Goal: Information Seeking & Learning: Learn about a topic

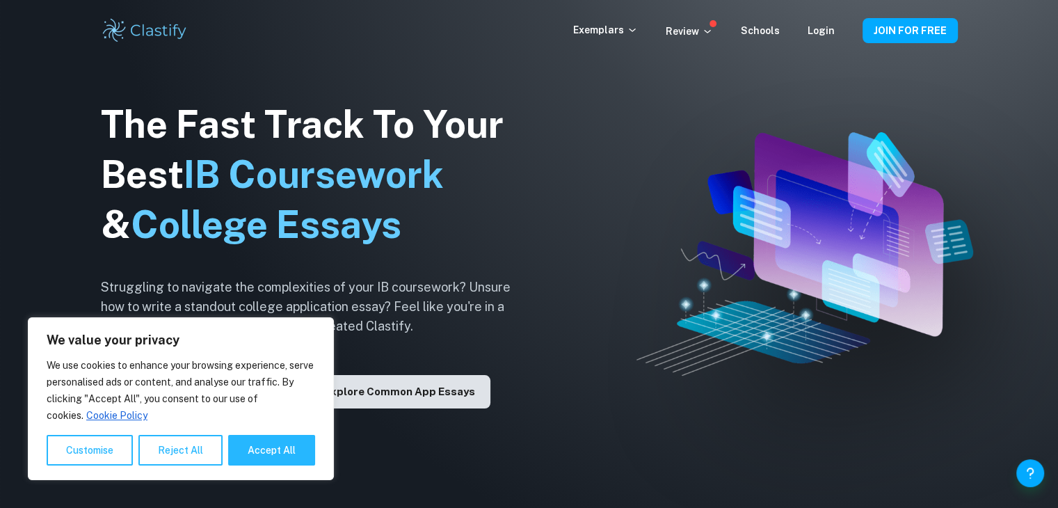
click at [429, 398] on button "Explore Common App essays" at bounding box center [400, 391] width 182 height 33
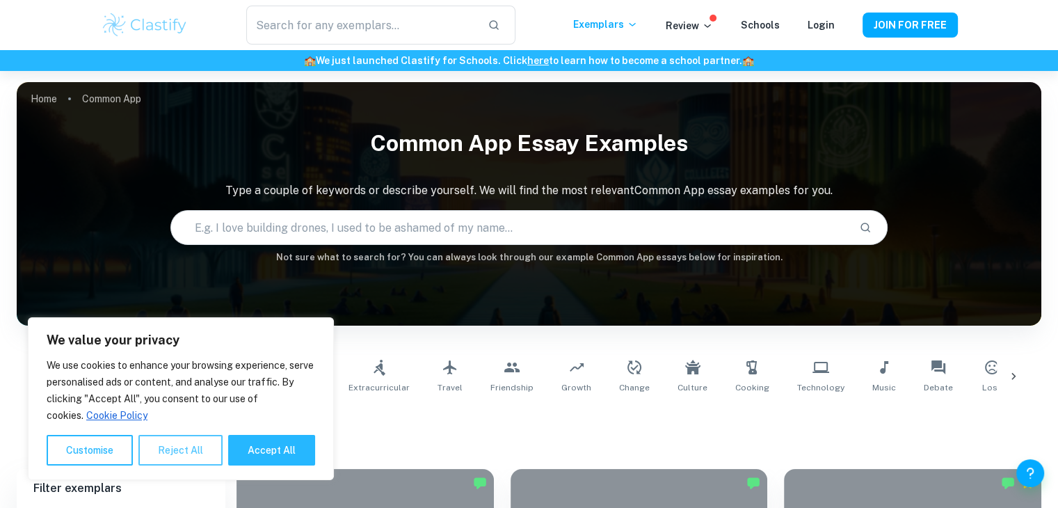
click at [173, 448] on button "Reject All" at bounding box center [180, 450] width 84 height 31
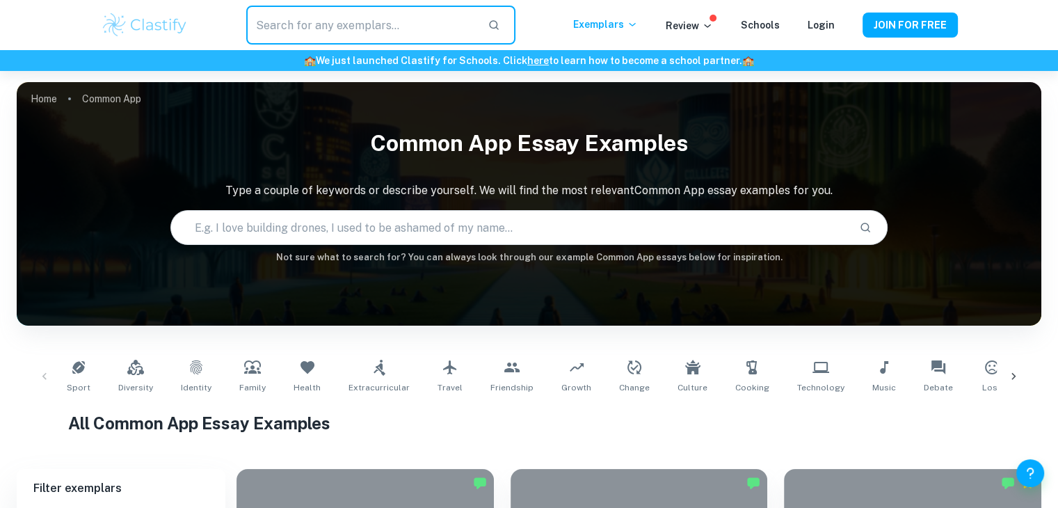
click at [370, 22] on input "text" at bounding box center [361, 25] width 230 height 39
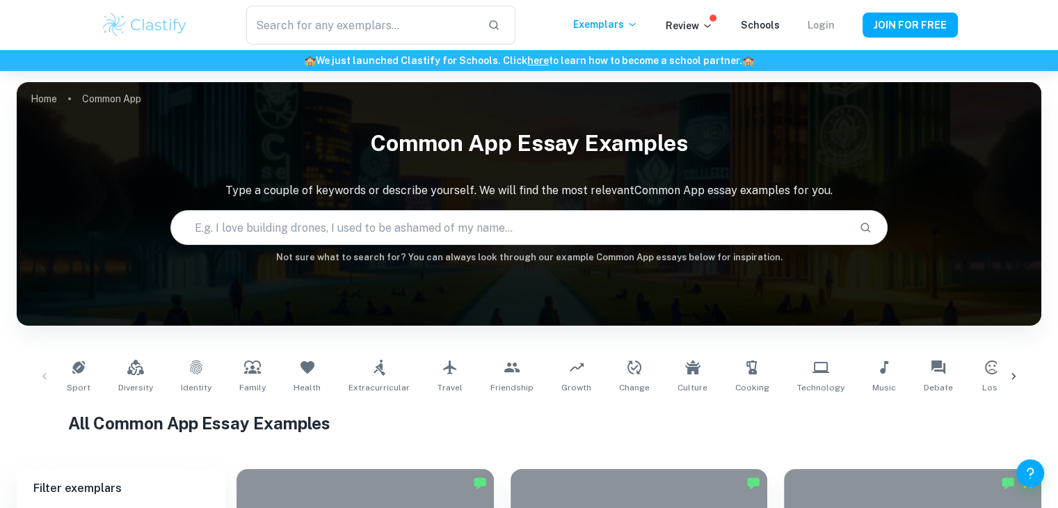
click at [820, 26] on link "Login" at bounding box center [821, 24] width 27 height 11
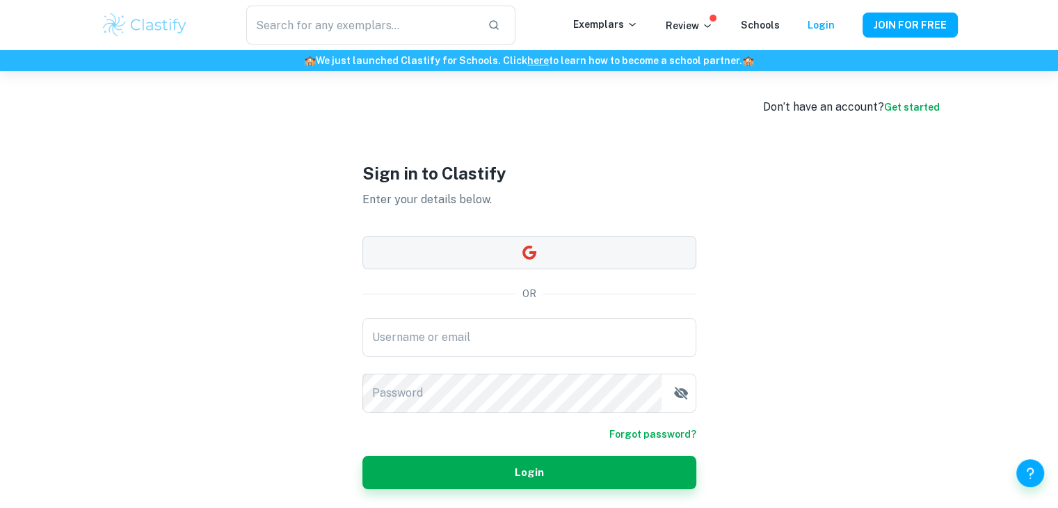
scroll to position [71, 0]
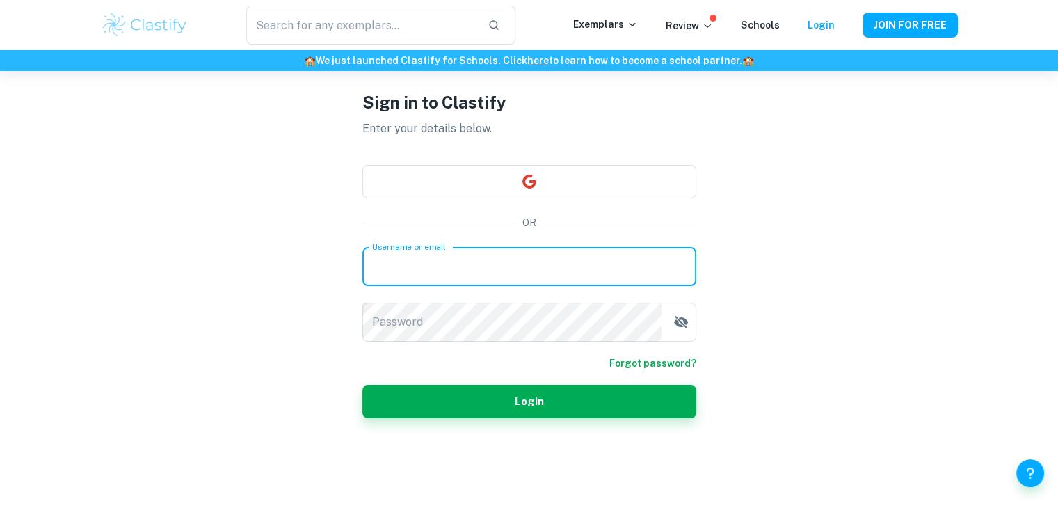
click at [463, 273] on input "Username or email" at bounding box center [529, 266] width 334 height 39
type input "[EMAIL_ADDRESS][DOMAIN_NAME]"
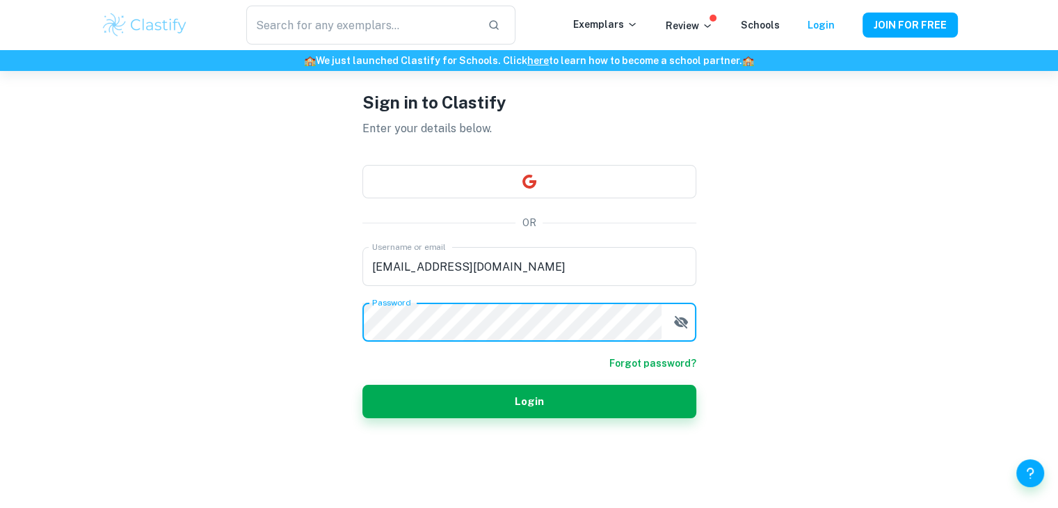
click at [677, 327] on icon "button" at bounding box center [681, 322] width 17 height 17
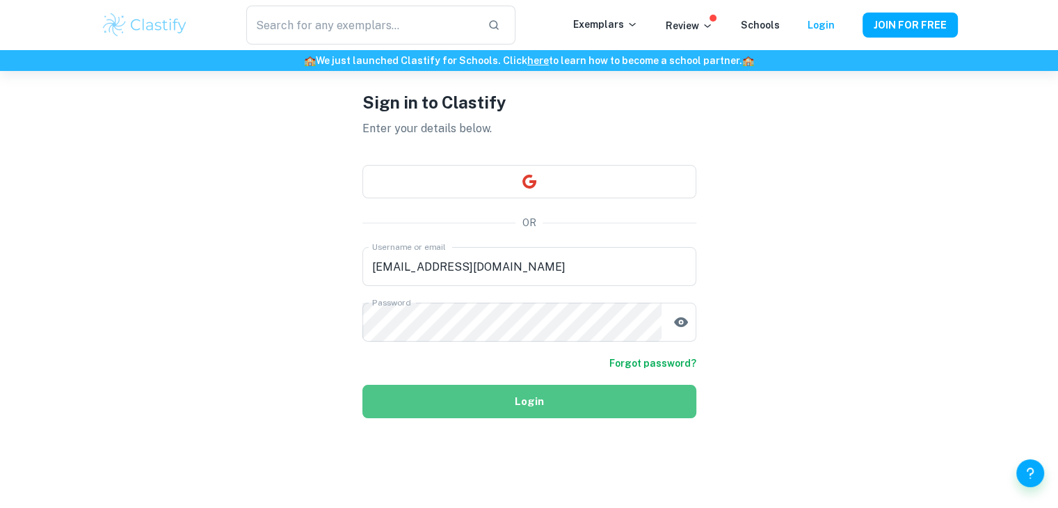
click at [562, 409] on button "Login" at bounding box center [529, 401] width 334 height 33
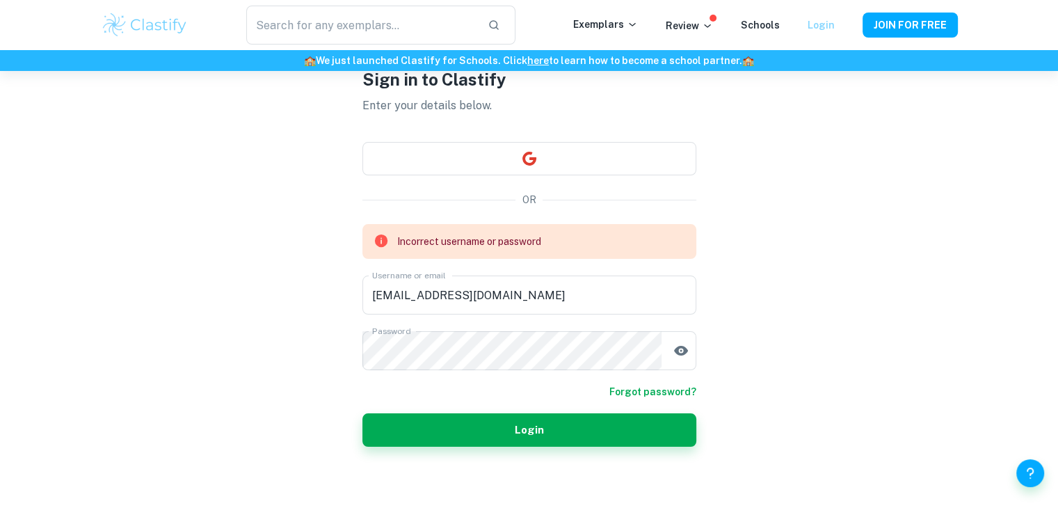
click at [815, 30] on link "Login" at bounding box center [821, 24] width 27 height 11
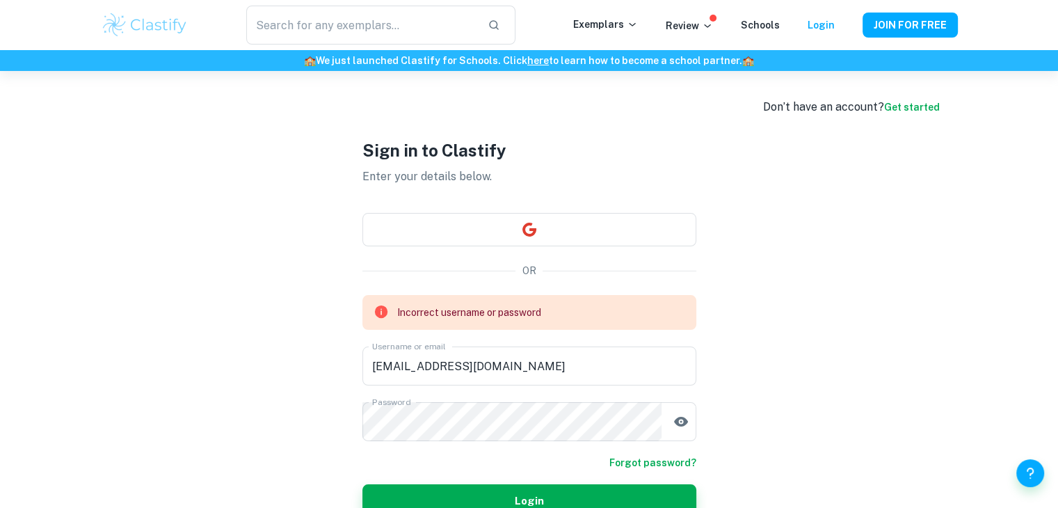
click at [892, 106] on link "Get started" at bounding box center [912, 107] width 56 height 11
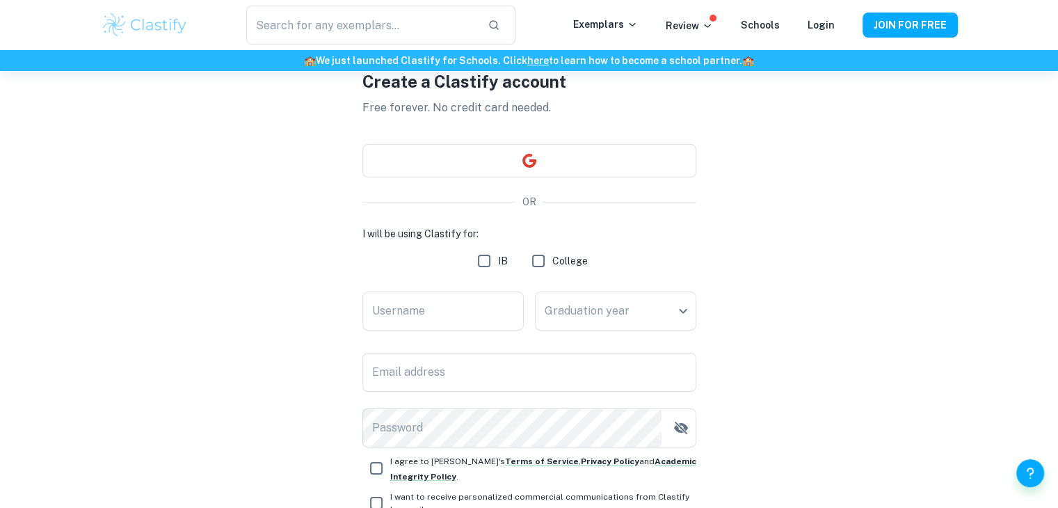
scroll to position [70, 0]
click at [448, 319] on input "Username" at bounding box center [442, 310] width 161 height 39
type input "[PERSON_NAME]"
click at [636, 310] on body "We value your privacy We use cookies to enhance your browsing experience, serve…" at bounding box center [529, 255] width 1058 height 508
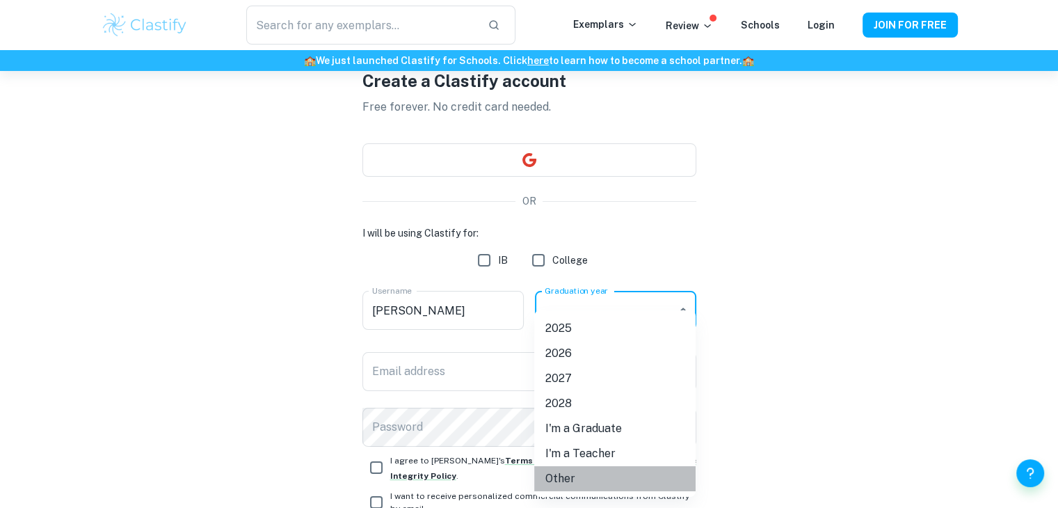
click at [603, 481] on li "Other" at bounding box center [614, 478] width 161 height 25
type input "Other"
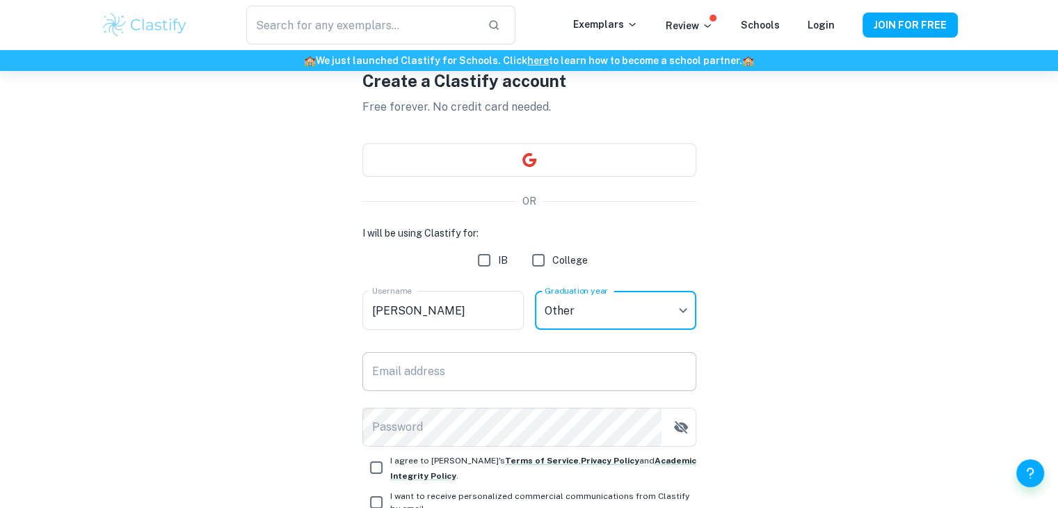
click at [451, 364] on input "Email address" at bounding box center [529, 371] width 334 height 39
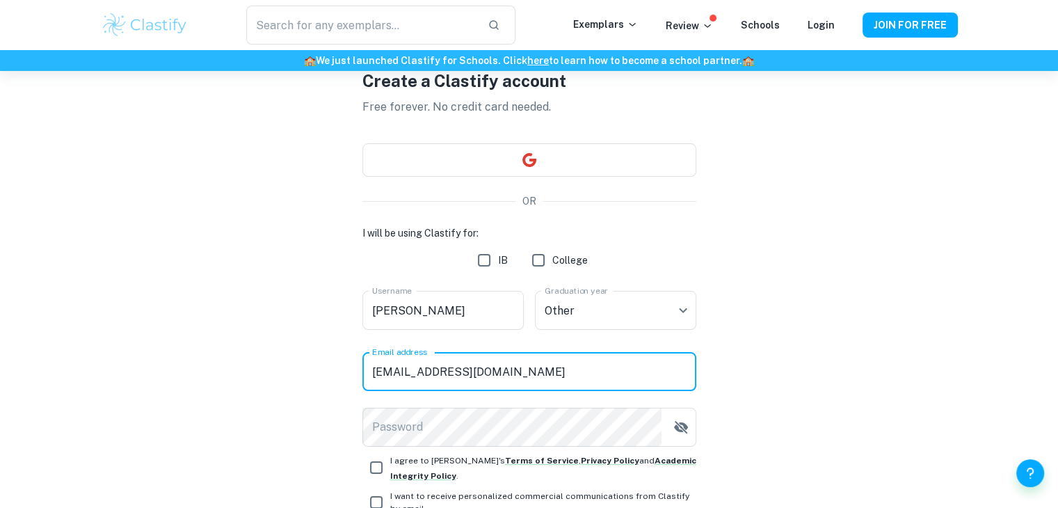
type input "[EMAIL_ADDRESS][DOMAIN_NAME]"
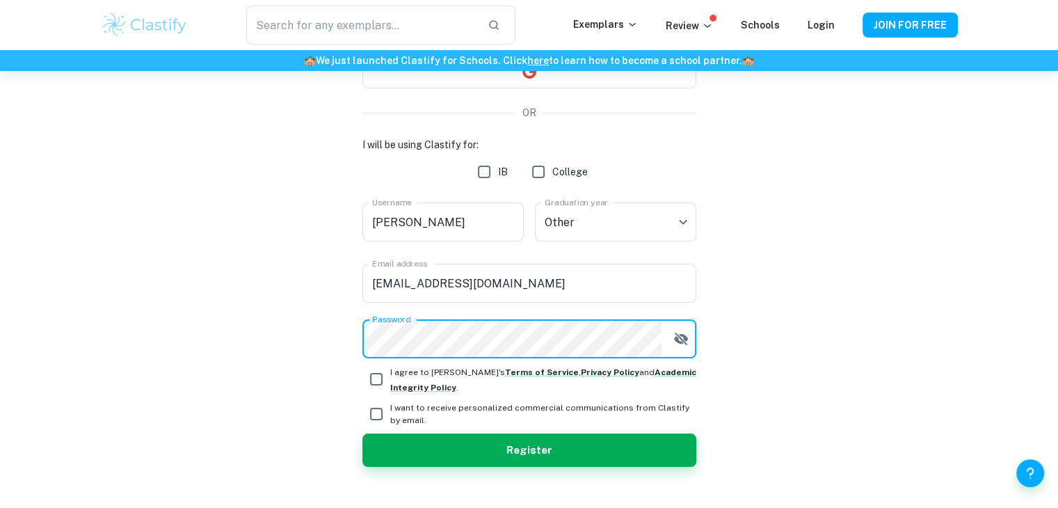
scroll to position [184, 0]
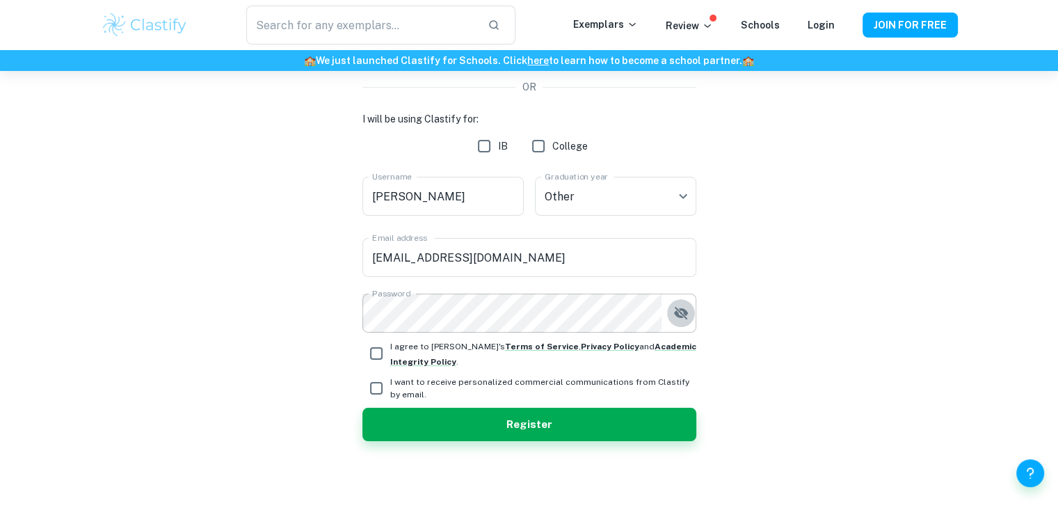
click at [685, 318] on icon "button" at bounding box center [680, 313] width 14 height 13
click at [383, 356] on input "I agree to [PERSON_NAME]'s Terms of Service , Privacy Policy and Academic Integ…" at bounding box center [376, 353] width 28 height 28
checkbox input "true"
click at [378, 392] on input "I want to receive personalized commercial communications from Clastify by email." at bounding box center [376, 388] width 28 height 28
checkbox input "true"
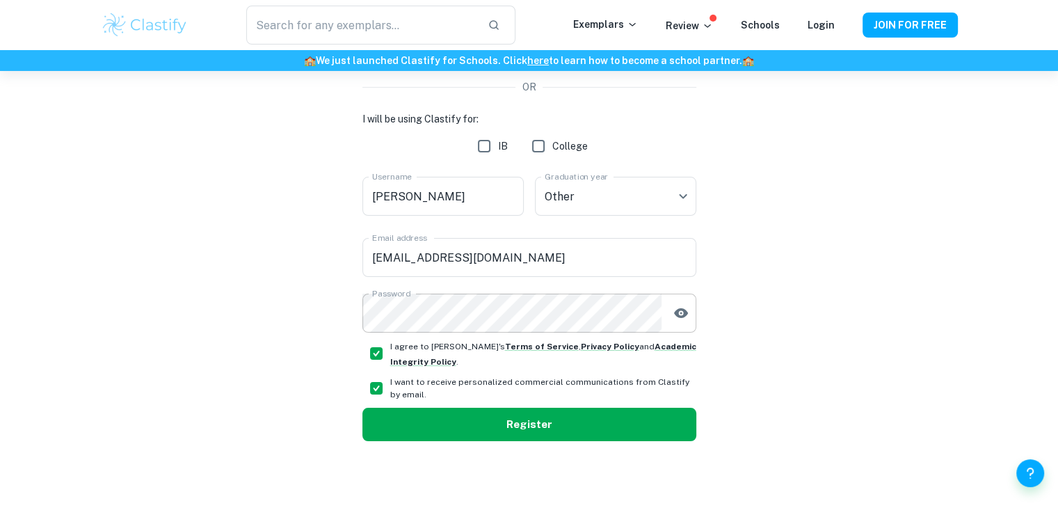
click at [467, 422] on button "Register" at bounding box center [529, 424] width 334 height 33
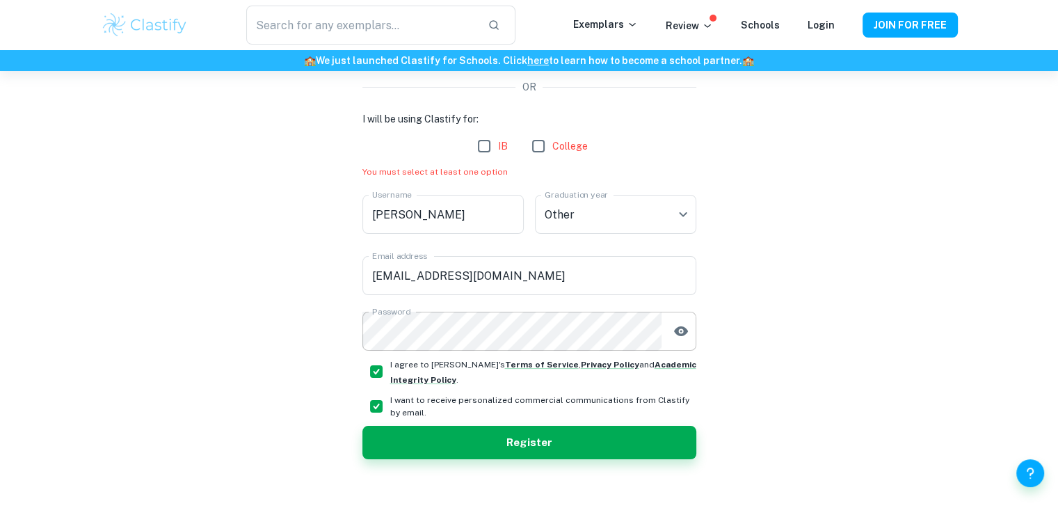
click at [540, 147] on input "College" at bounding box center [539, 146] width 28 height 28
checkbox input "true"
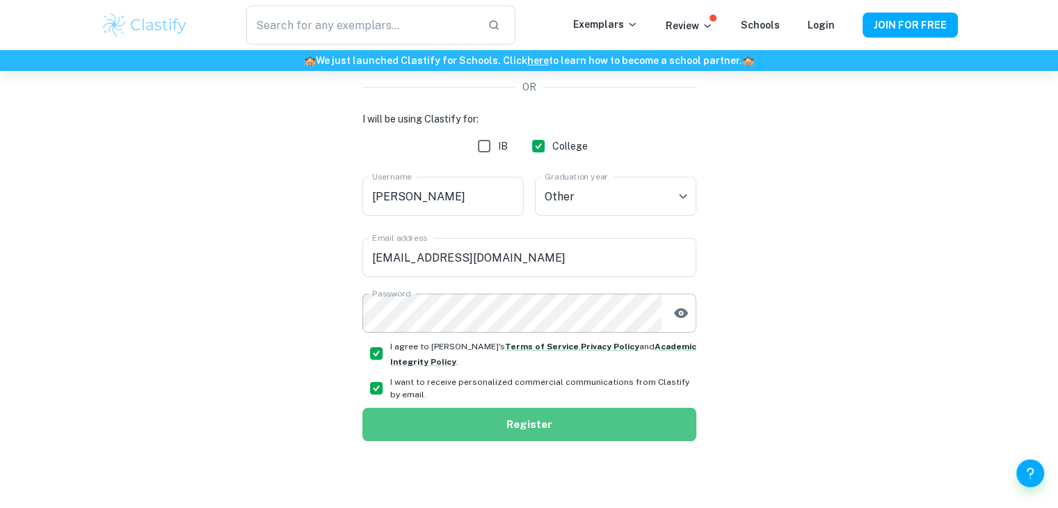
click at [573, 435] on button "Register" at bounding box center [529, 424] width 334 height 33
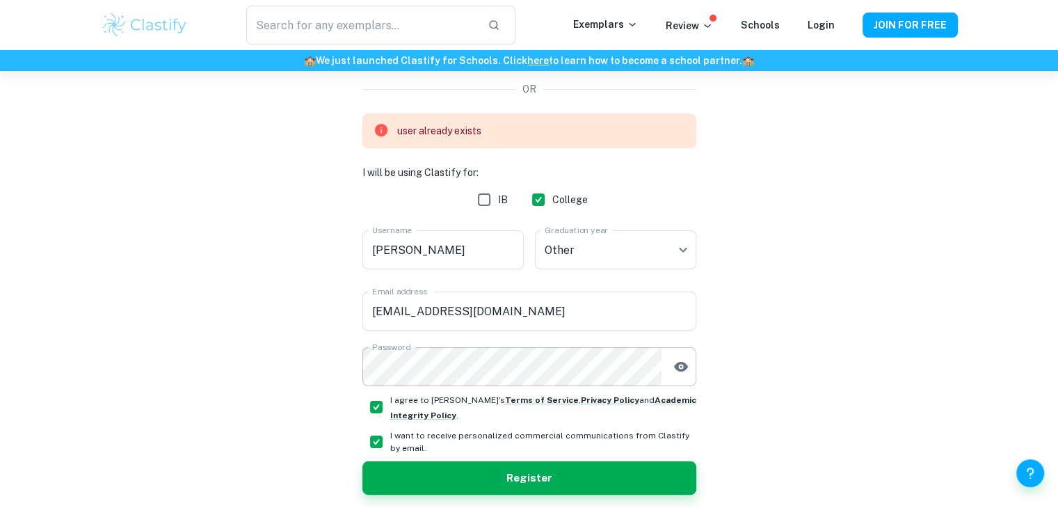
scroll to position [235, 0]
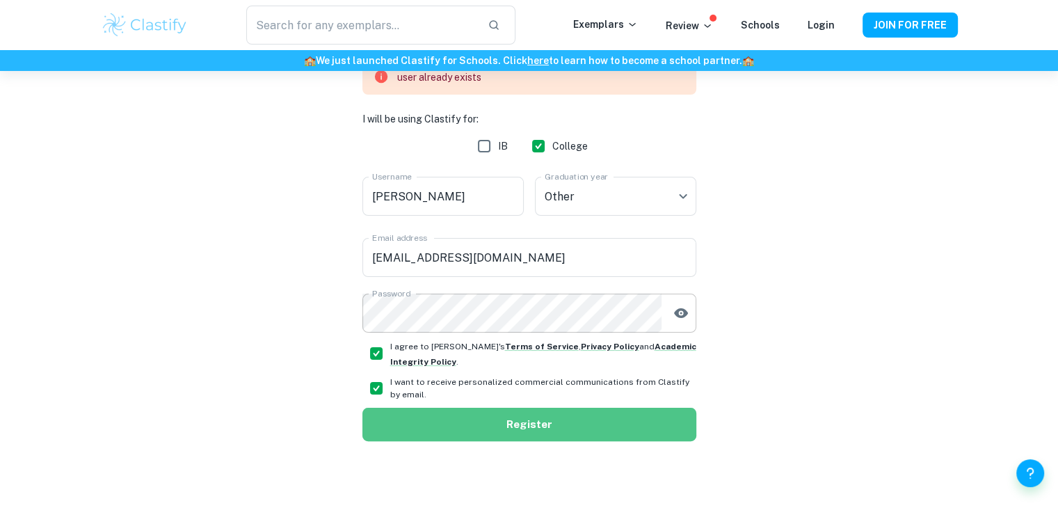
click at [609, 422] on button "Register" at bounding box center [529, 424] width 334 height 33
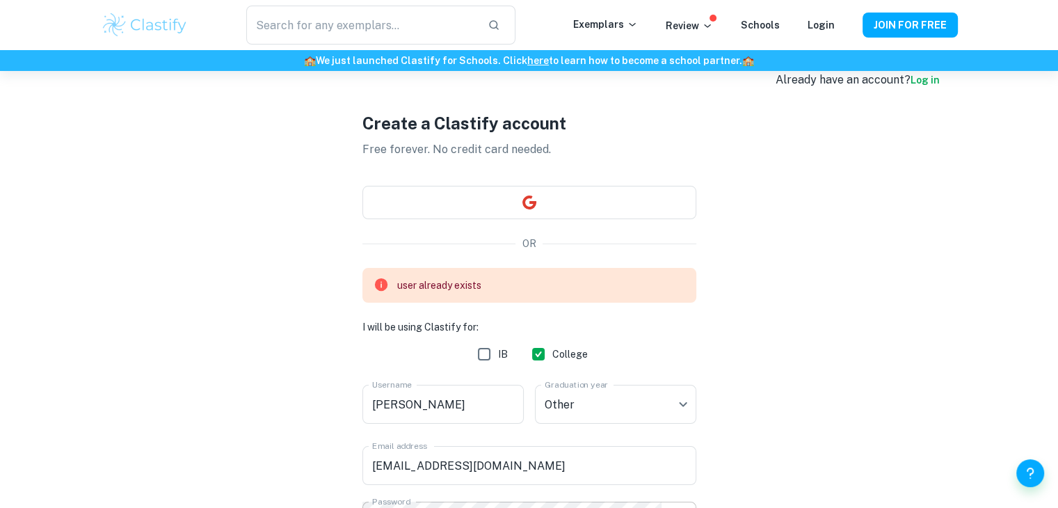
scroll to position [0, 0]
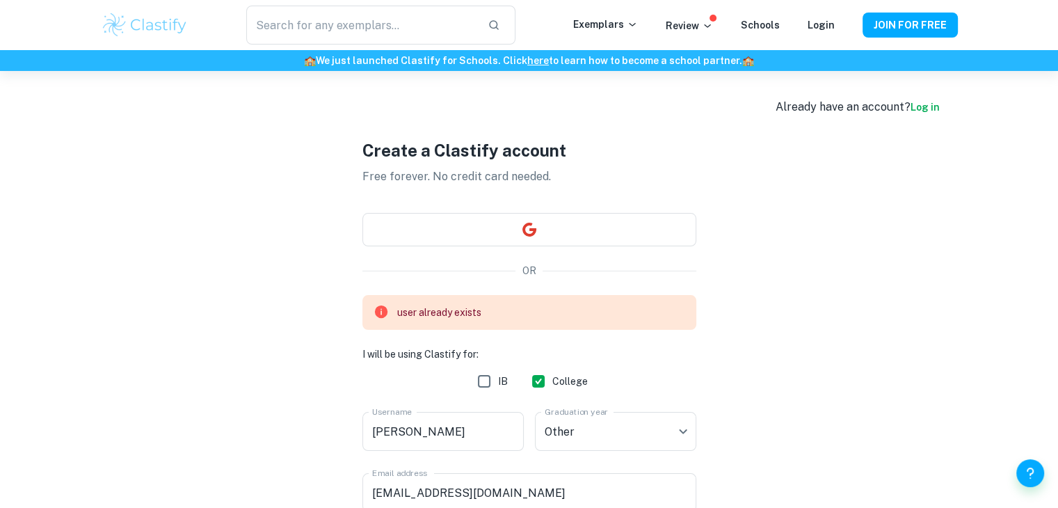
click at [923, 109] on link "Log in" at bounding box center [925, 107] width 29 height 11
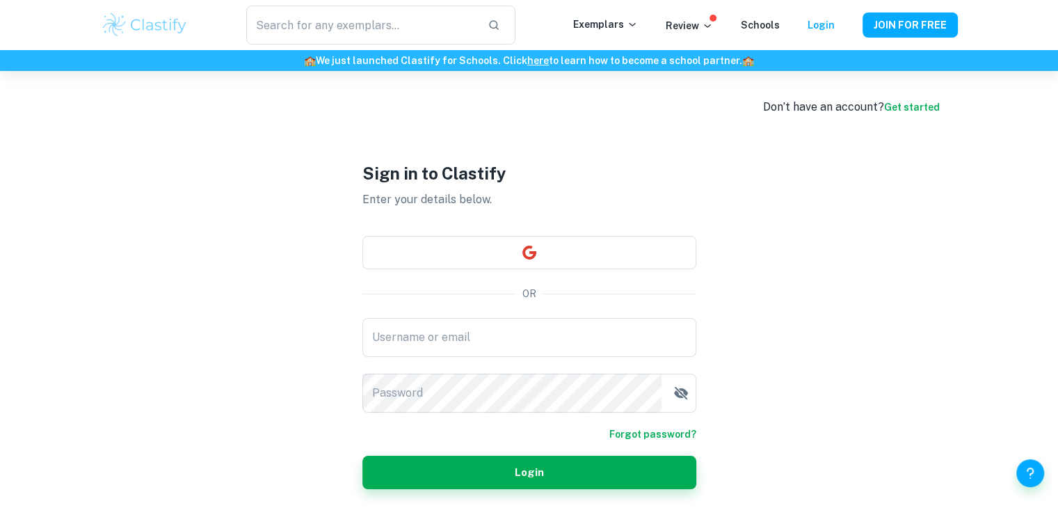
type input "[EMAIL_ADDRESS][DOMAIN_NAME]"
click at [580, 489] on div "Sign in to Clastify Enter your details below. OR Username or email [EMAIL_ADDRE…" at bounding box center [529, 325] width 334 height 508
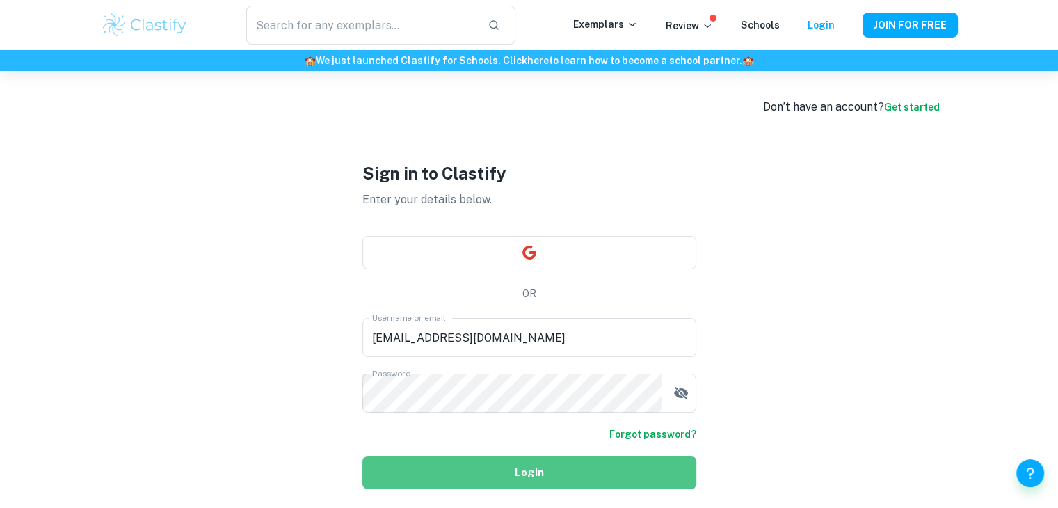
click at [584, 472] on button "Login" at bounding box center [529, 472] width 334 height 33
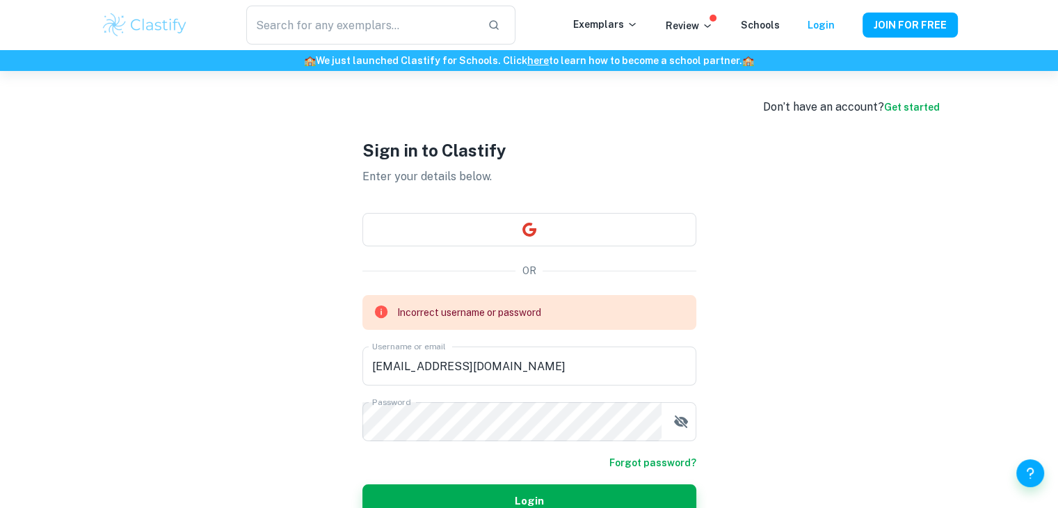
click at [903, 105] on link "Get started" at bounding box center [912, 107] width 56 height 11
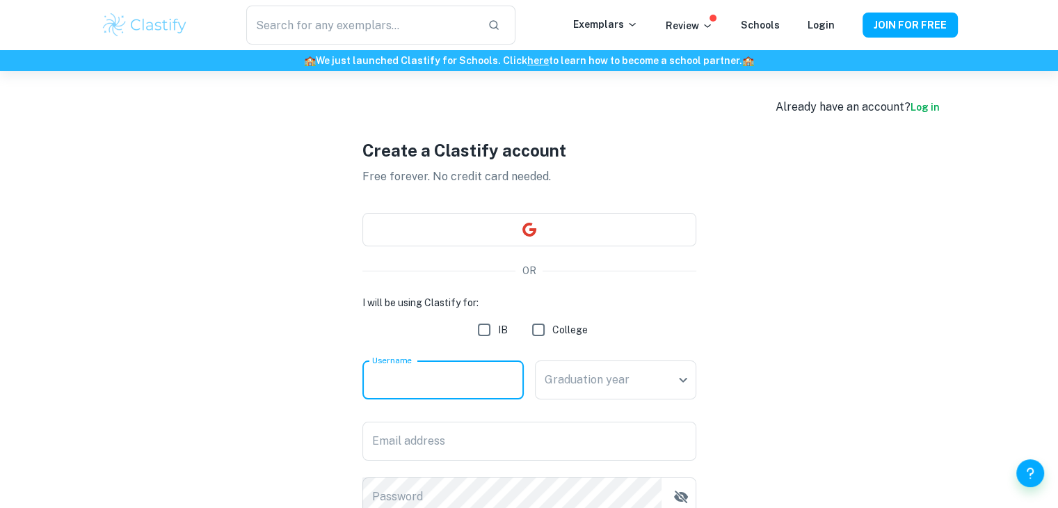
click at [454, 380] on input "Username" at bounding box center [442, 379] width 161 height 39
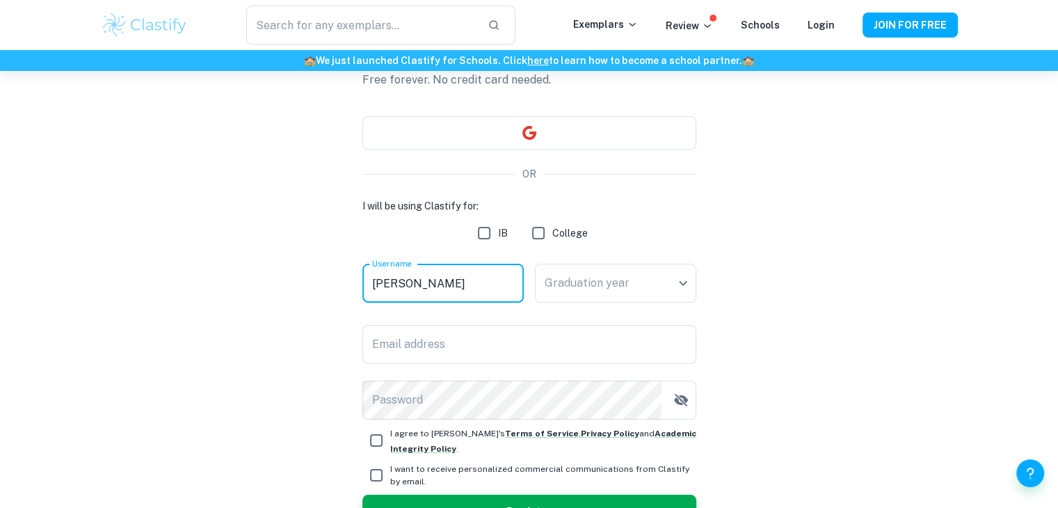
scroll to position [97, 0]
type input "[PERSON_NAME]"
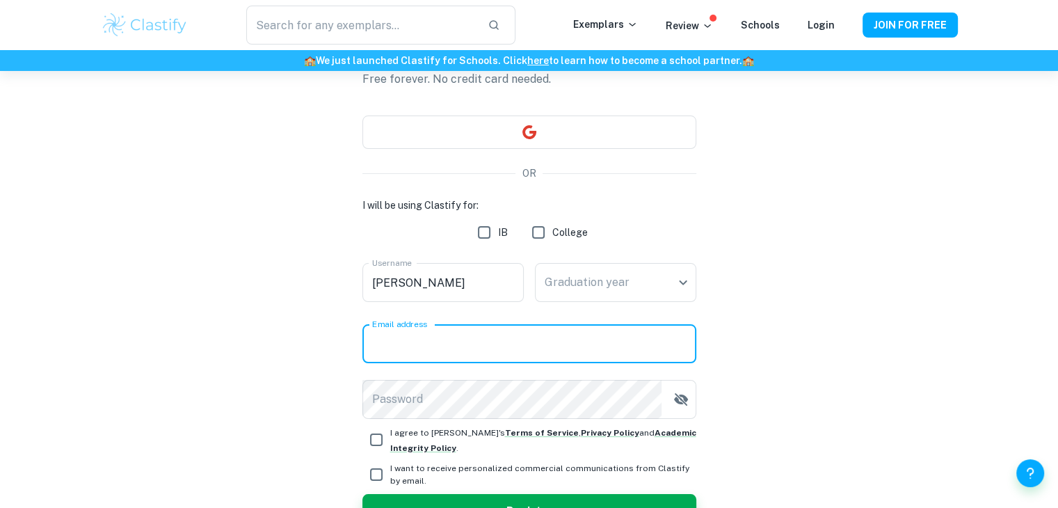
click at [436, 349] on input "Email address" at bounding box center [529, 343] width 334 height 39
type input "[EMAIL_ADDRESS][DOMAIN_NAME]"
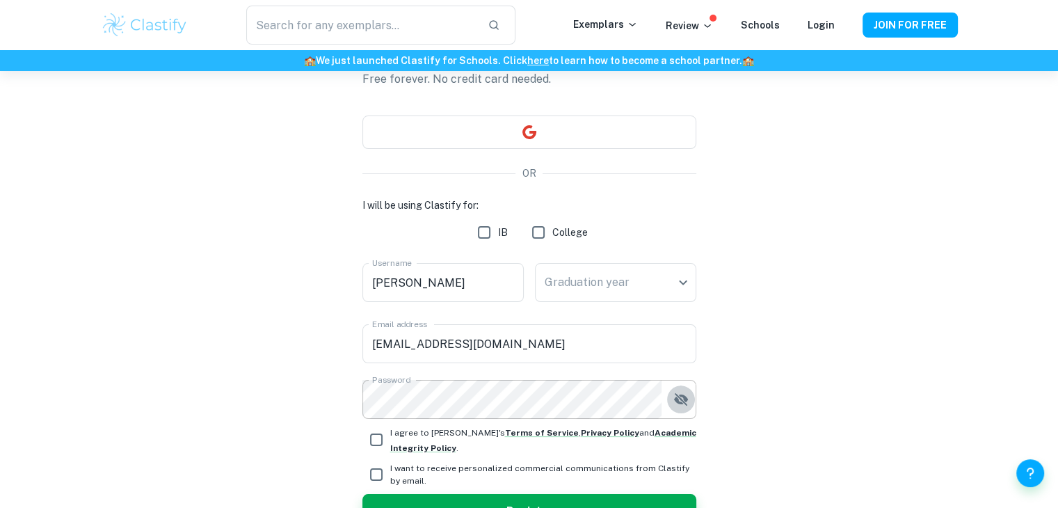
click at [676, 403] on icon "button" at bounding box center [681, 399] width 17 height 17
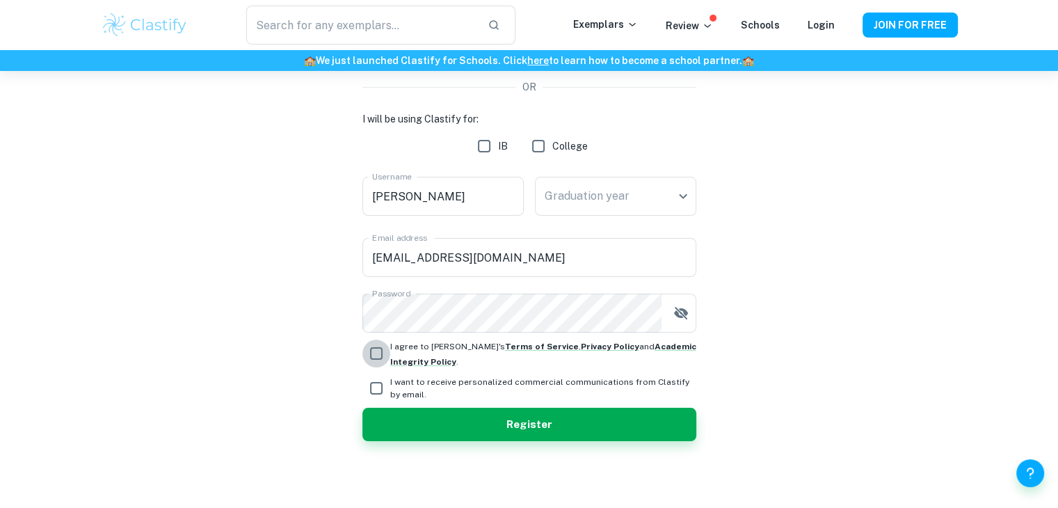
click at [378, 354] on input "I agree to [PERSON_NAME]'s Terms of Service , Privacy Policy and Academic Integ…" at bounding box center [376, 353] width 28 height 28
checkbox input "true"
click at [380, 383] on input "I want to receive personalized commercial communications from Clastify by email." at bounding box center [376, 388] width 28 height 28
checkbox input "true"
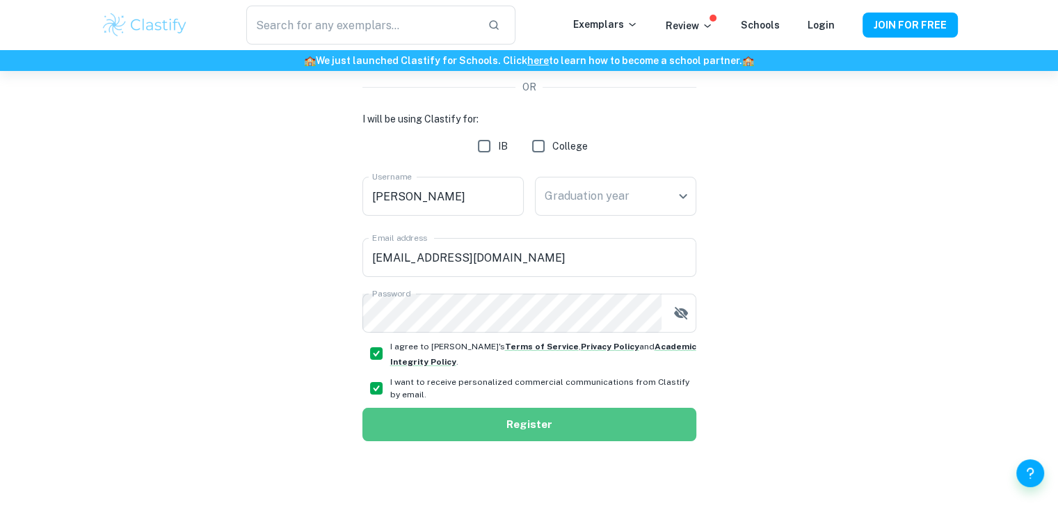
click at [469, 430] on button "Register" at bounding box center [529, 424] width 334 height 33
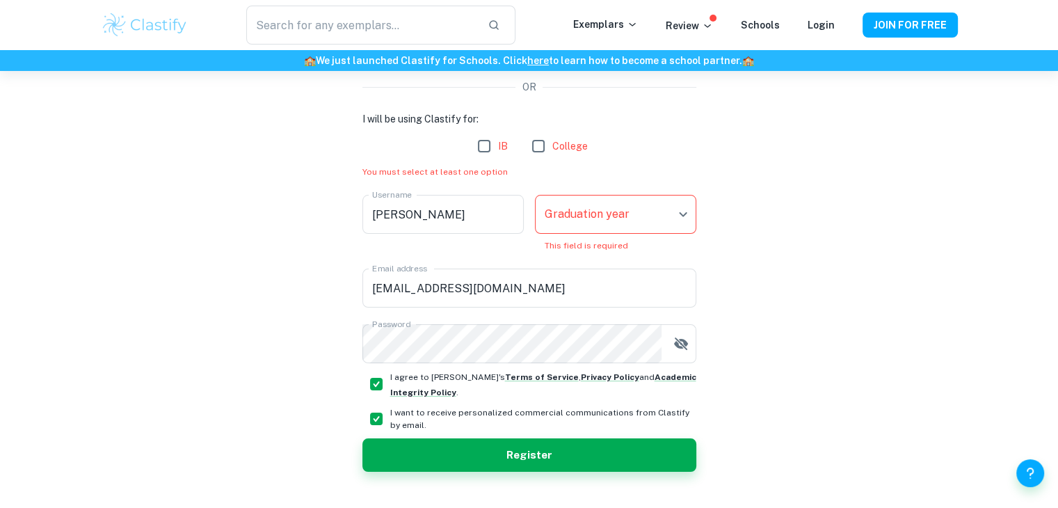
click at [537, 145] on input "College" at bounding box center [539, 146] width 28 height 28
checkbox input "true"
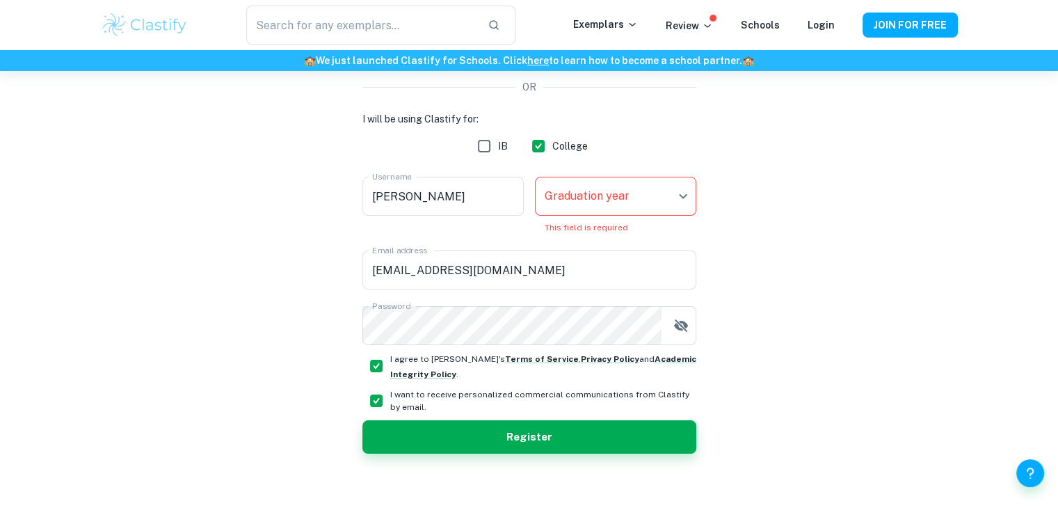
click at [653, 193] on body "We value your privacy We use cookies to enhance your browsing experience, serve…" at bounding box center [529, 141] width 1058 height 508
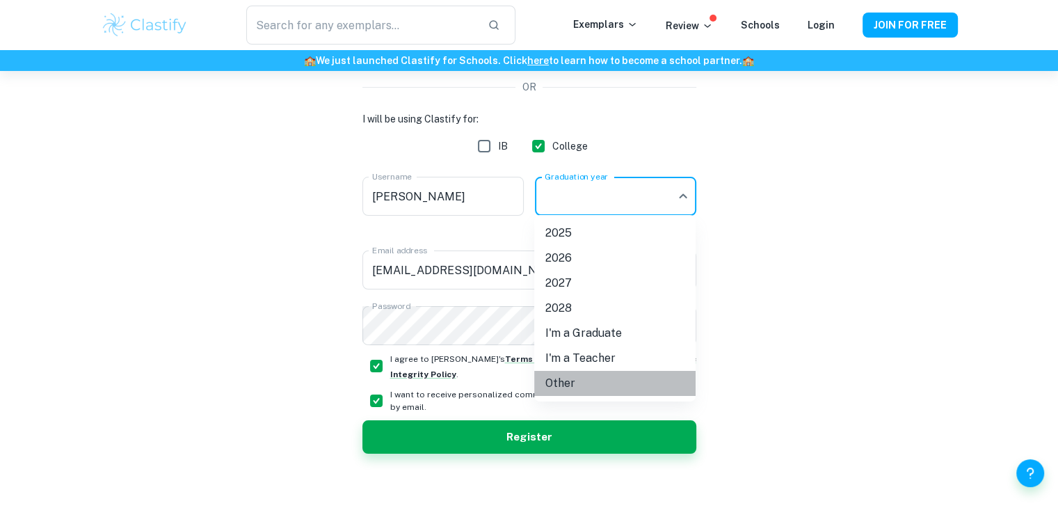
click at [601, 380] on li "Other" at bounding box center [614, 383] width 161 height 25
type input "Other"
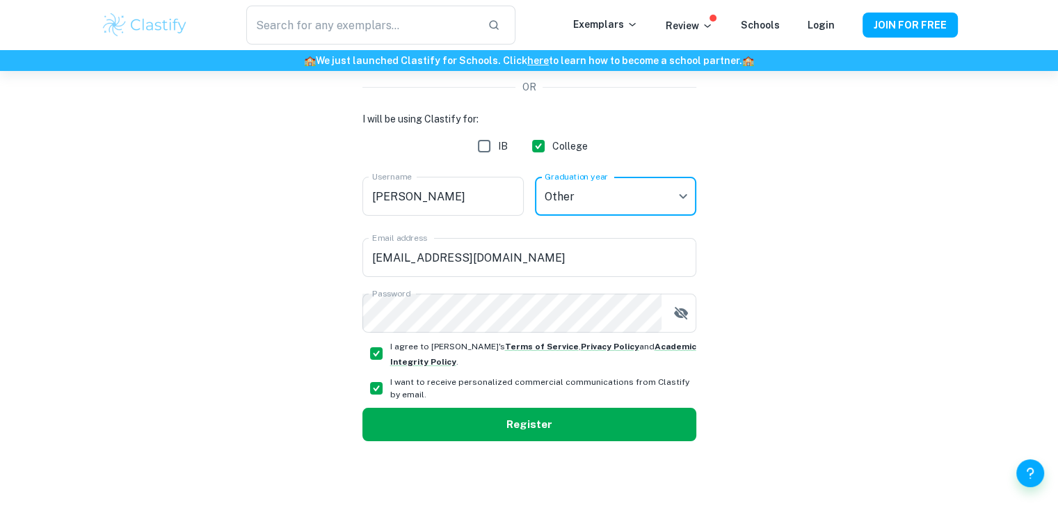
click at [555, 429] on button "Register" at bounding box center [529, 424] width 334 height 33
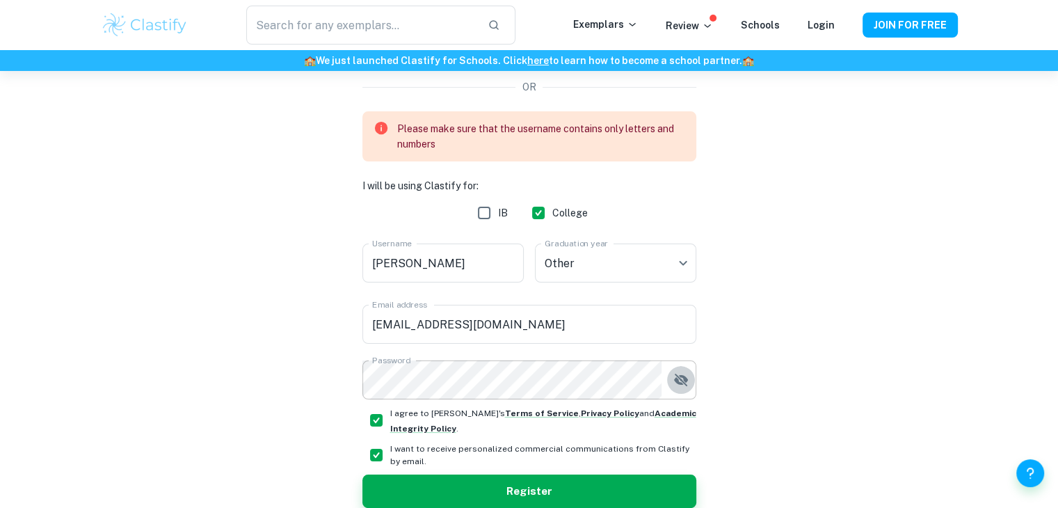
click at [675, 374] on icon "button" at bounding box center [680, 380] width 14 height 13
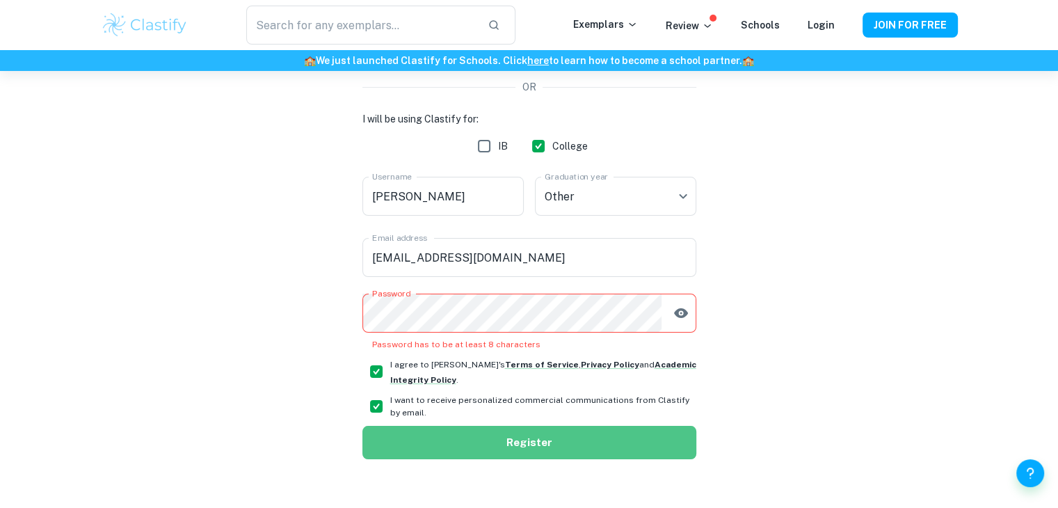
click at [600, 435] on button "Register" at bounding box center [529, 442] width 334 height 33
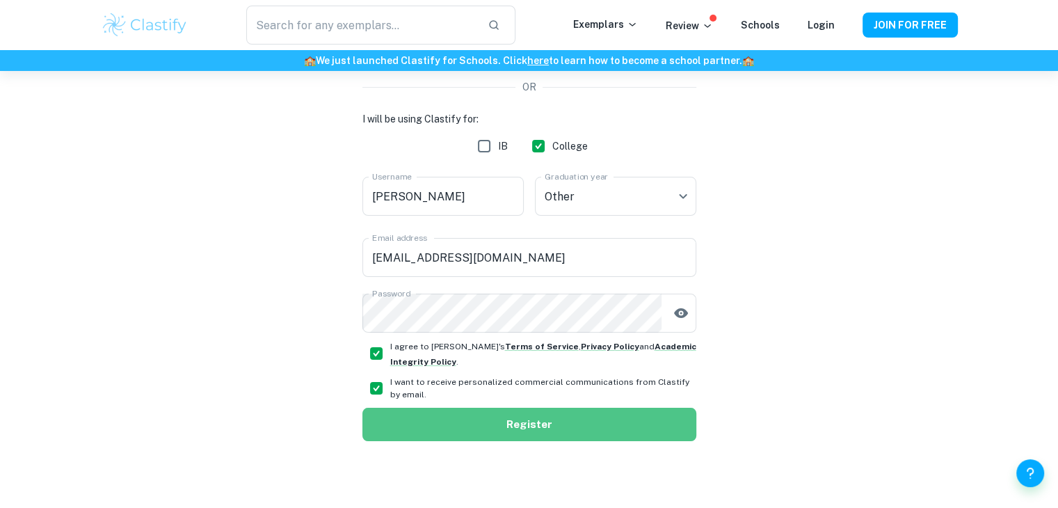
click at [428, 423] on button "Register" at bounding box center [529, 424] width 334 height 33
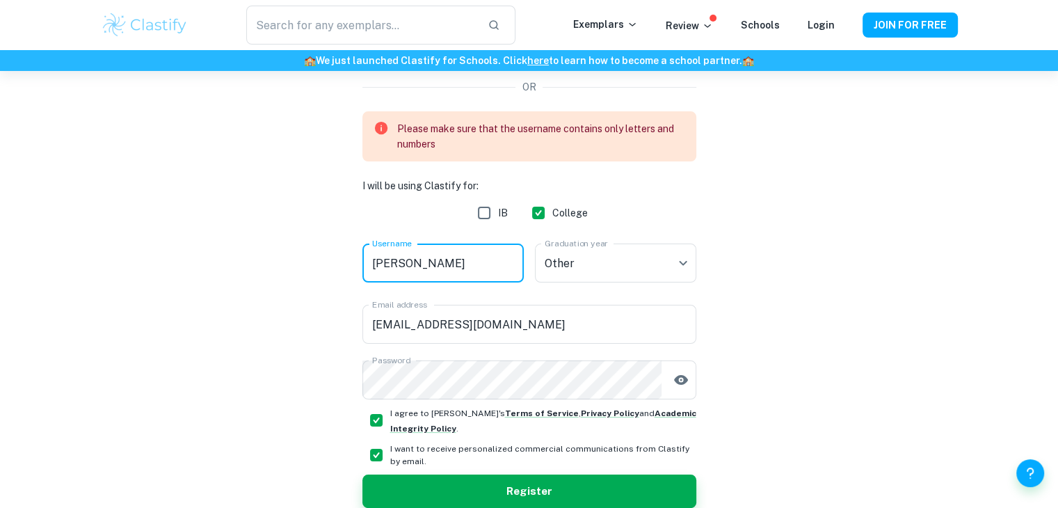
click at [453, 268] on input "[PERSON_NAME]" at bounding box center [442, 262] width 161 height 39
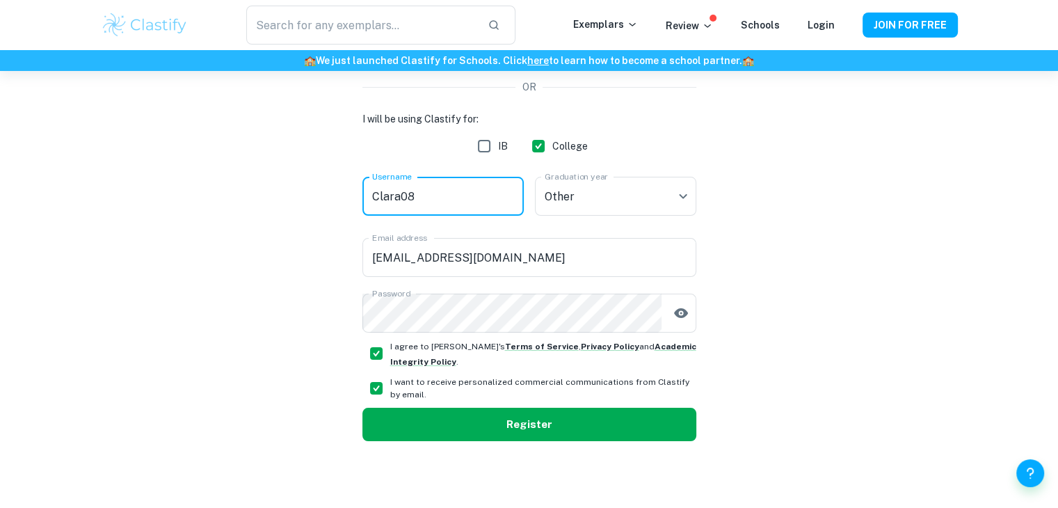
type input "Clara08"
click at [589, 429] on button "Register" at bounding box center [529, 424] width 334 height 33
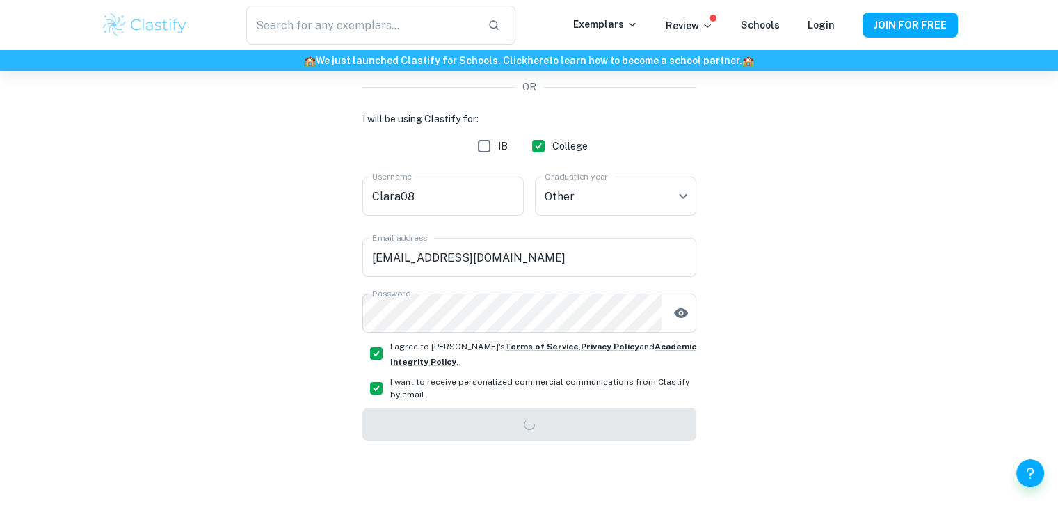
scroll to position [71, 0]
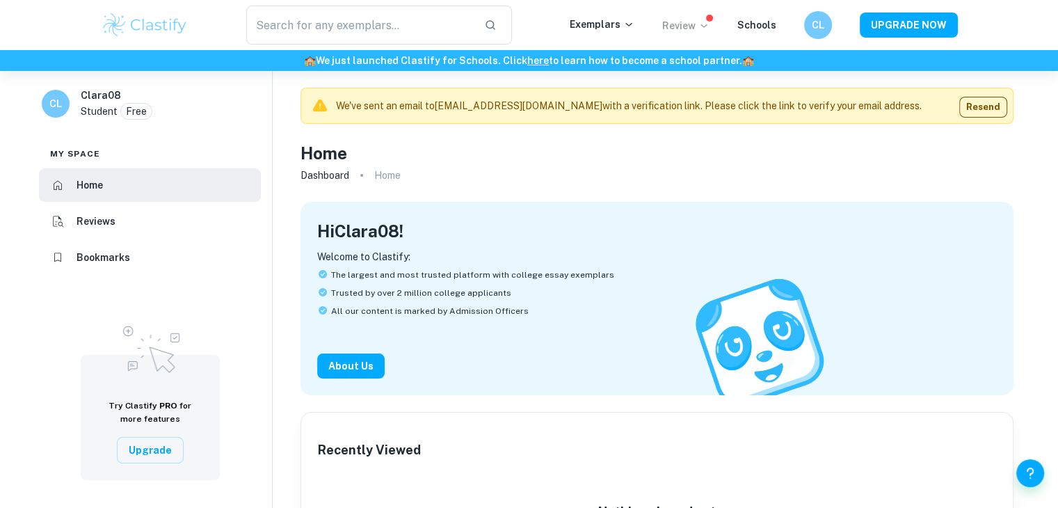
click at [706, 25] on icon at bounding box center [703, 25] width 11 height 11
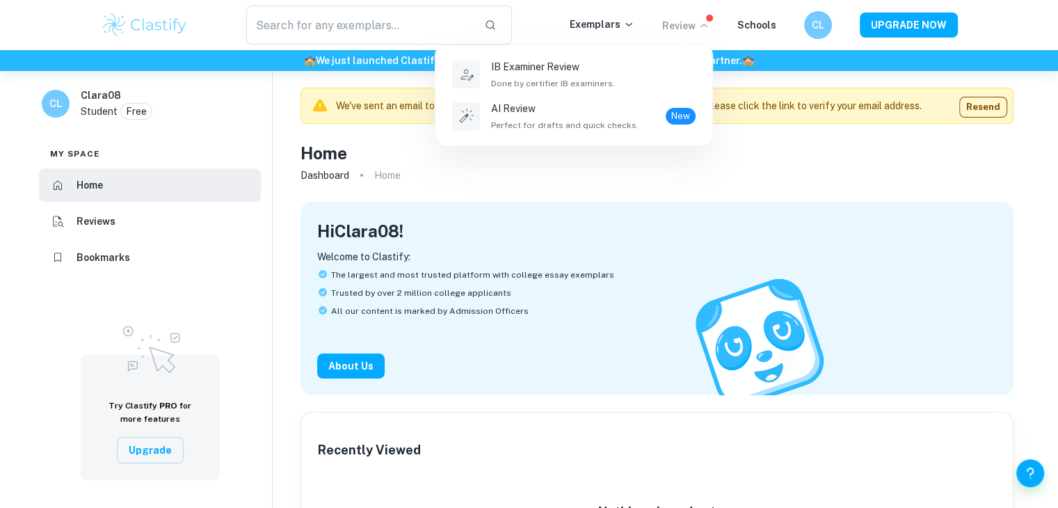
click at [772, 24] on div at bounding box center [529, 254] width 1058 height 508
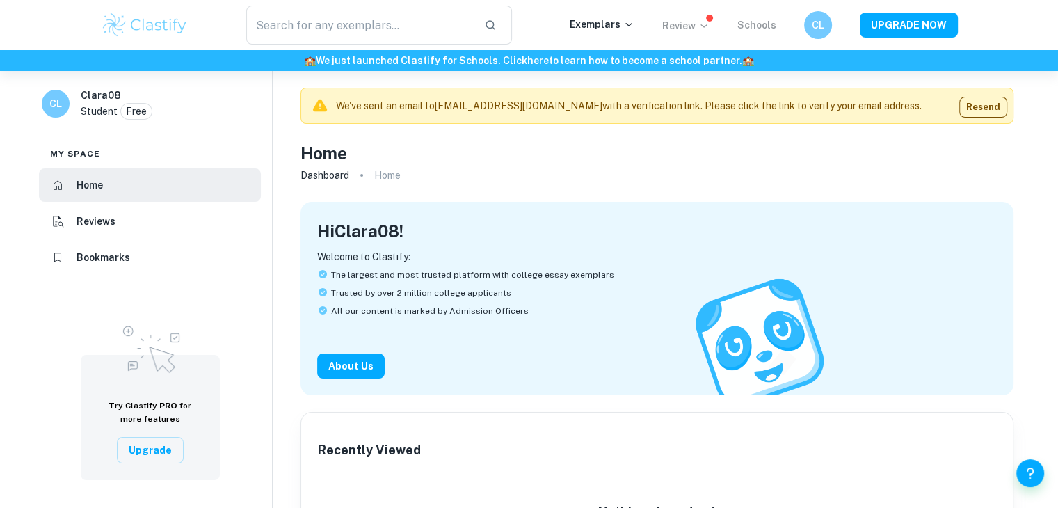
click at [761, 22] on link "Schools" at bounding box center [756, 24] width 39 height 11
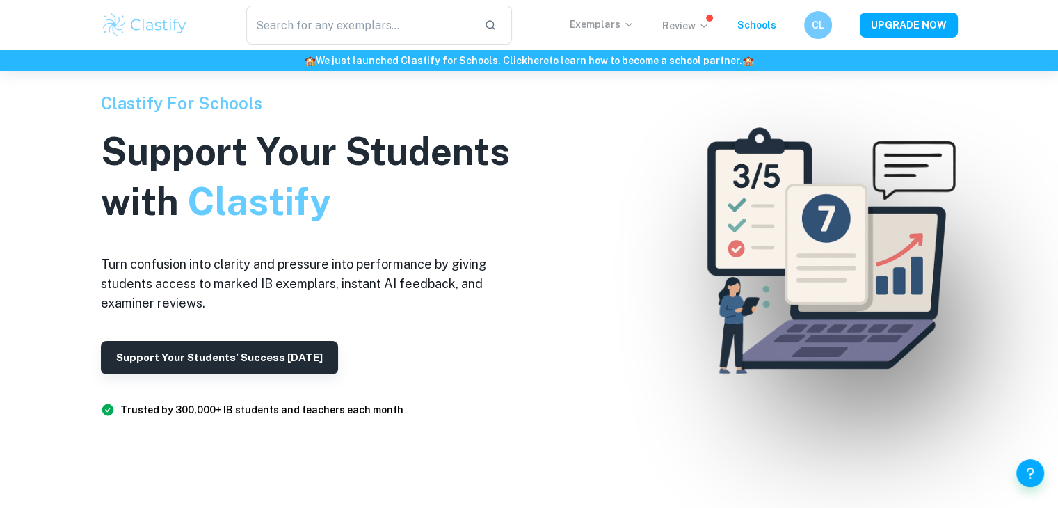
click at [616, 23] on p "Exemplars" at bounding box center [602, 24] width 65 height 15
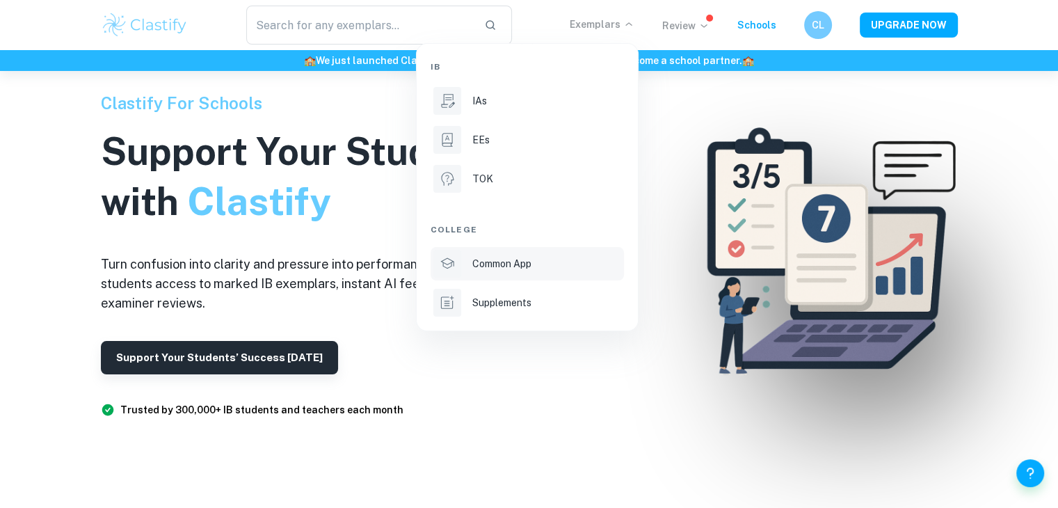
click at [548, 265] on div "Common App" at bounding box center [546, 263] width 149 height 15
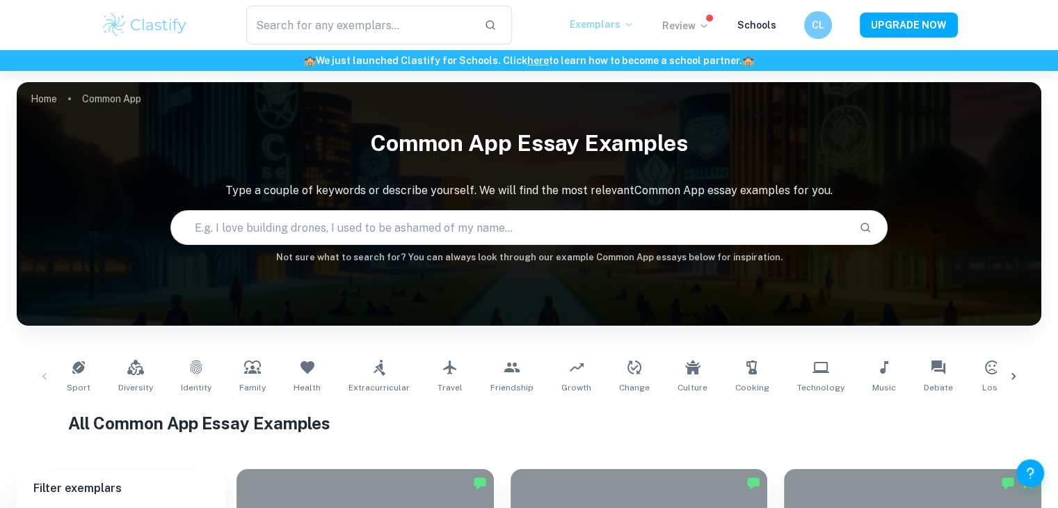
click at [618, 29] on p "Exemplars" at bounding box center [602, 24] width 65 height 15
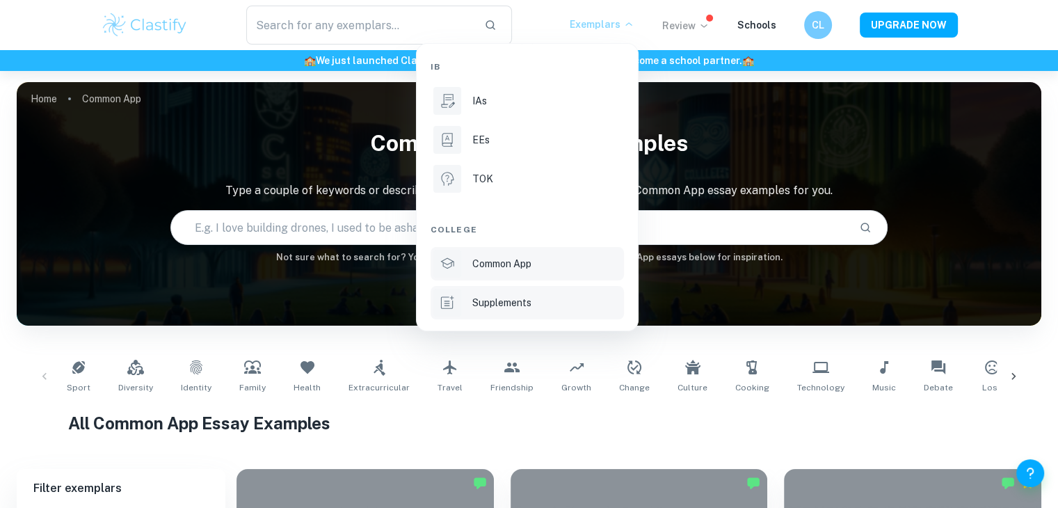
click at [534, 306] on div "Supplements" at bounding box center [546, 302] width 149 height 15
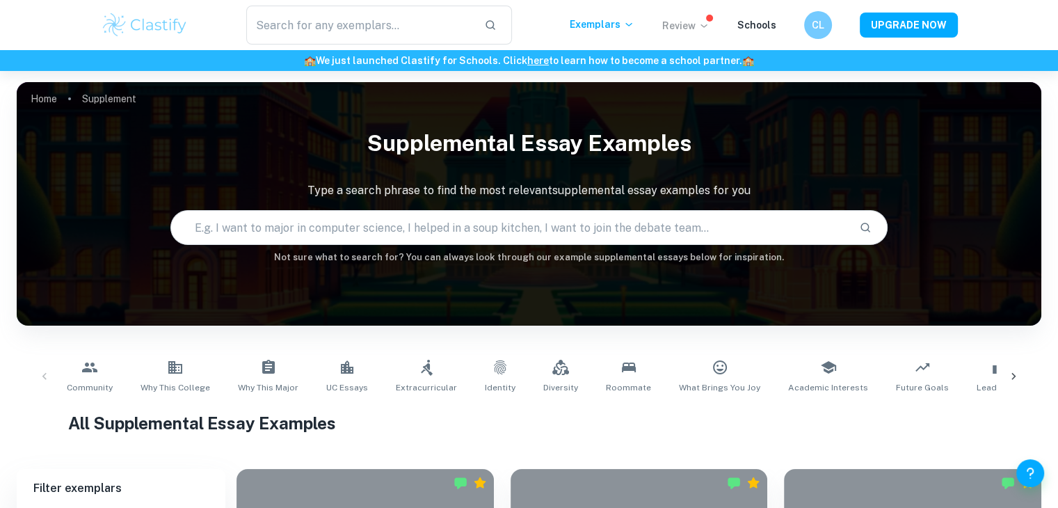
click at [506, 232] on input "text" at bounding box center [509, 227] width 677 height 39
type input "NYU ABUDHABI SUPPLEMENTAL ESSAY RESPONSE"
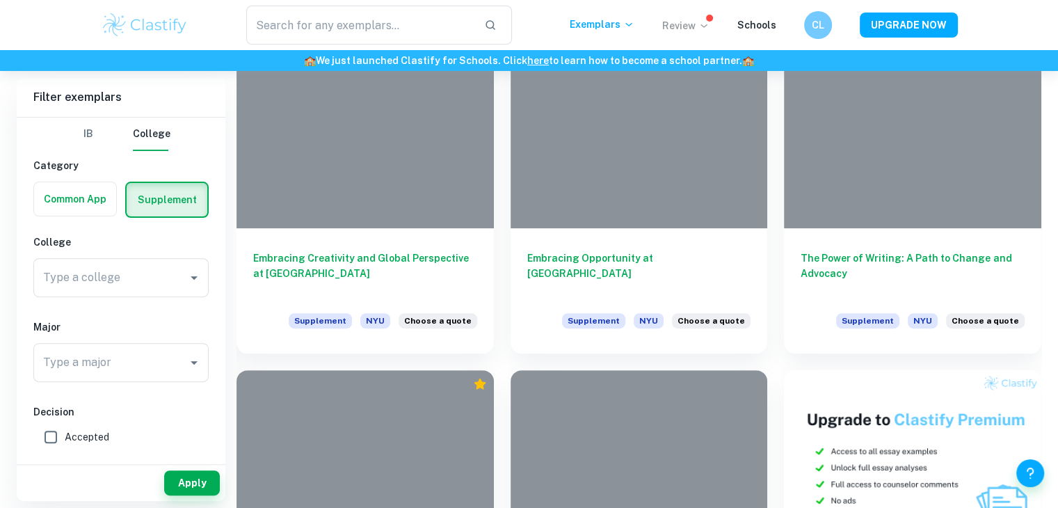
scroll to position [434, 0]
click at [100, 204] on label "button" at bounding box center [75, 198] width 82 height 33
click at [0, 0] on input "radio" at bounding box center [0, 0] width 0 height 0
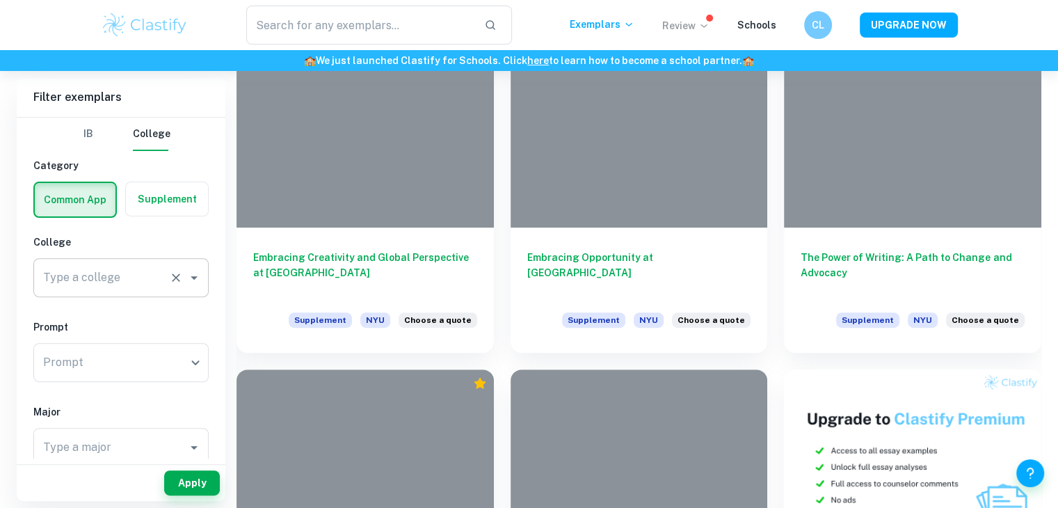
click at [194, 279] on icon "Open" at bounding box center [194, 277] width 17 height 17
click at [113, 317] on li "NYU" at bounding box center [120, 314] width 175 height 25
type input "NYU"
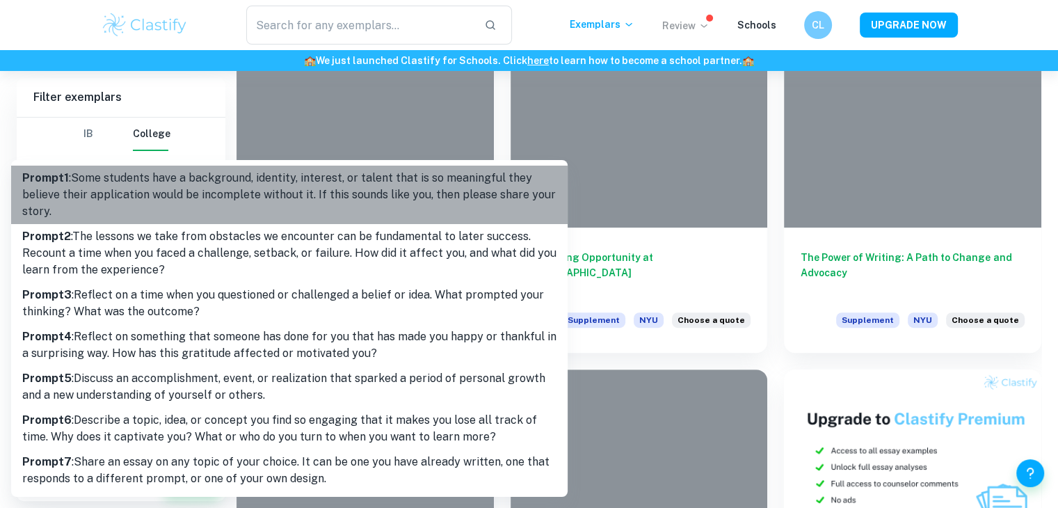
click at [170, 197] on p "Prompt 1 : Some students have a background, identity, interest, or talent that …" at bounding box center [289, 195] width 534 height 50
type input "1"
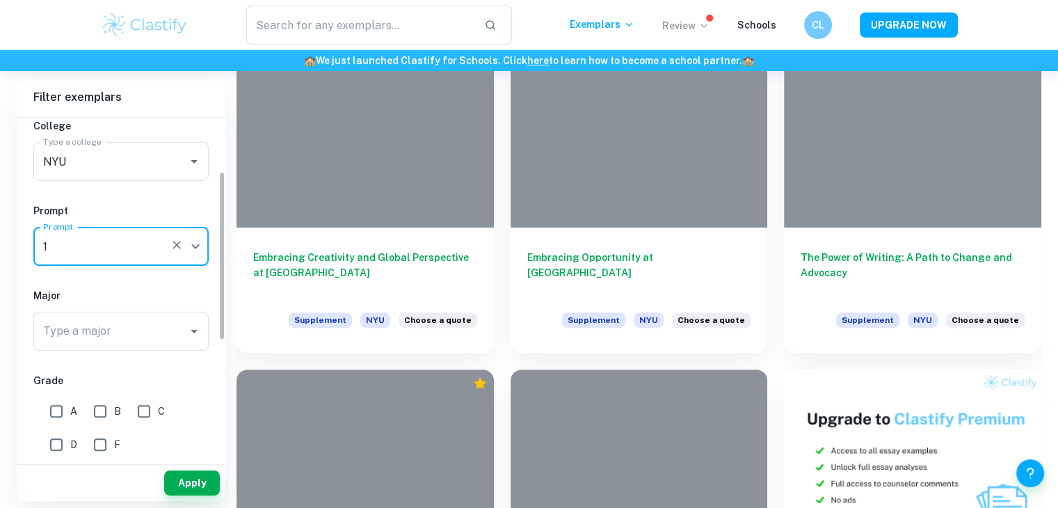
scroll to position [124, 0]
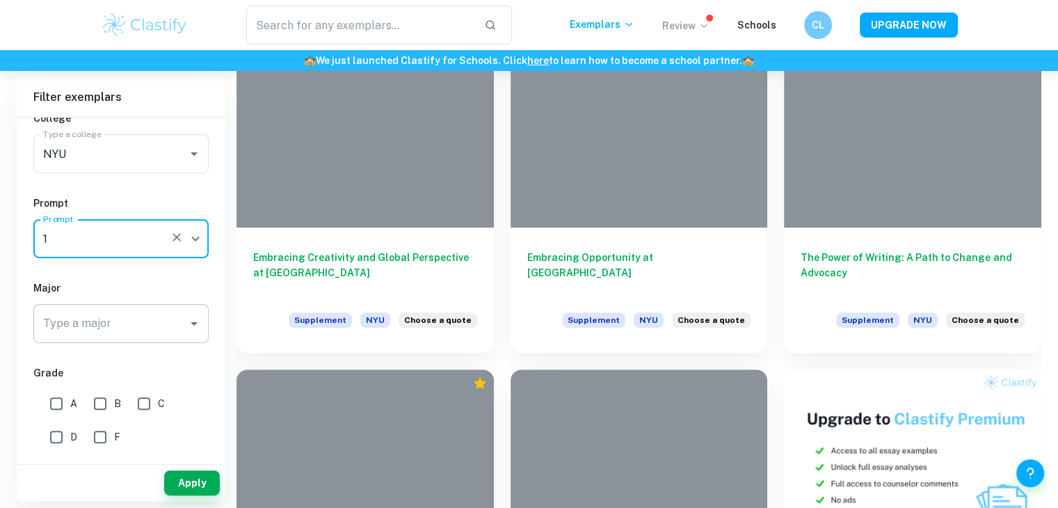
click at [182, 333] on div "Type a major" at bounding box center [120, 323] width 175 height 39
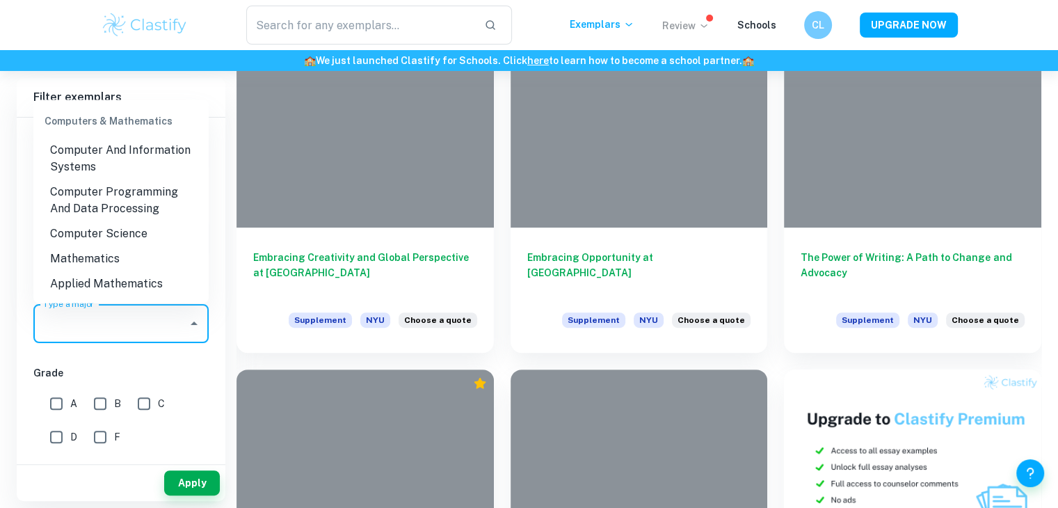
scroll to position [818, 0]
click at [144, 237] on li "Computer Science" at bounding box center [120, 235] width 175 height 25
type input "Computer Science"
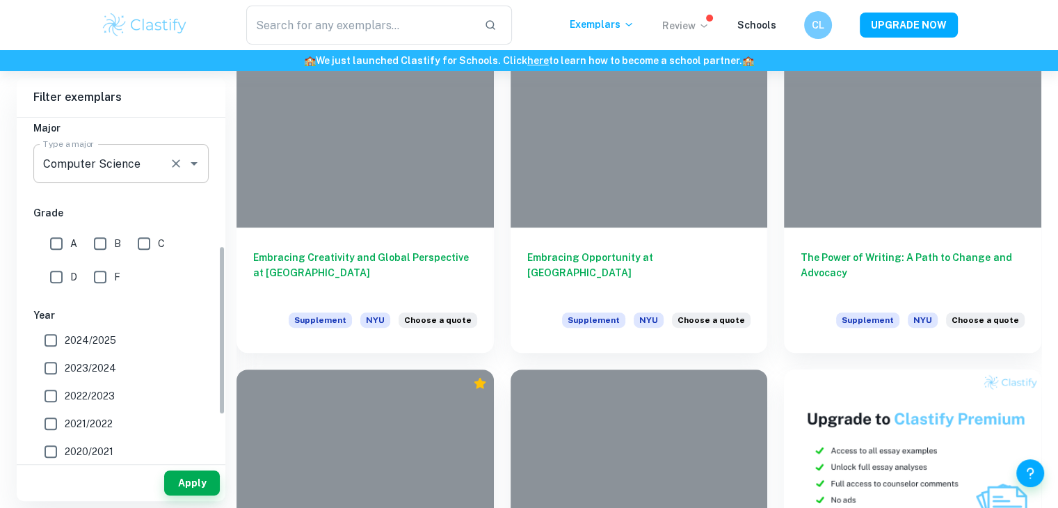
scroll to position [288, 0]
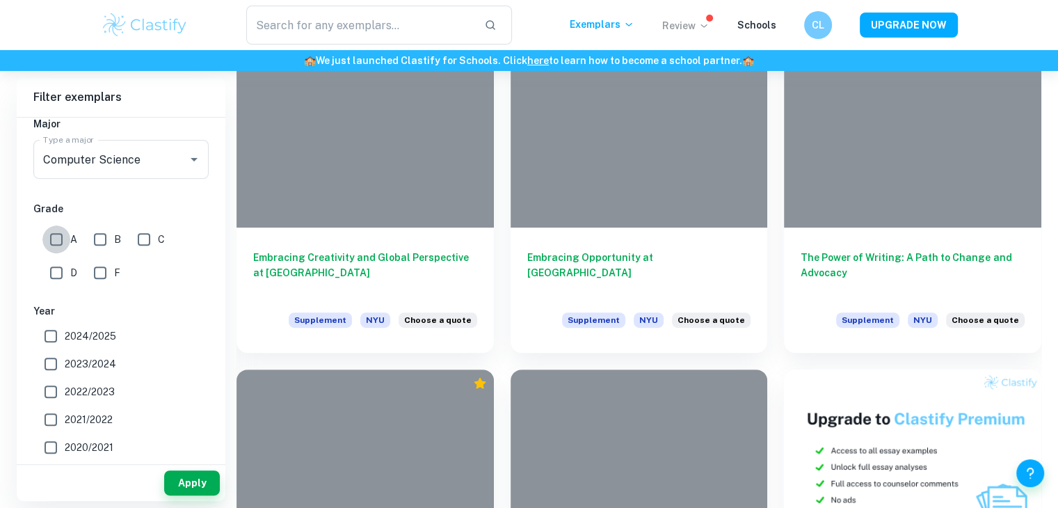
click at [56, 234] on input "A" at bounding box center [56, 239] width 28 height 28
checkbox input "true"
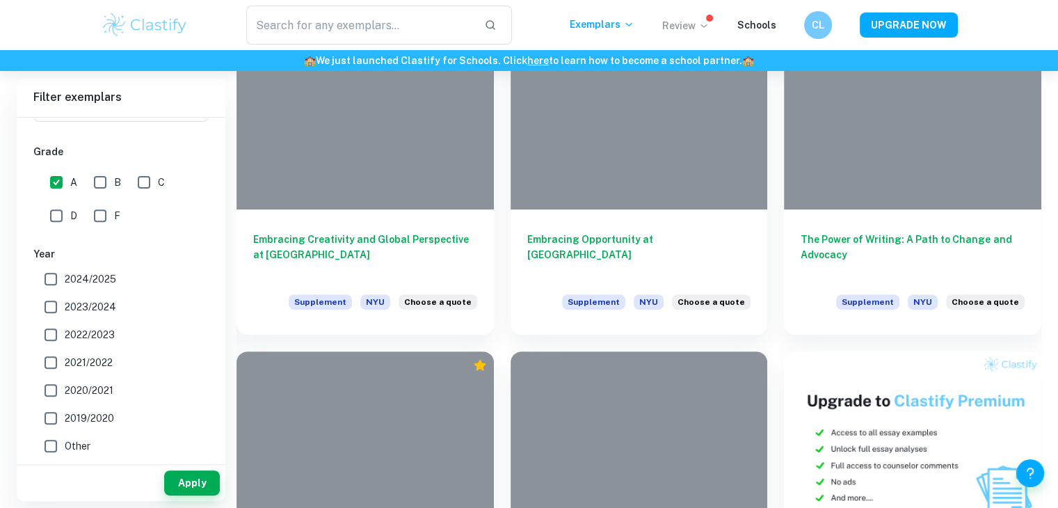
scroll to position [454, 0]
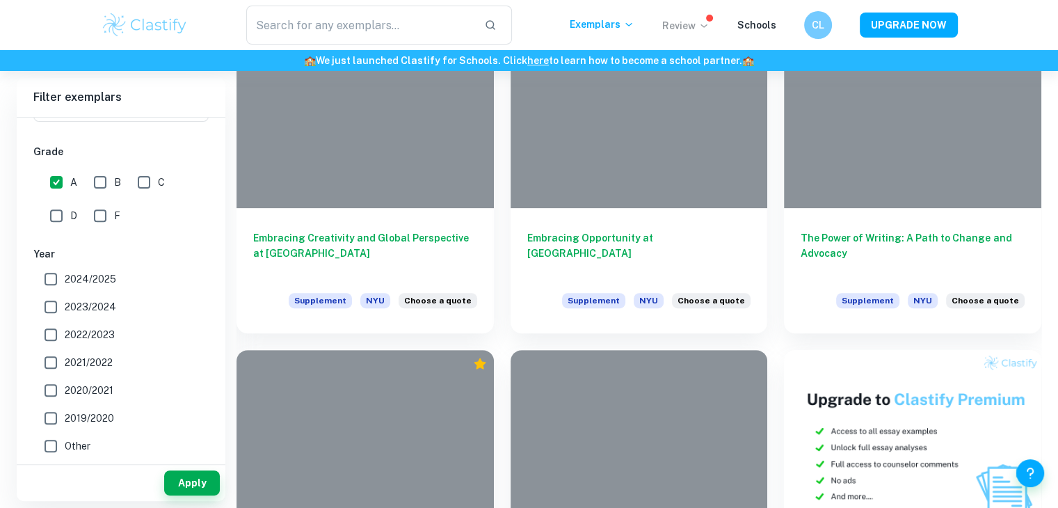
click at [54, 280] on input "2024/2025" at bounding box center [51, 279] width 28 height 28
checkbox input "true"
click at [188, 477] on button "Apply" at bounding box center [192, 482] width 56 height 25
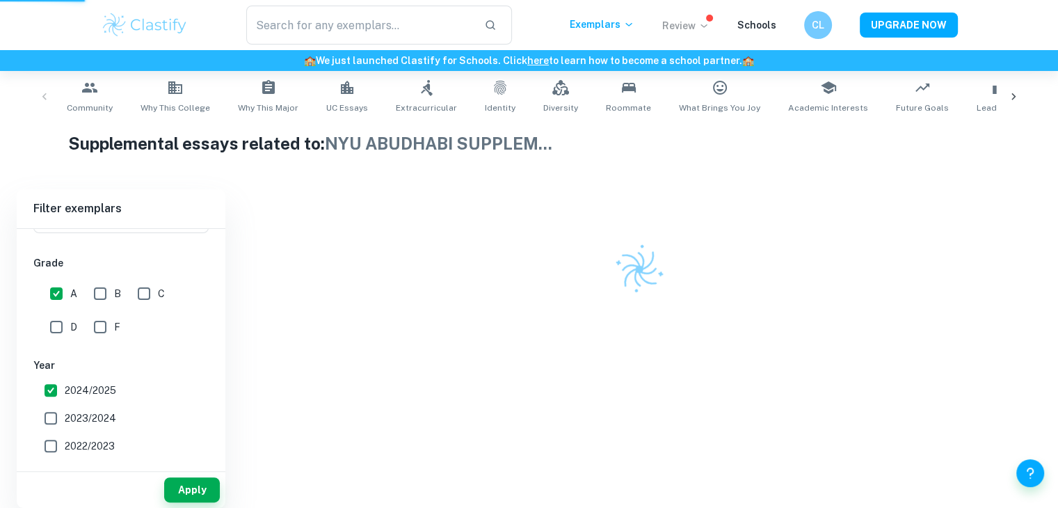
scroll to position [259, 0]
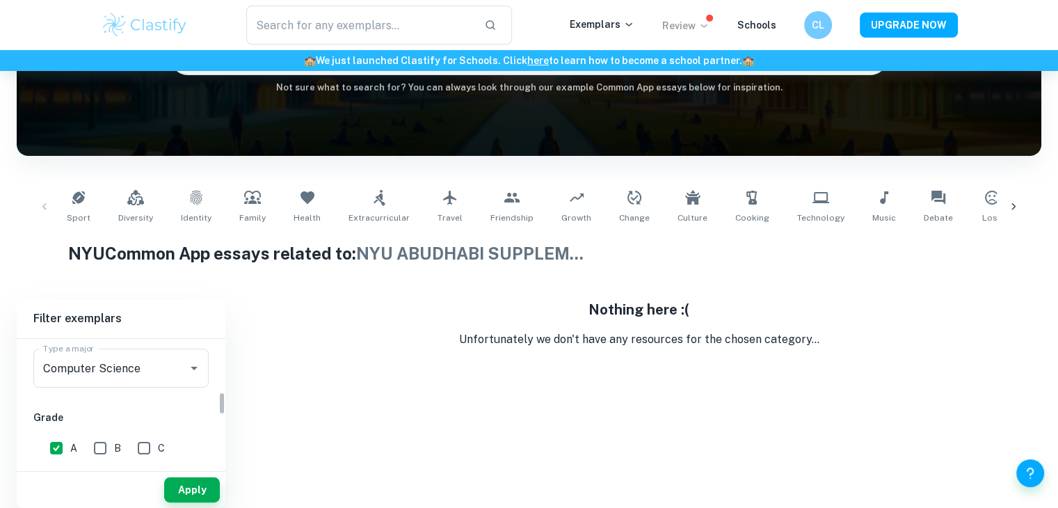
scroll to position [283, 0]
click at [197, 388] on icon "Open" at bounding box center [194, 385] width 17 height 17
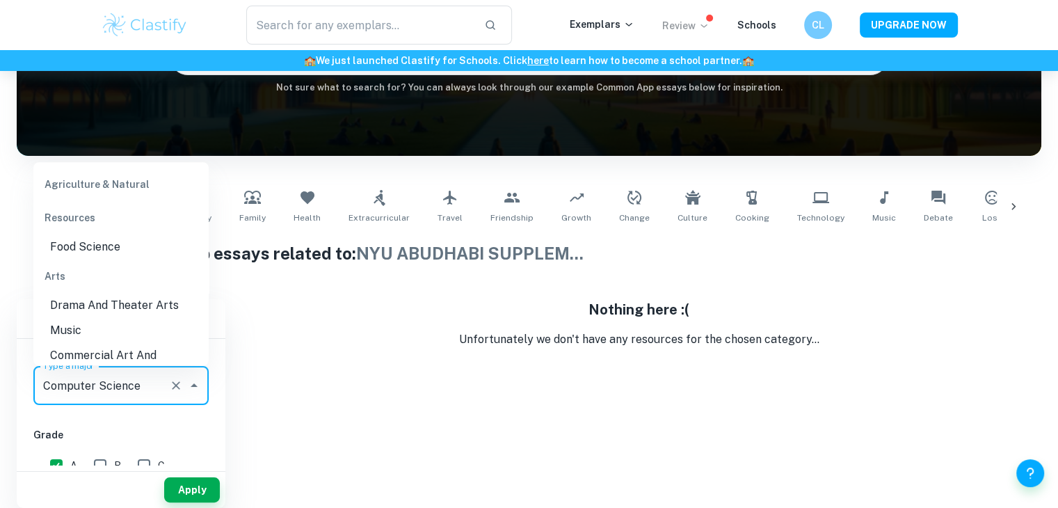
scroll to position [762, 0]
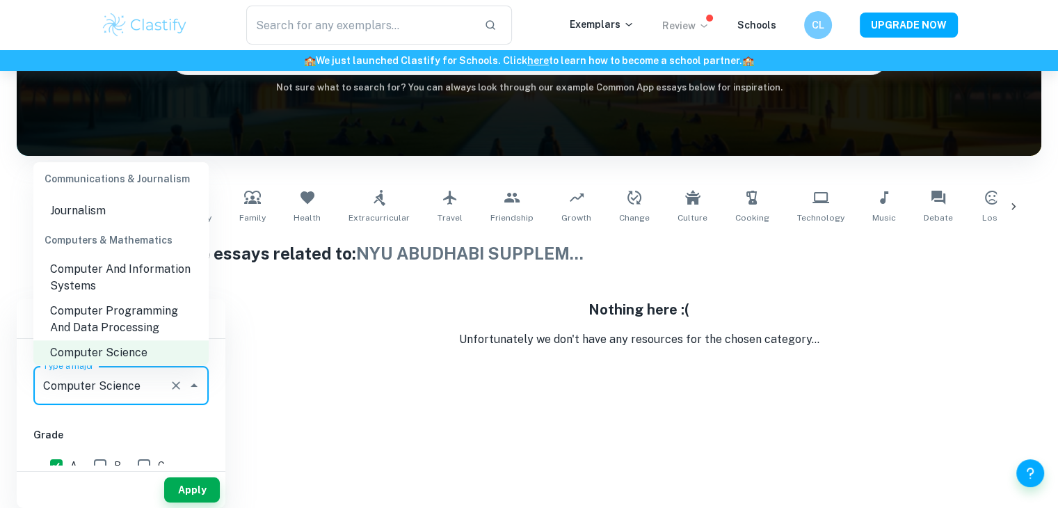
click at [175, 384] on icon "Clear" at bounding box center [176, 385] width 8 height 8
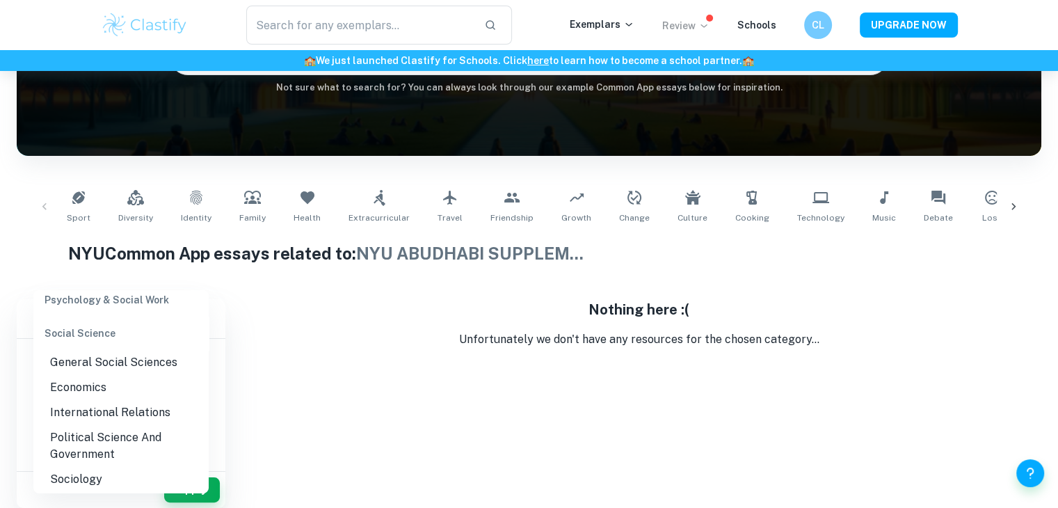
scroll to position [2253, 0]
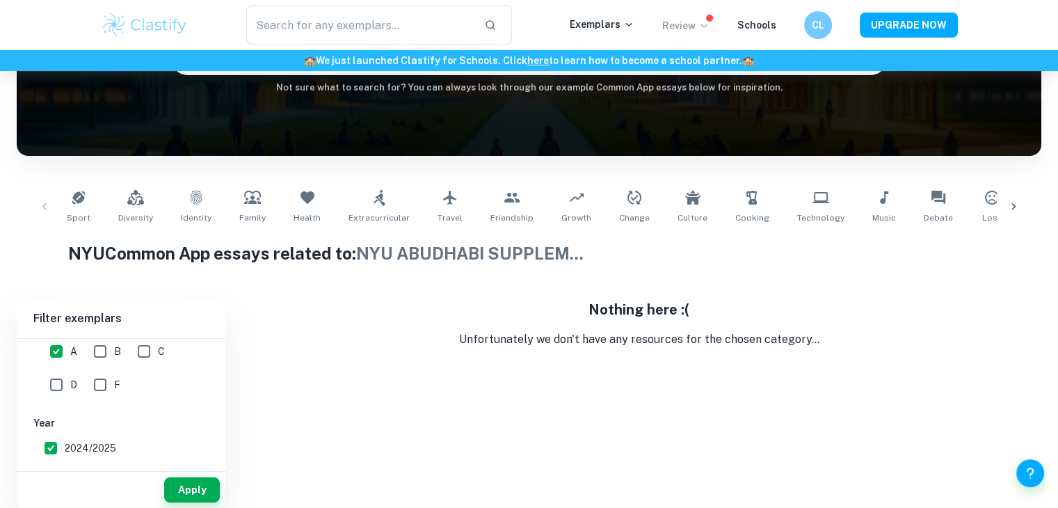
click at [319, 422] on div "Nothing here :( Unfortunately we don't have any resources for the chosen catego…" at bounding box center [639, 403] width 805 height 209
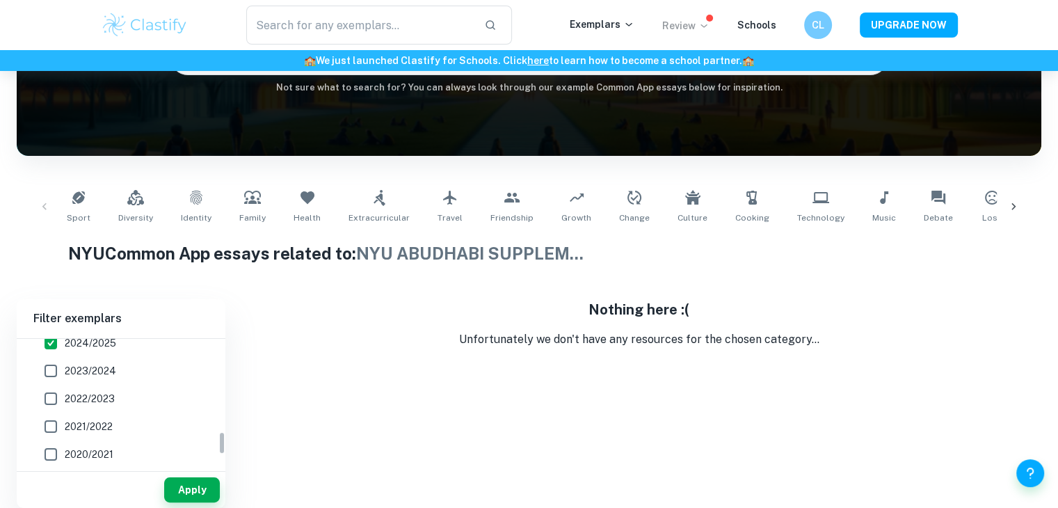
scroll to position [518, 0]
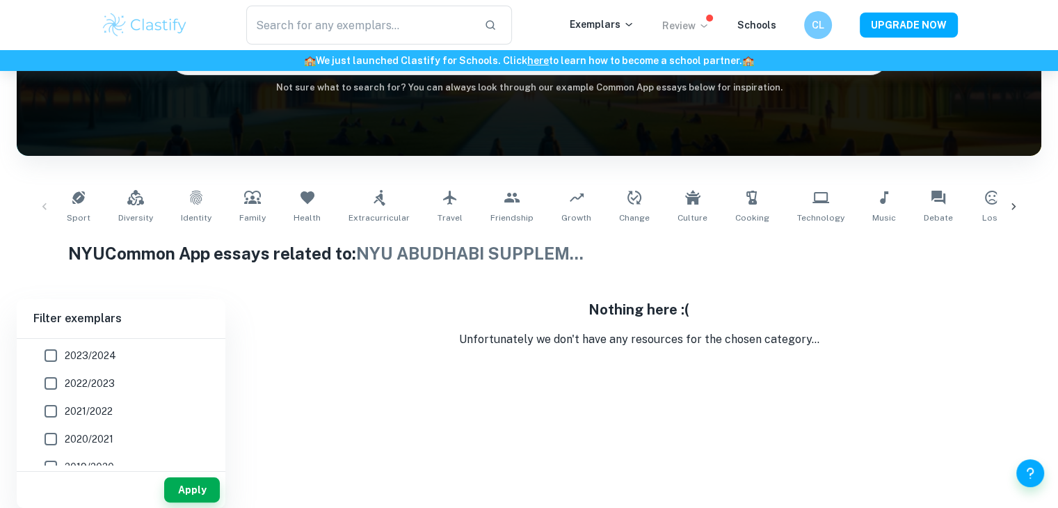
click at [117, 373] on label "2022/2023" at bounding box center [117, 383] width 161 height 28
click at [65, 373] on input "2022/2023" at bounding box center [51, 383] width 28 height 28
checkbox input "true"
click at [173, 501] on button "Apply" at bounding box center [192, 489] width 56 height 25
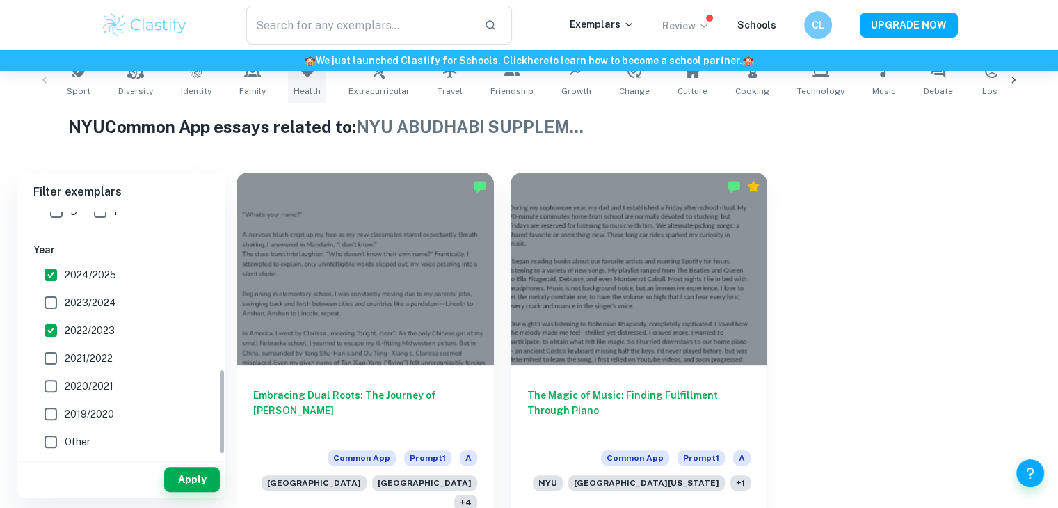
scroll to position [440, 0]
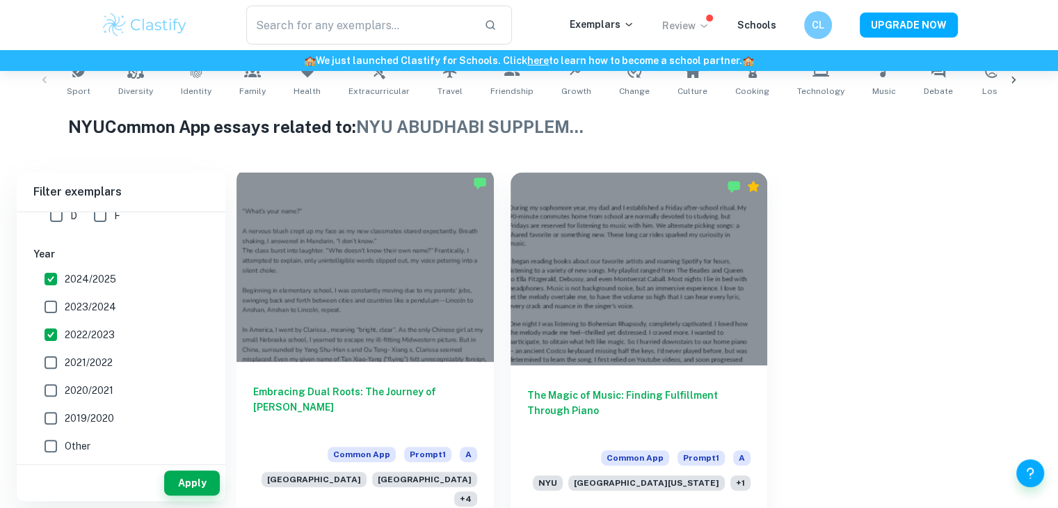
click at [334, 338] on div at bounding box center [365, 265] width 257 height 193
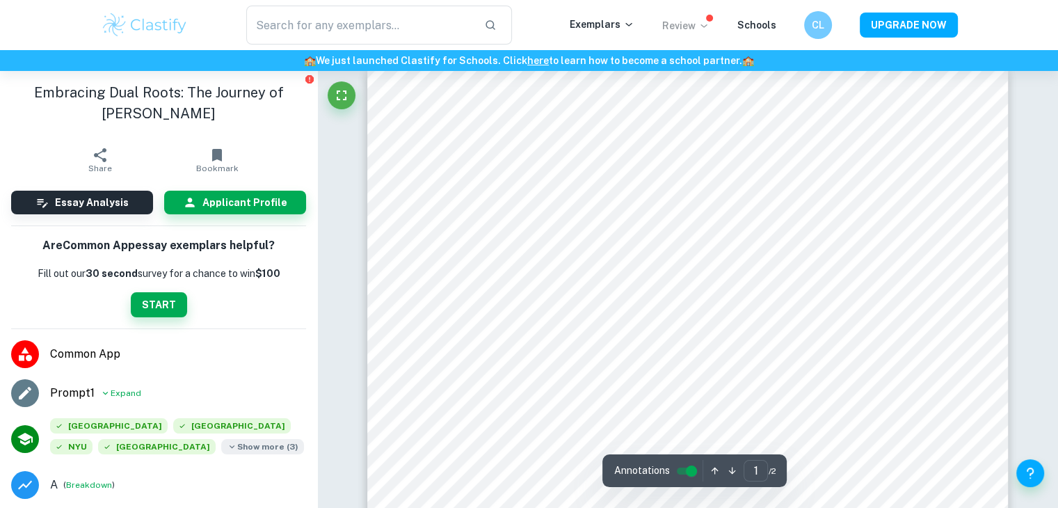
scroll to position [17, 0]
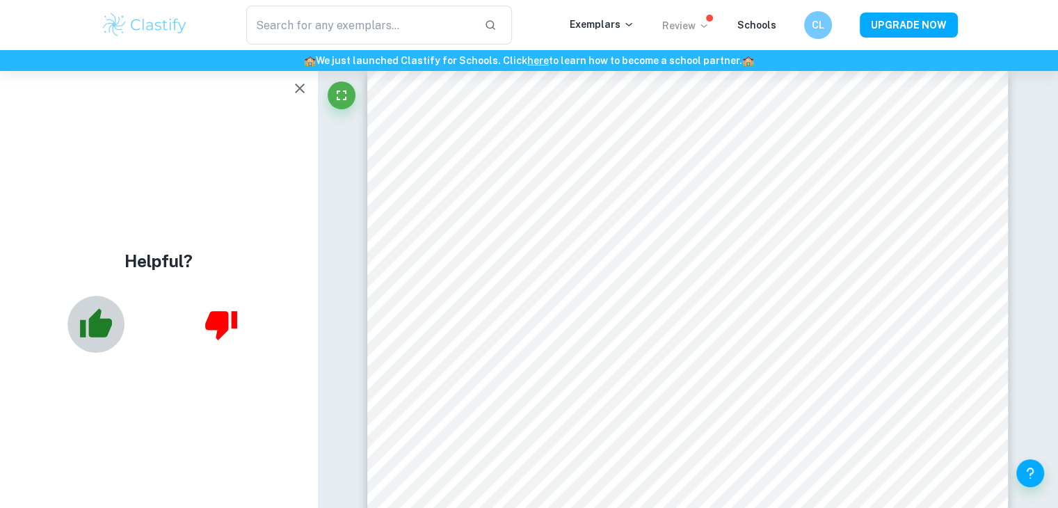
click at [102, 322] on icon "button" at bounding box center [97, 322] width 32 height 29
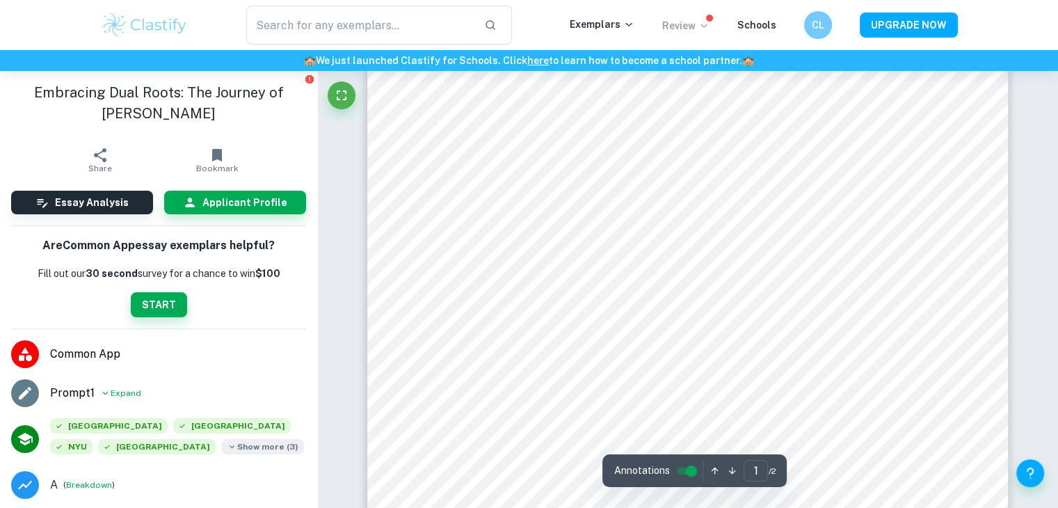
scroll to position [271, 0]
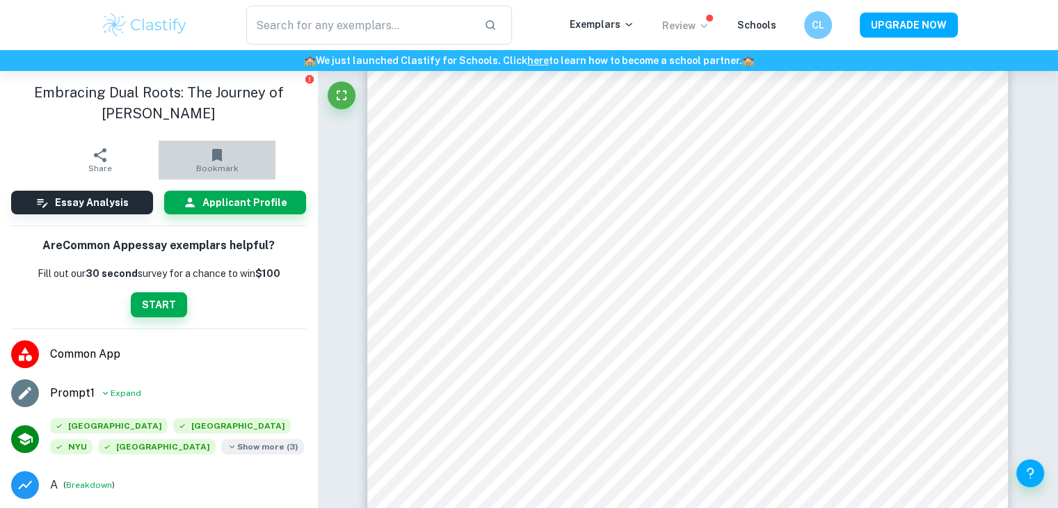
click at [212, 153] on icon "button" at bounding box center [217, 155] width 10 height 13
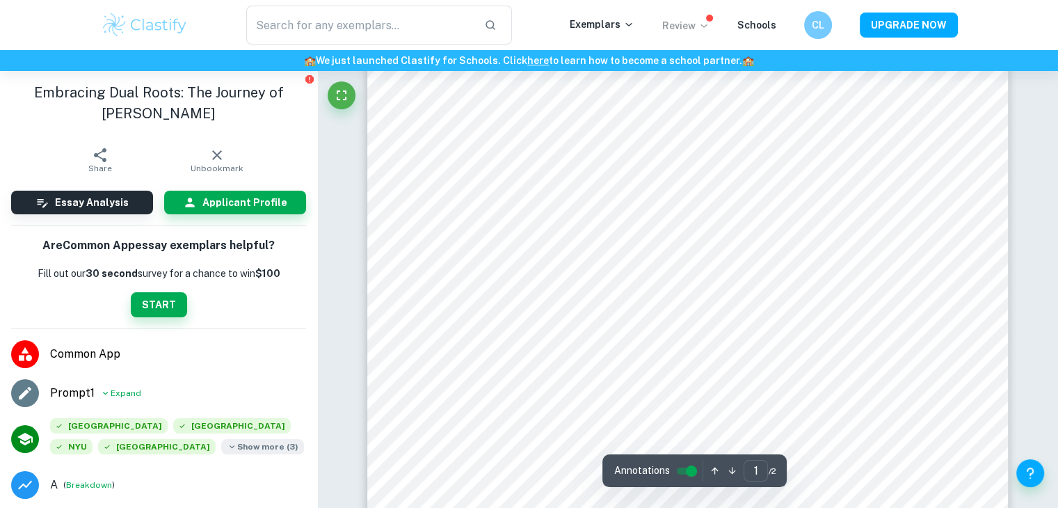
scroll to position [184, 0]
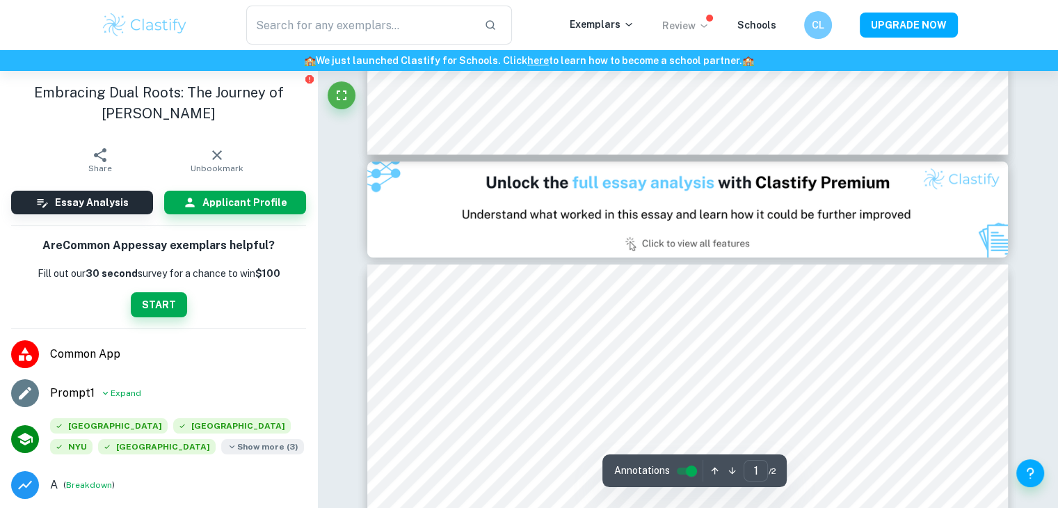
type input "2"
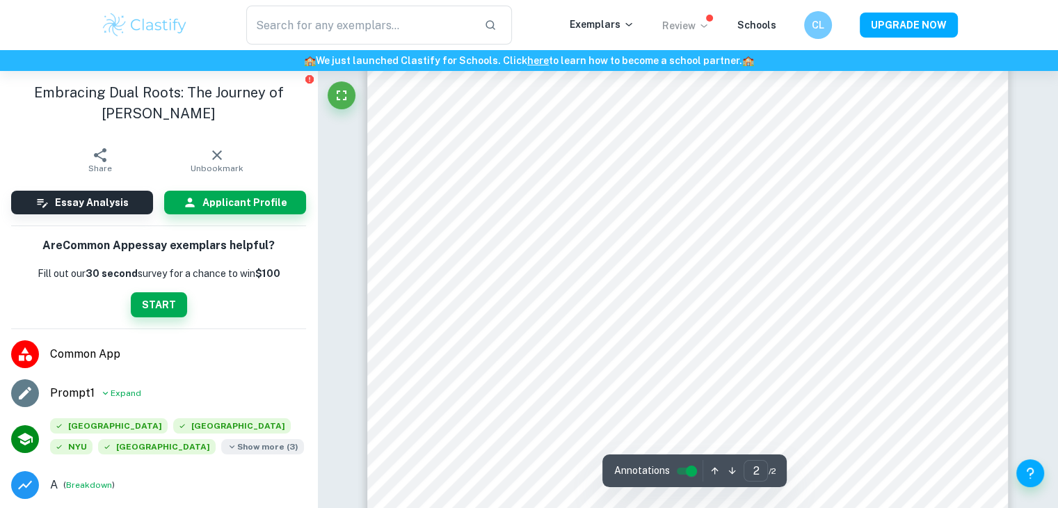
scroll to position [1005, 0]
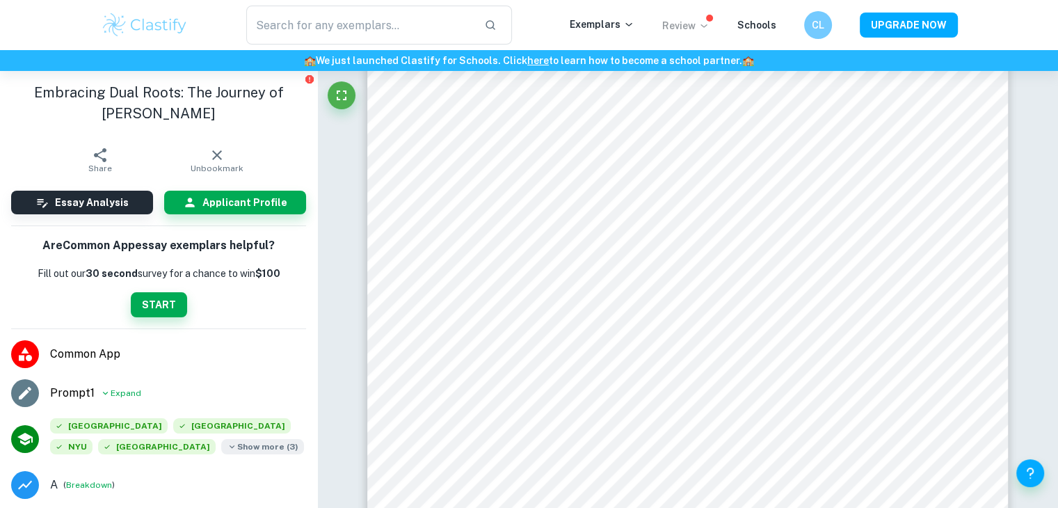
click at [221, 443] on span "Show more ( 3 )" at bounding box center [262, 446] width 83 height 15
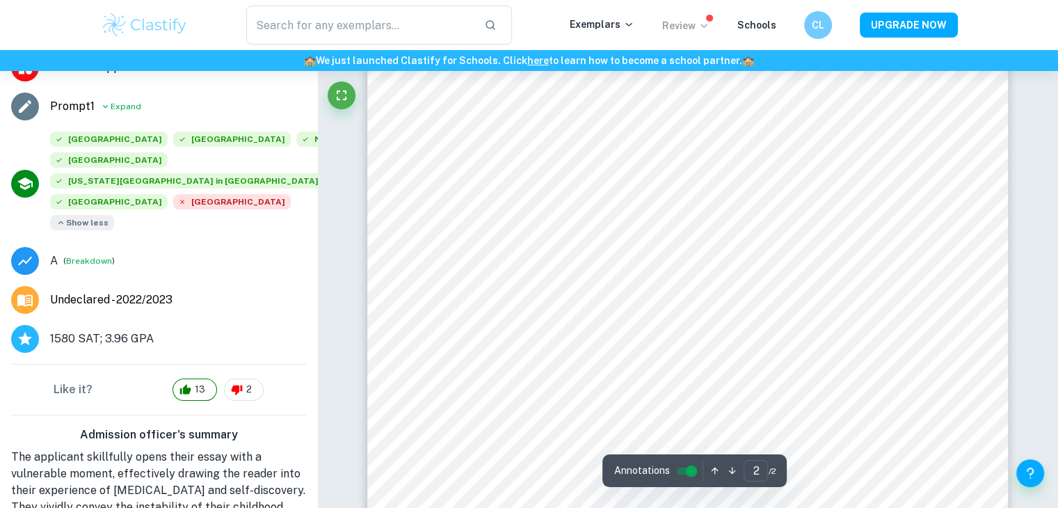
scroll to position [0, 0]
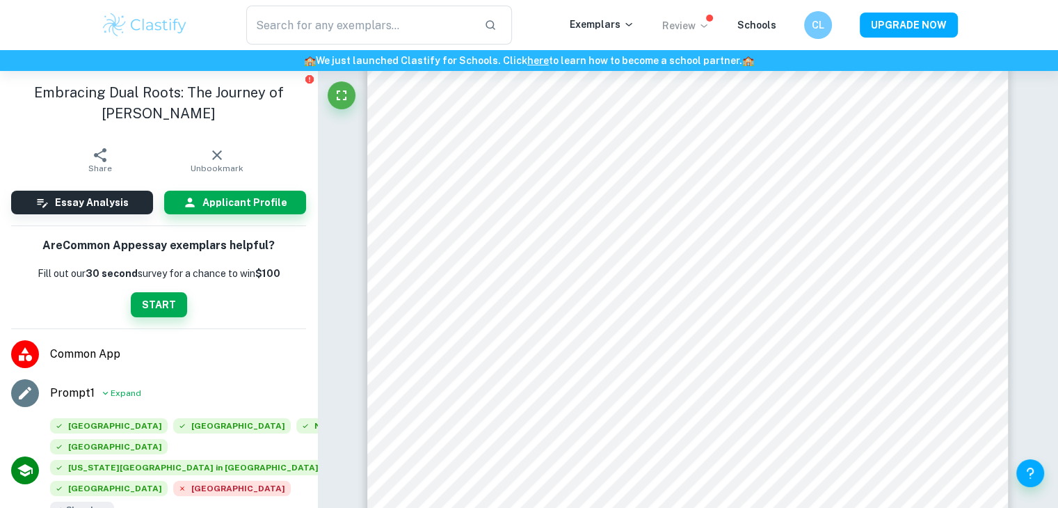
click at [694, 22] on p "Review" at bounding box center [685, 25] width 47 height 15
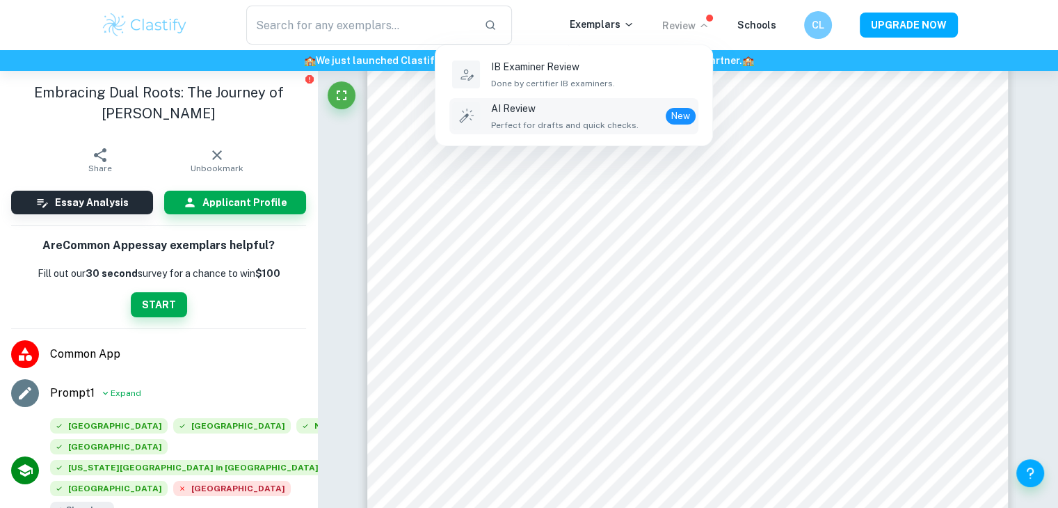
click at [681, 109] on span "New" at bounding box center [681, 116] width 30 height 14
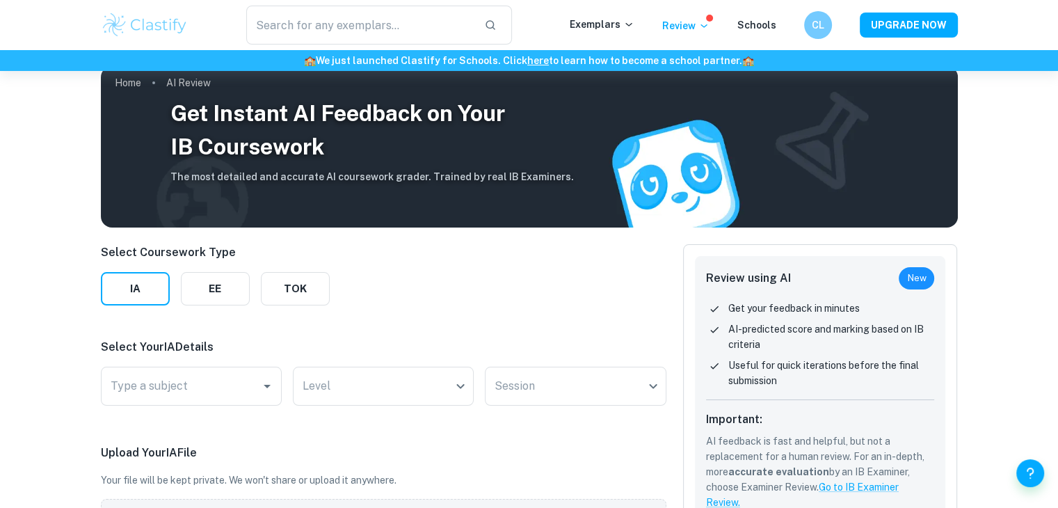
scroll to position [15, 0]
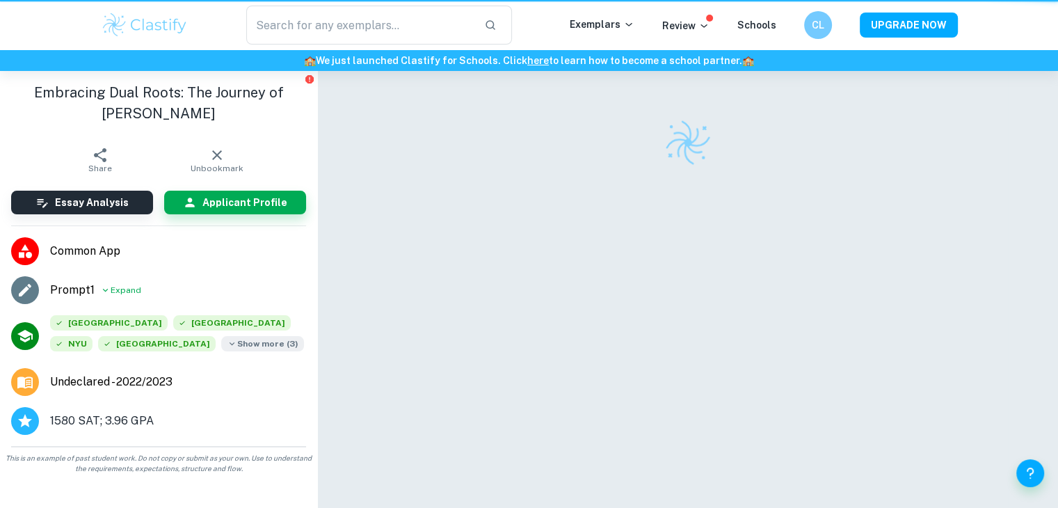
scroll to position [71, 0]
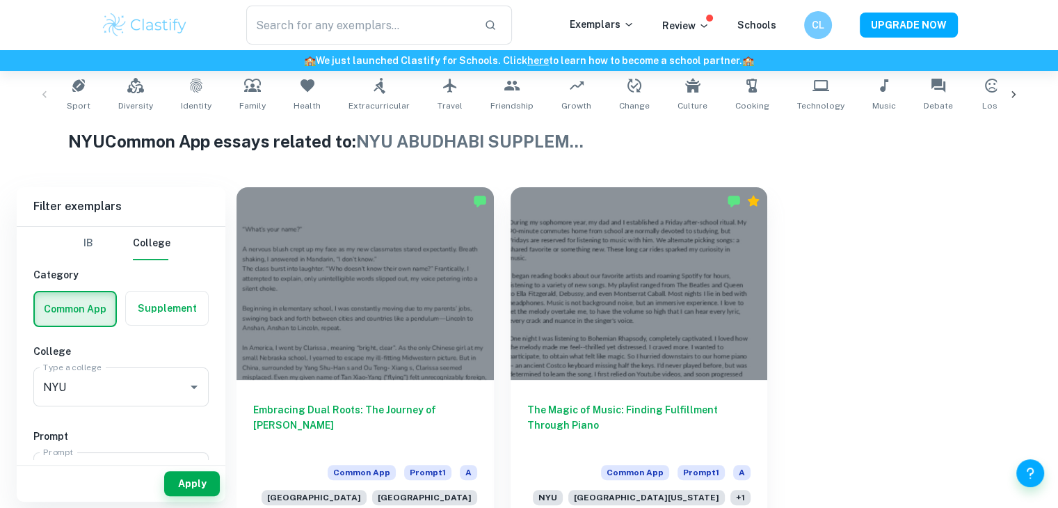
scroll to position [296, 0]
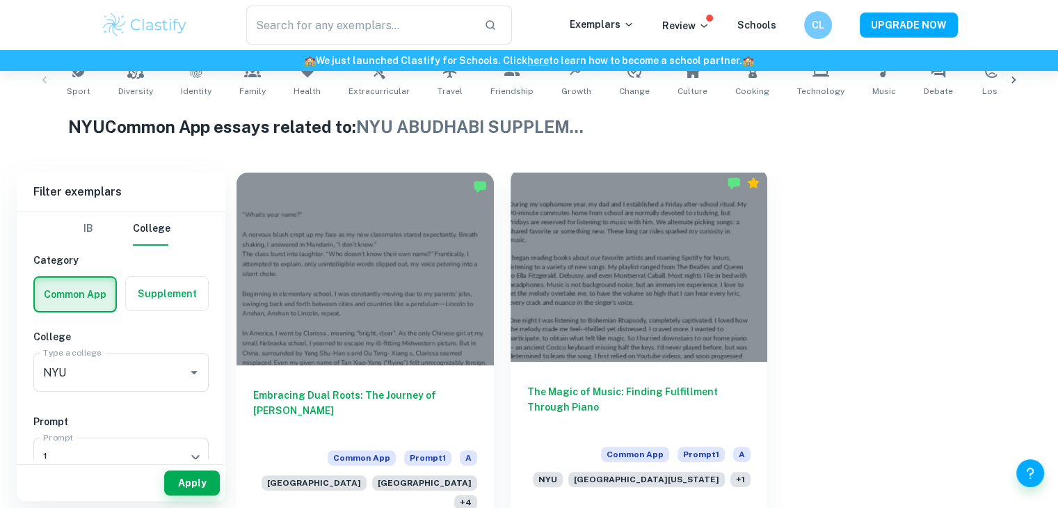
click at [593, 278] on div at bounding box center [639, 265] width 257 height 193
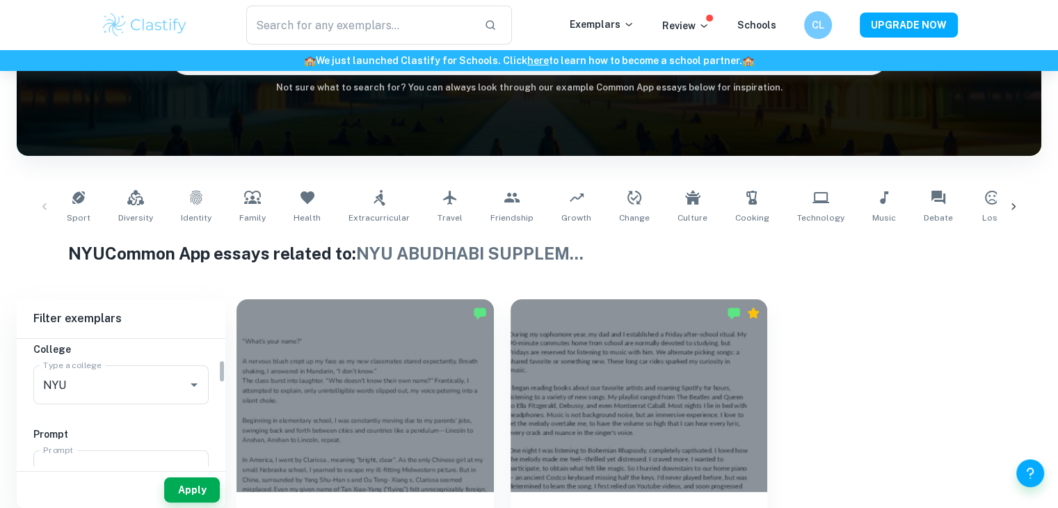
scroll to position [105, 0]
click at [193, 396] on icon "Open" at bounding box center [194, 393] width 17 height 17
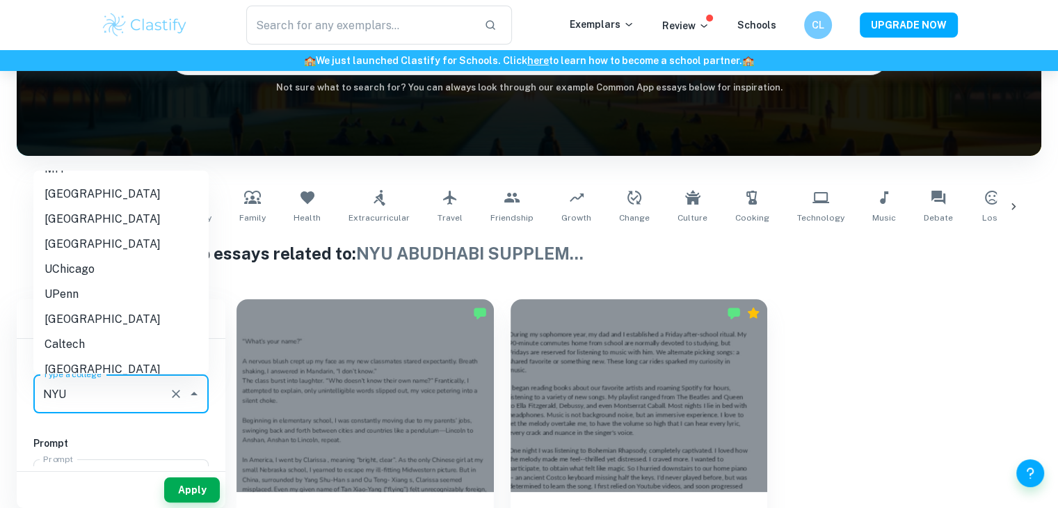
scroll to position [0, 0]
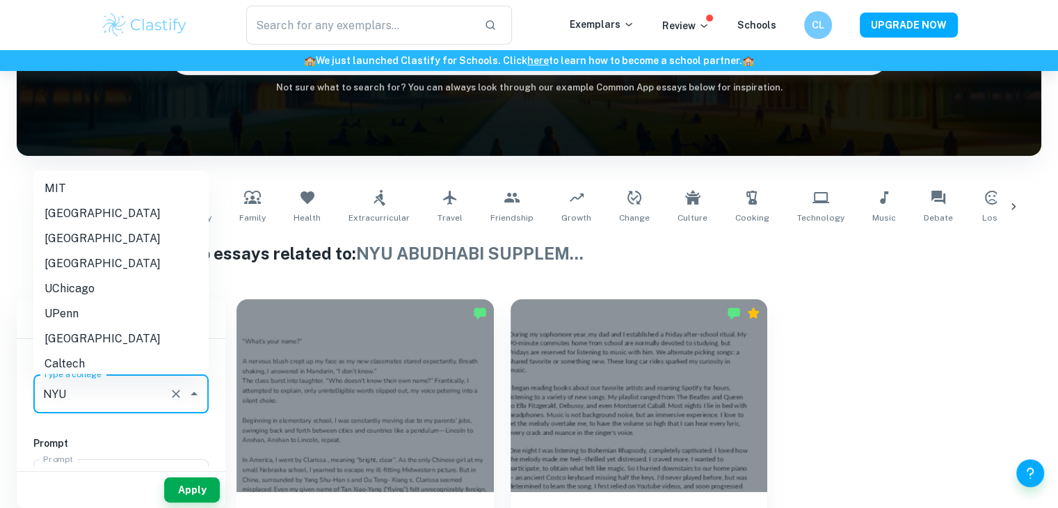
click at [145, 208] on li "[GEOGRAPHIC_DATA]" at bounding box center [120, 213] width 175 height 25
type input "[GEOGRAPHIC_DATA]"
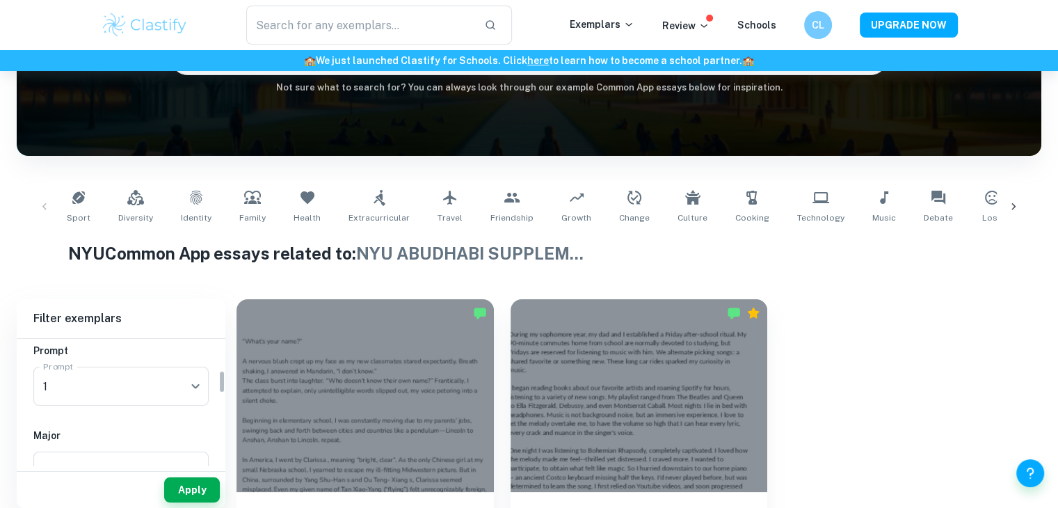
scroll to position [208, 0]
click at [193, 374] on div "1 1 Prompt" at bounding box center [120, 375] width 175 height 39
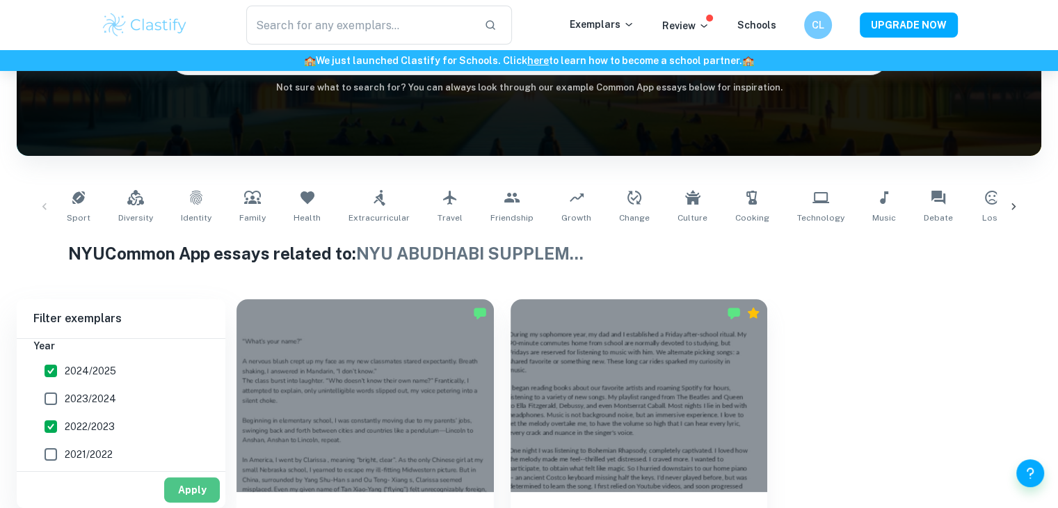
click at [186, 490] on button "Apply" at bounding box center [192, 489] width 56 height 25
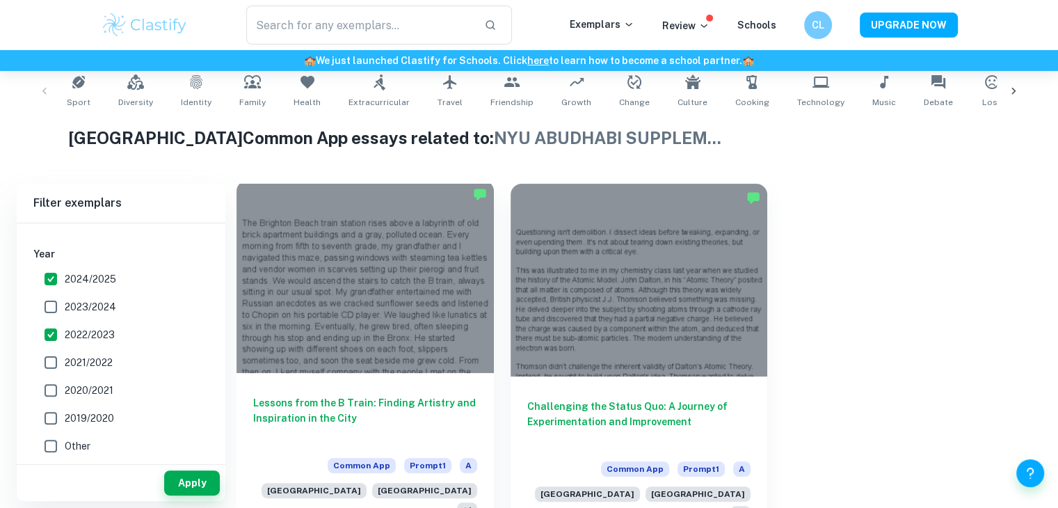
click at [387, 329] on div at bounding box center [365, 276] width 257 height 193
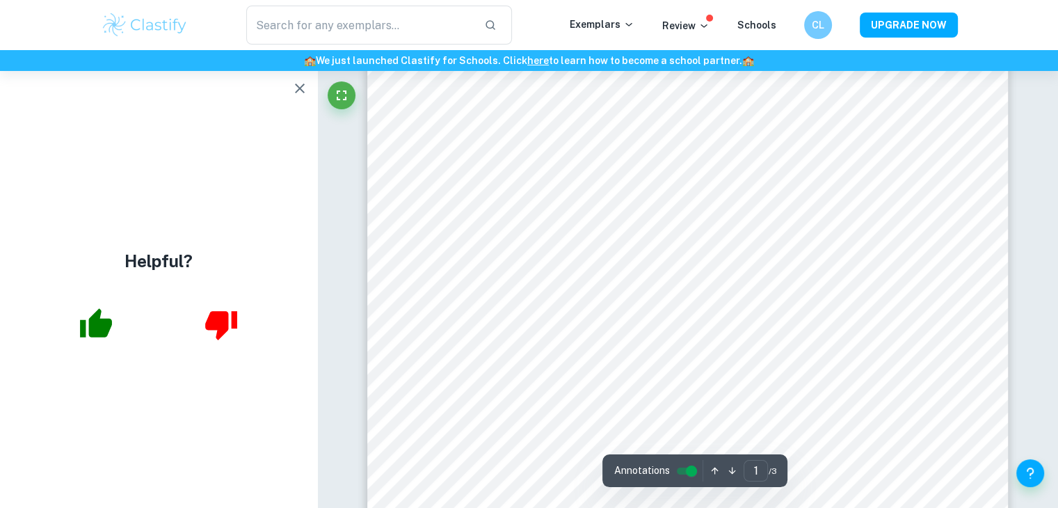
scroll to position [173, 0]
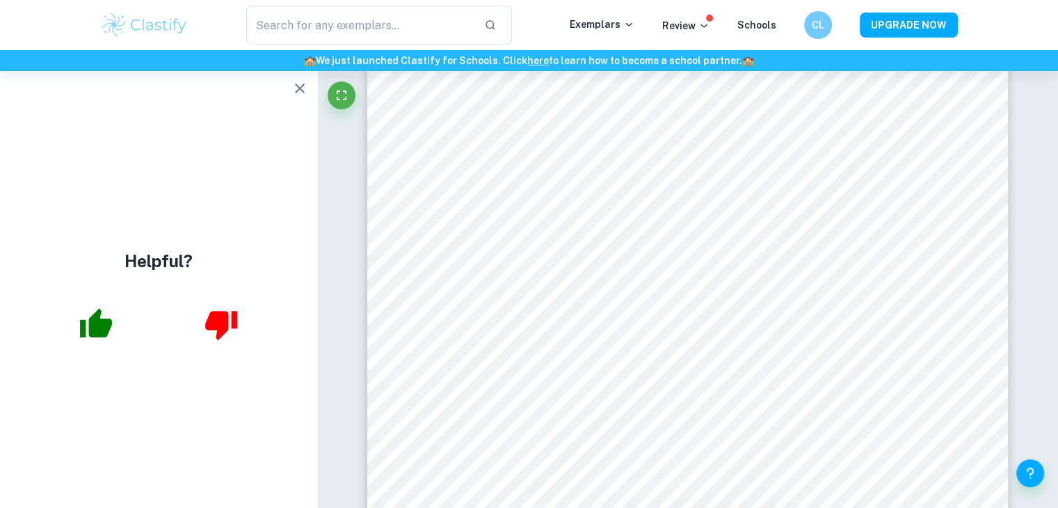
click at [297, 92] on icon "button" at bounding box center [300, 88] width 10 height 10
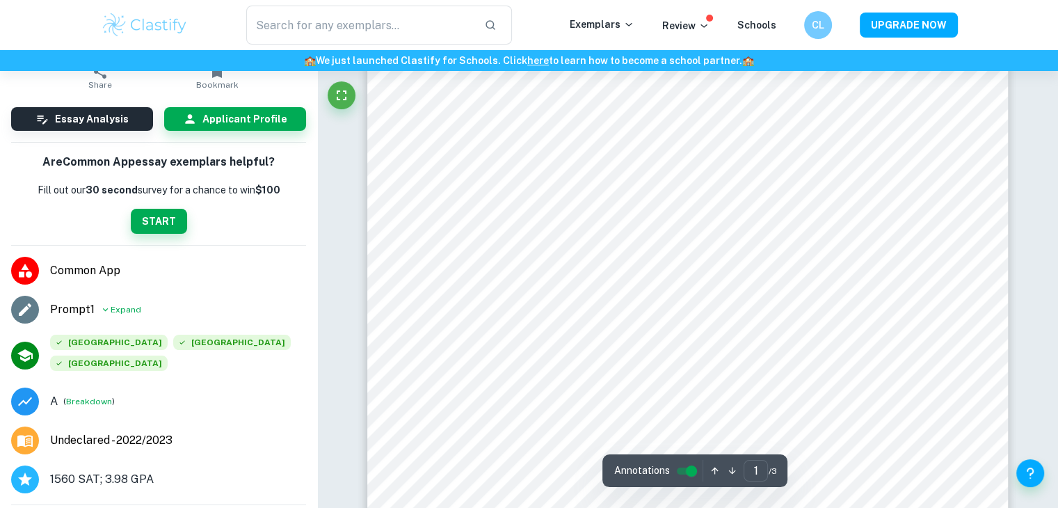
scroll to position [383, 0]
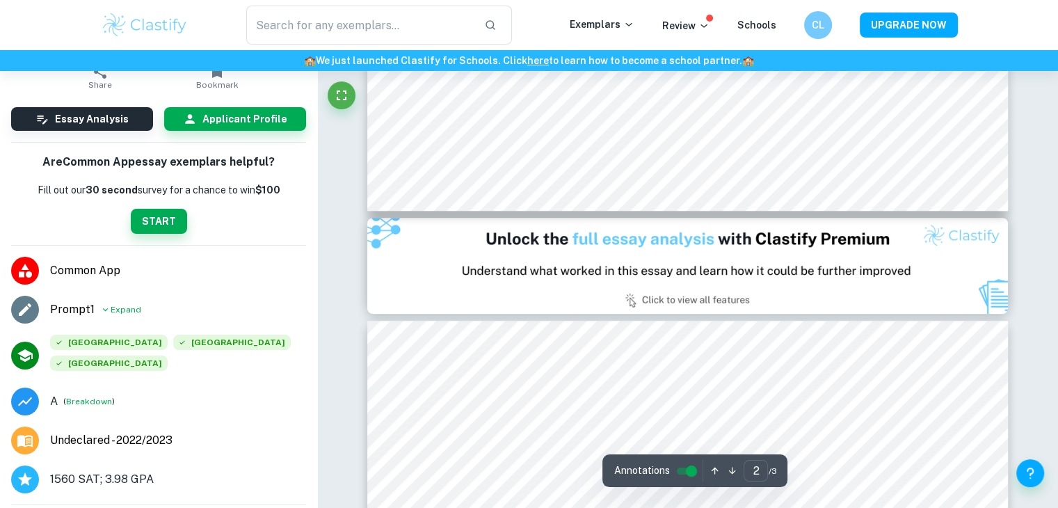
type input "1"
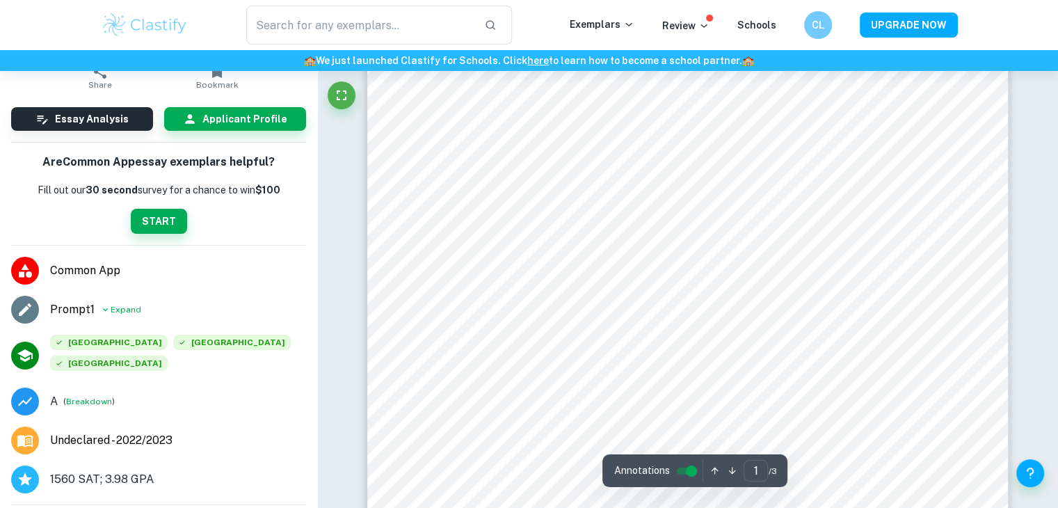
scroll to position [0, 0]
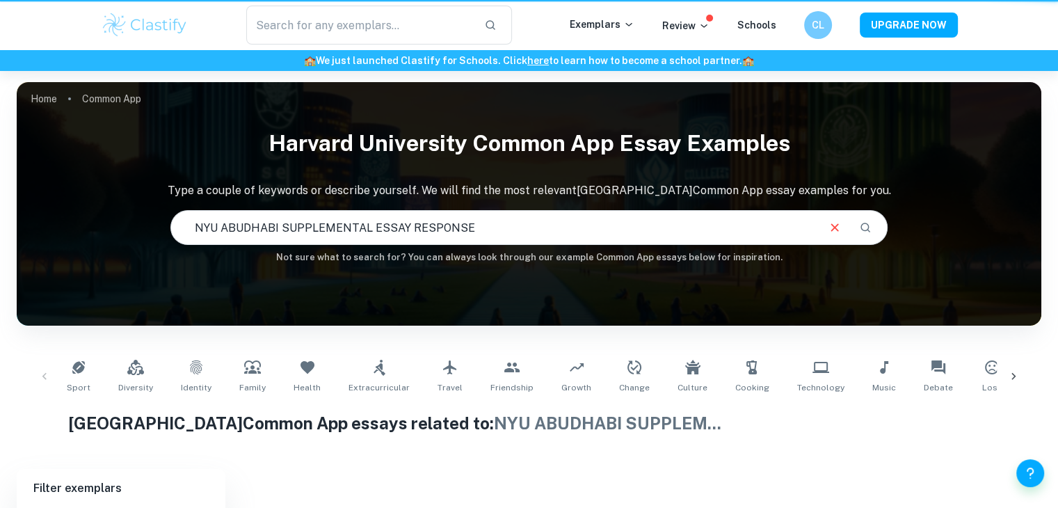
scroll to position [170, 0]
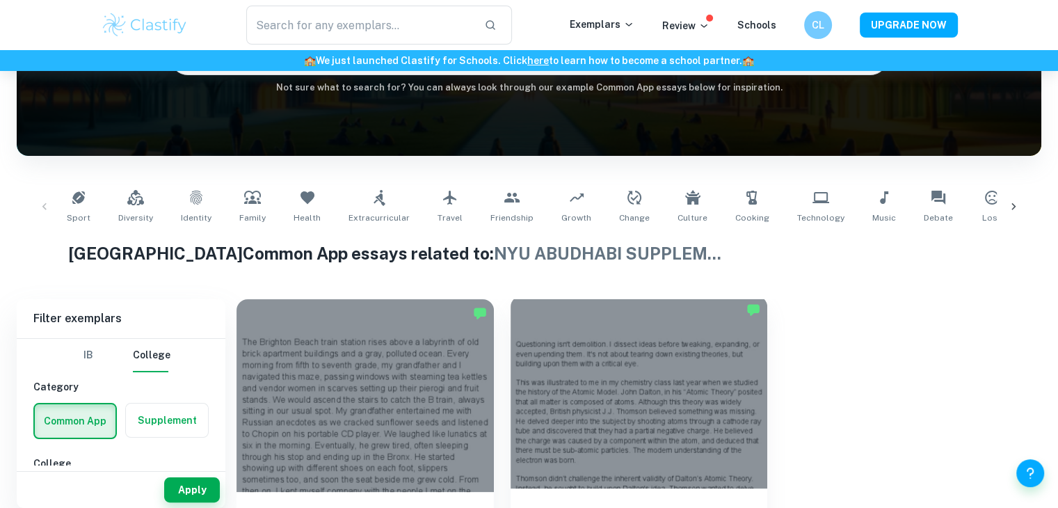
click at [586, 392] on div at bounding box center [639, 392] width 257 height 193
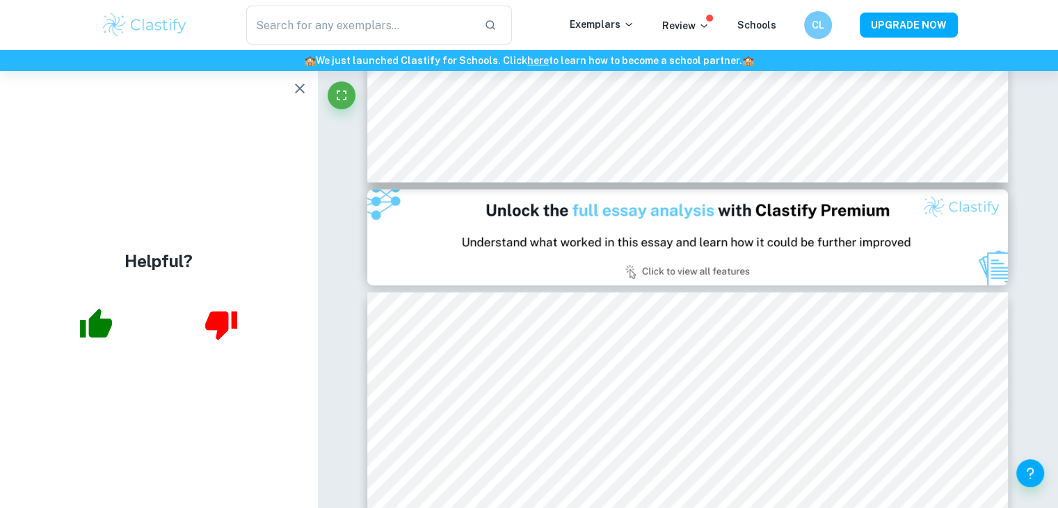
scroll to position [733, 0]
click at [293, 85] on icon "button" at bounding box center [299, 88] width 17 height 17
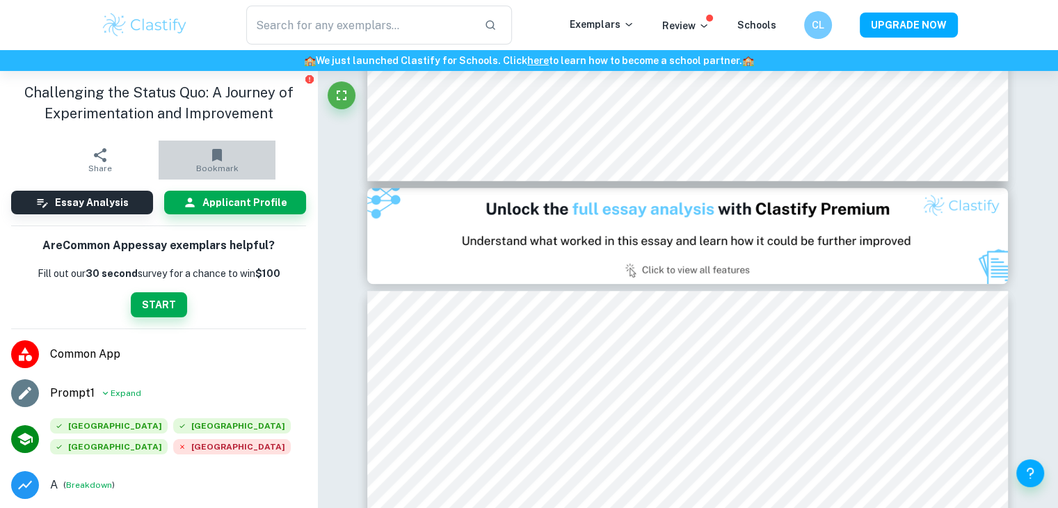
click at [212, 149] on icon "button" at bounding box center [217, 155] width 10 height 13
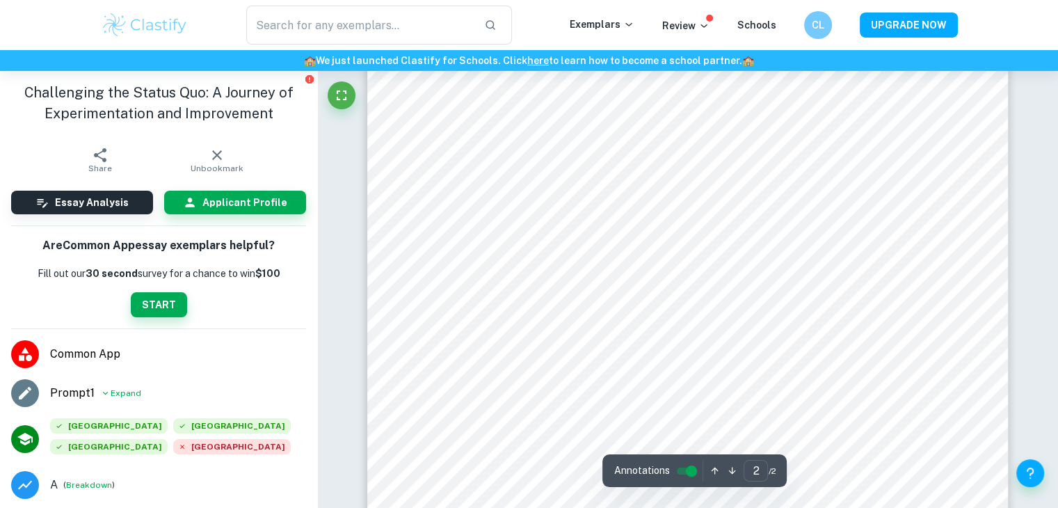
scroll to position [1359, 0]
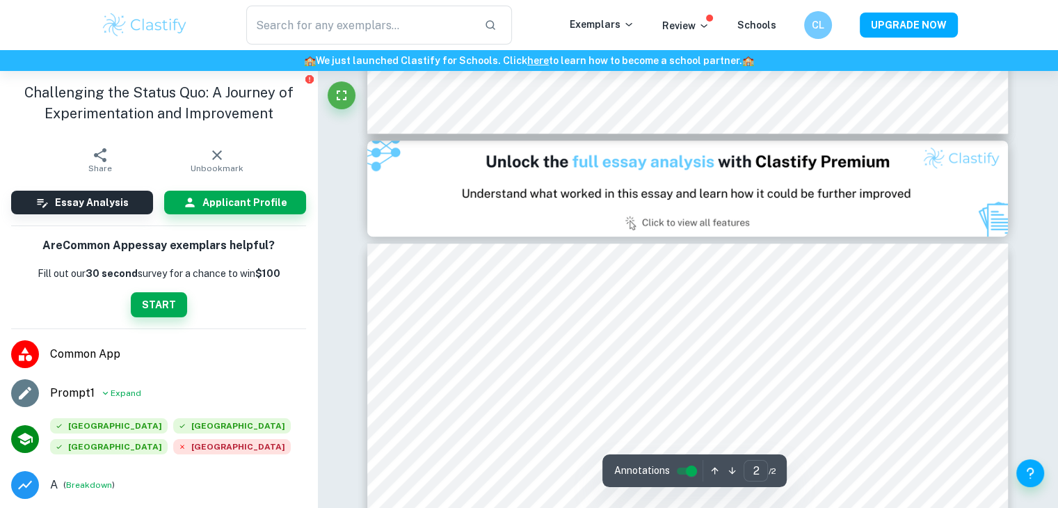
type input "1"
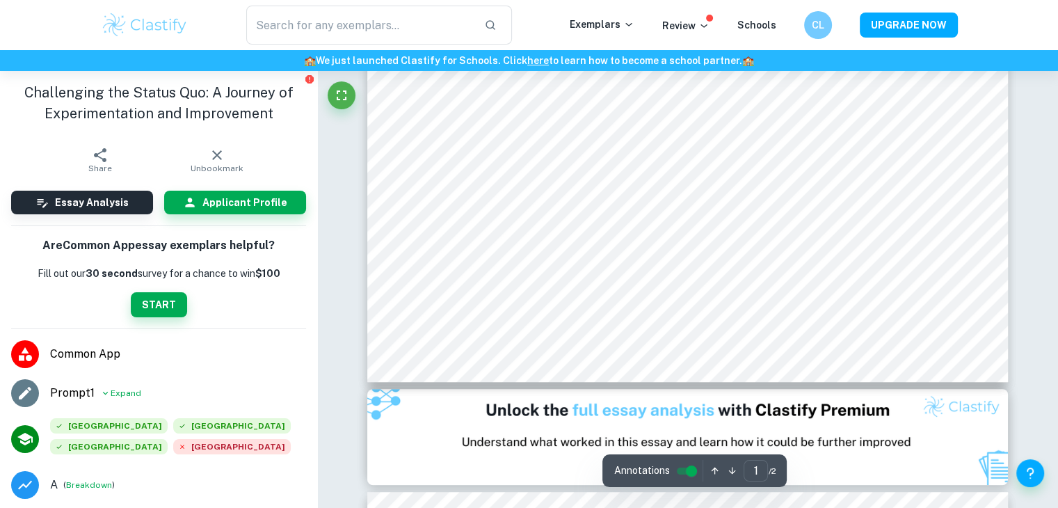
scroll to position [502, 0]
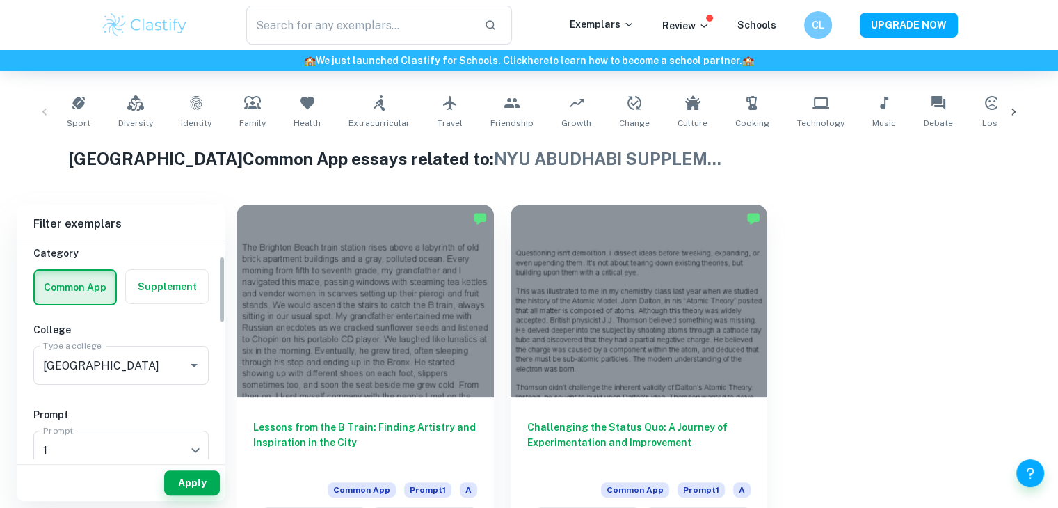
scroll to position [40, 0]
click at [195, 358] on icon "Open" at bounding box center [194, 363] width 17 height 17
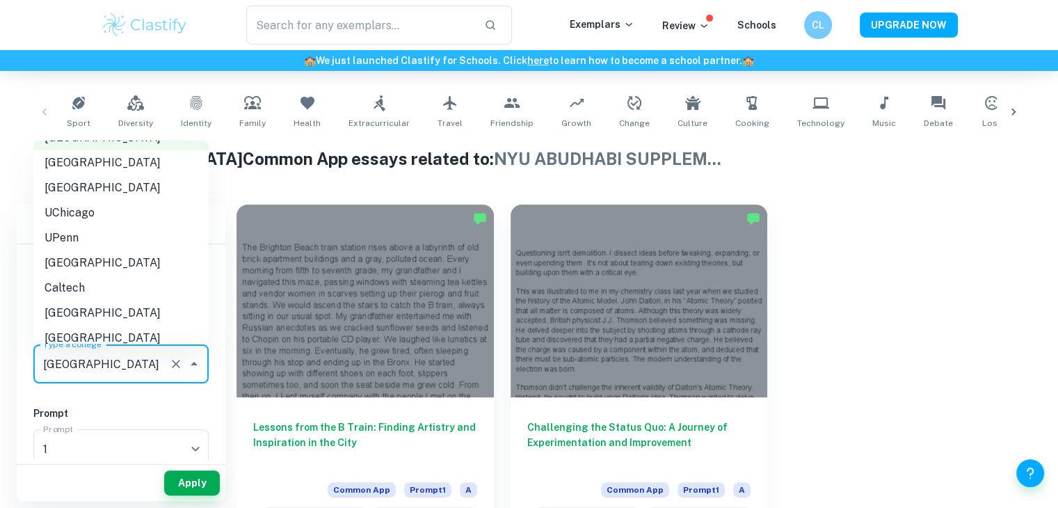
scroll to position [47, 0]
click at [150, 240] on li "UPenn" at bounding box center [120, 236] width 175 height 25
type input "UPenn"
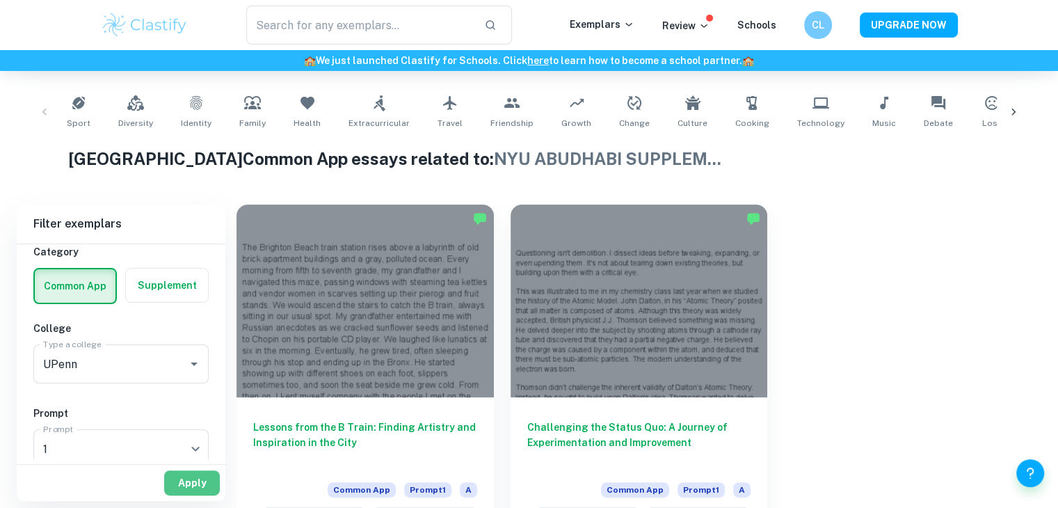
click at [204, 475] on button "Apply" at bounding box center [192, 482] width 56 height 25
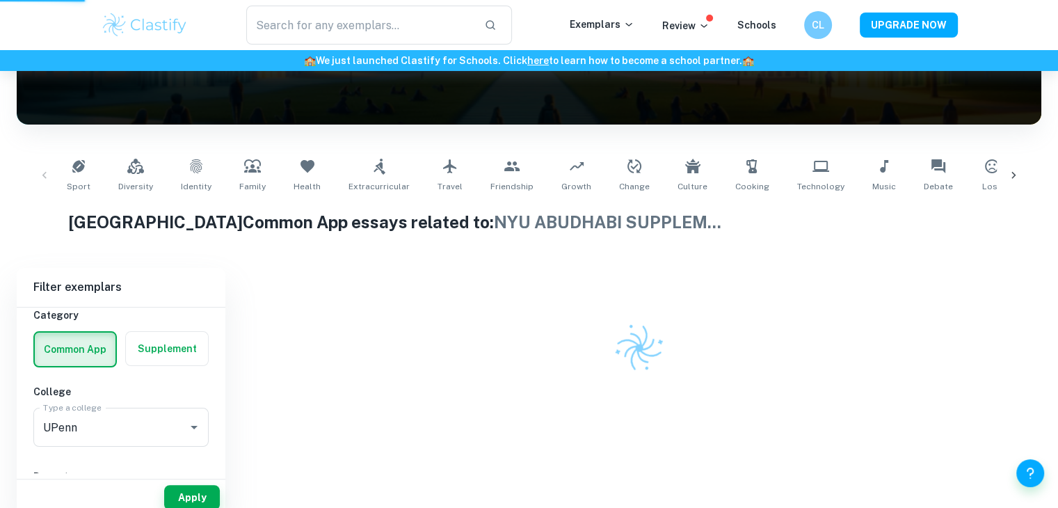
scroll to position [170, 0]
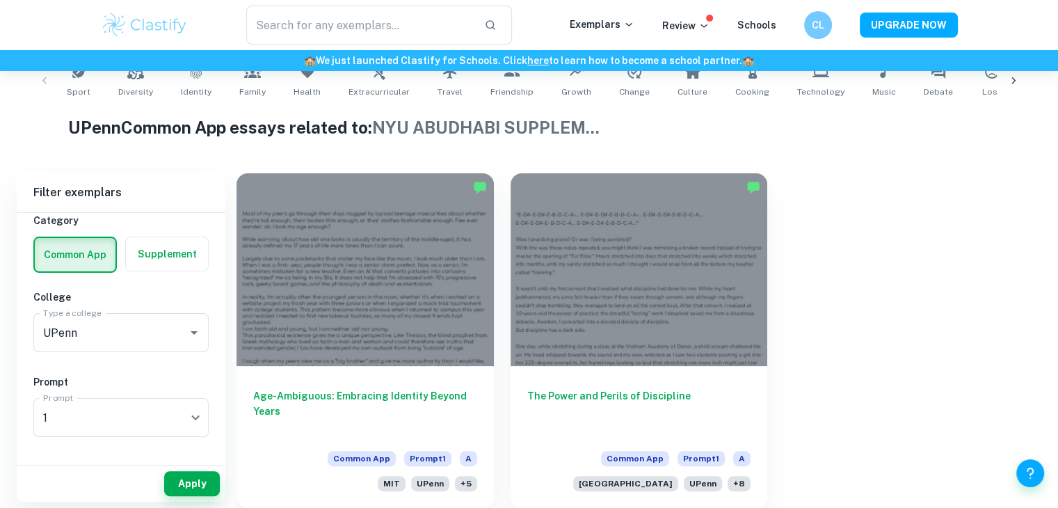
scroll to position [296, 0]
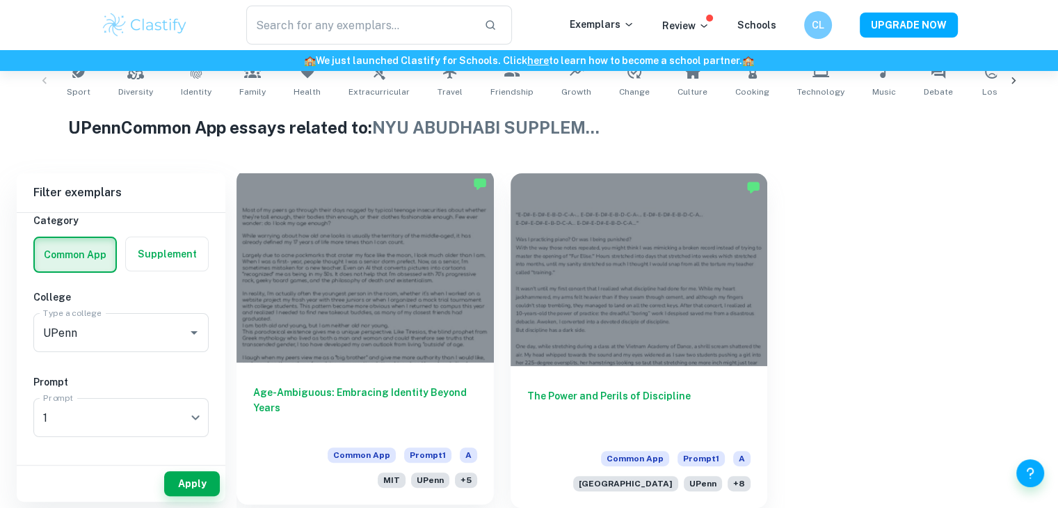
click at [336, 329] on div at bounding box center [365, 266] width 257 height 193
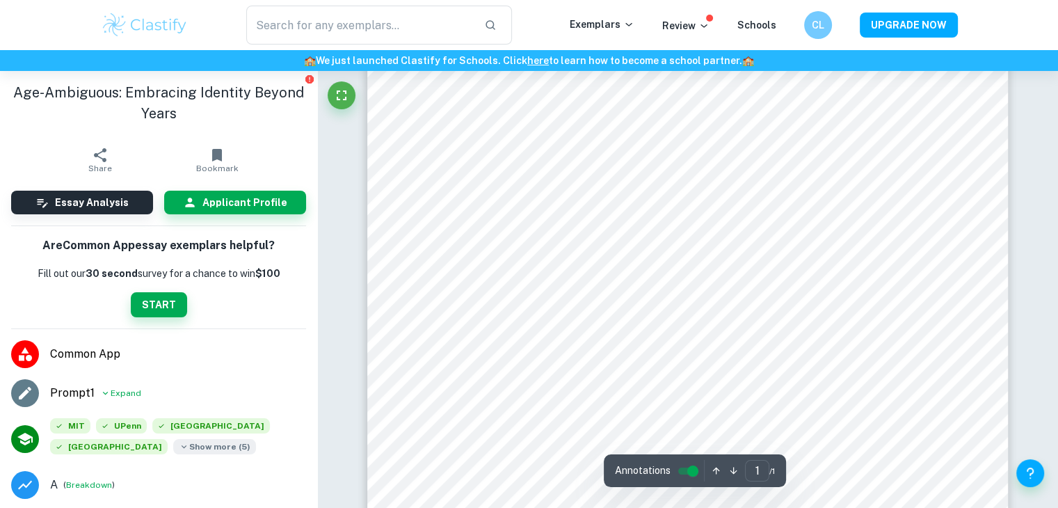
scroll to position [33, 0]
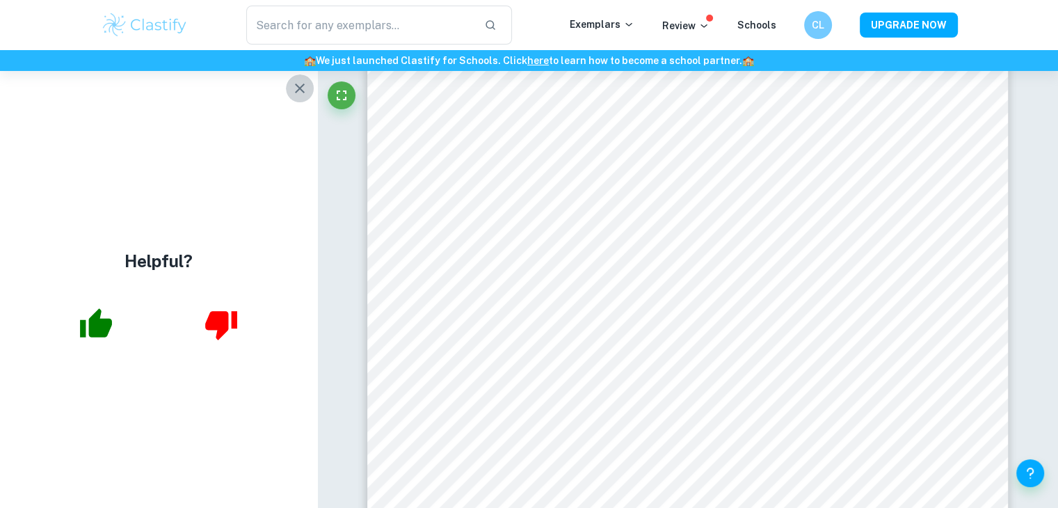
click at [297, 93] on icon "button" at bounding box center [299, 88] width 17 height 17
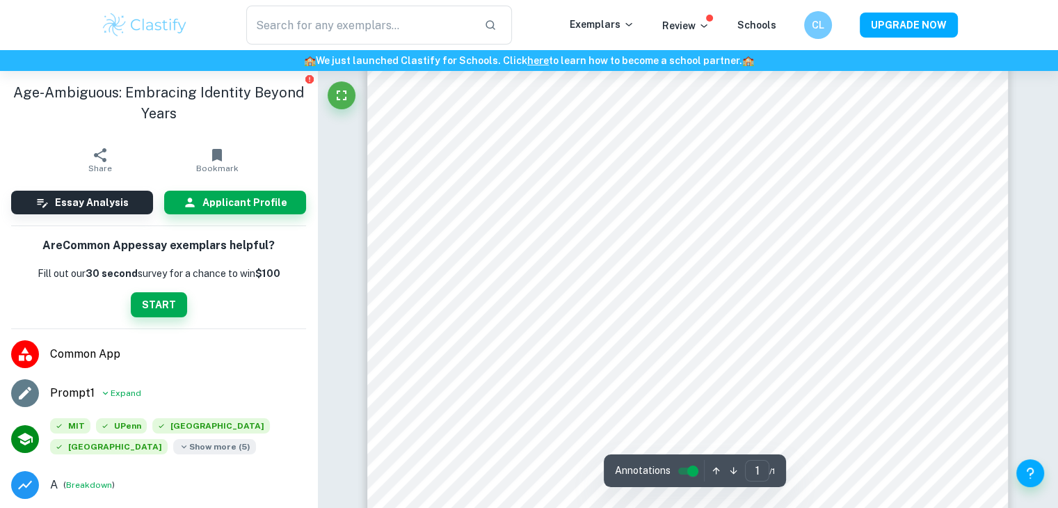
scroll to position [45, 0]
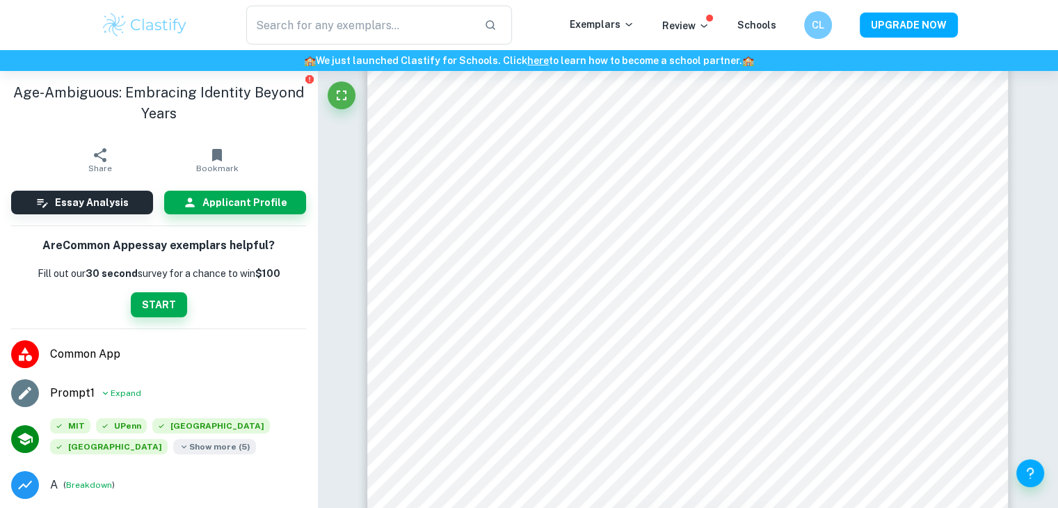
click at [219, 451] on span "Show more ( 5 )" at bounding box center [214, 446] width 83 height 15
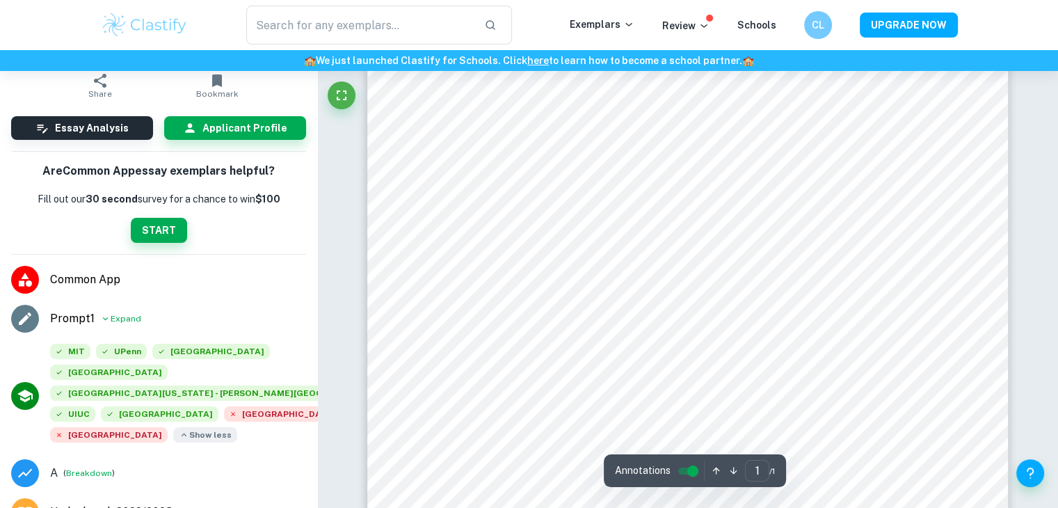
scroll to position [0, 0]
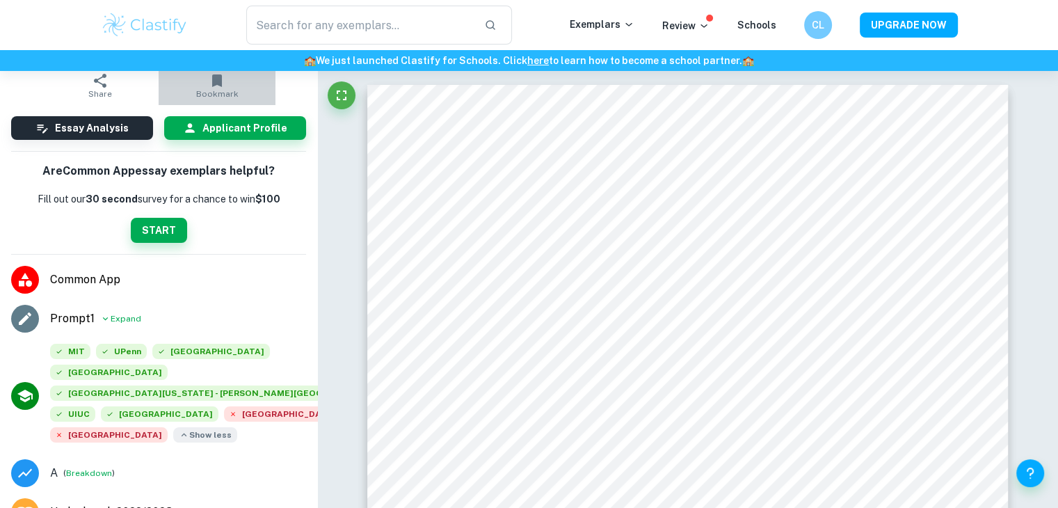
click at [212, 85] on icon "button" at bounding box center [217, 80] width 10 height 13
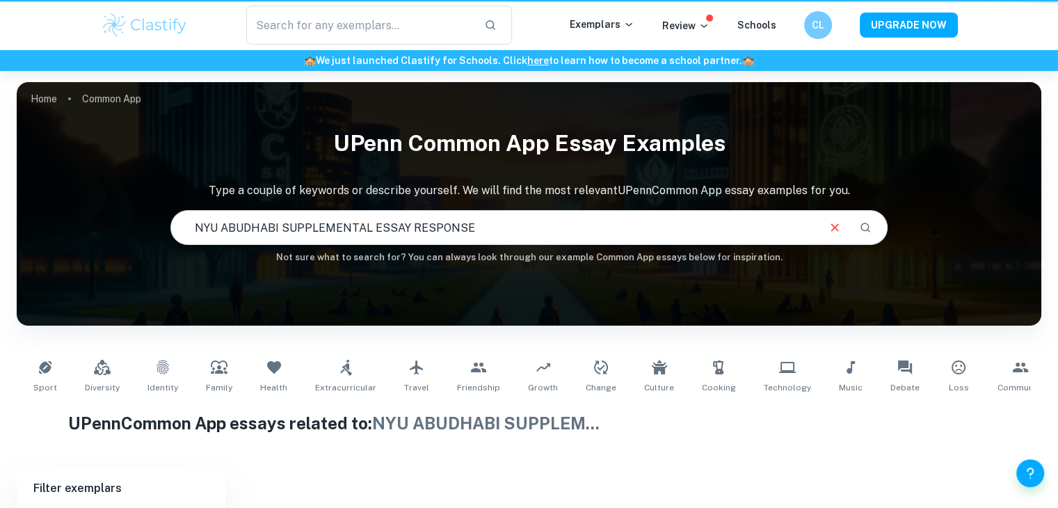
scroll to position [170, 0]
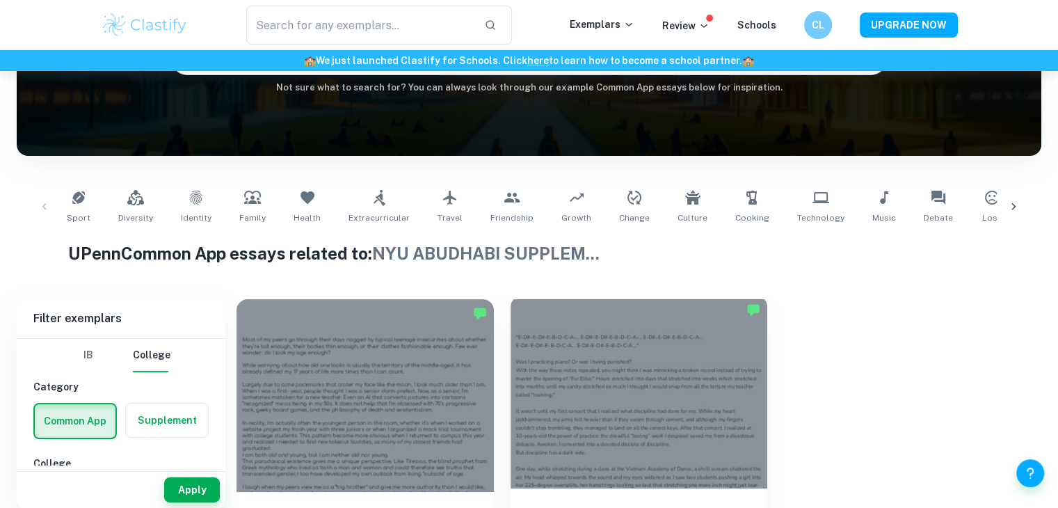
click at [582, 353] on div at bounding box center [639, 392] width 257 height 193
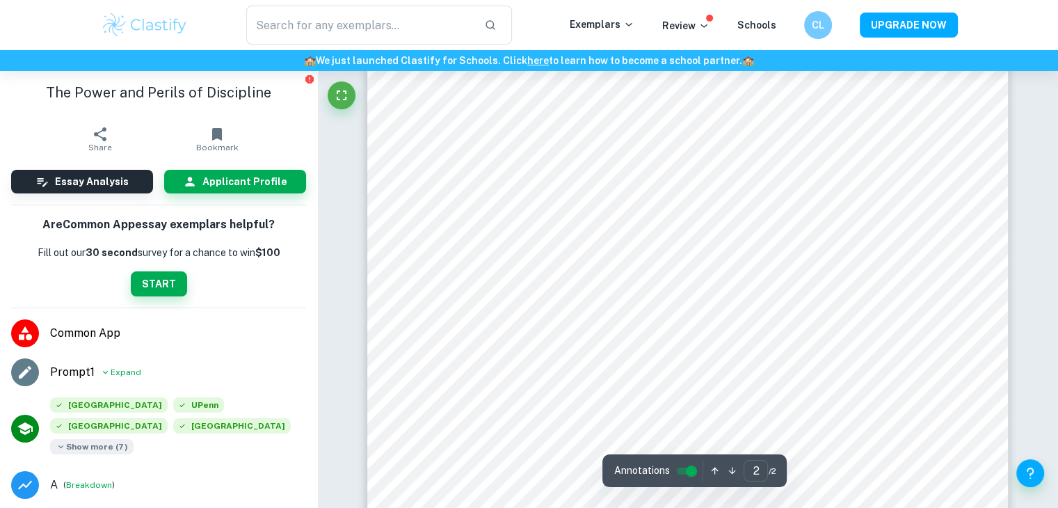
type input "1"
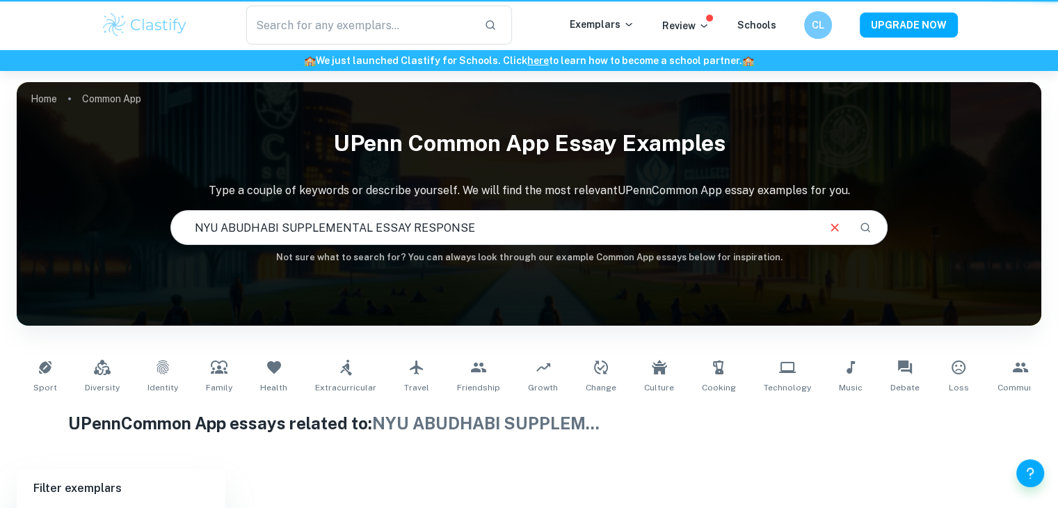
scroll to position [170, 0]
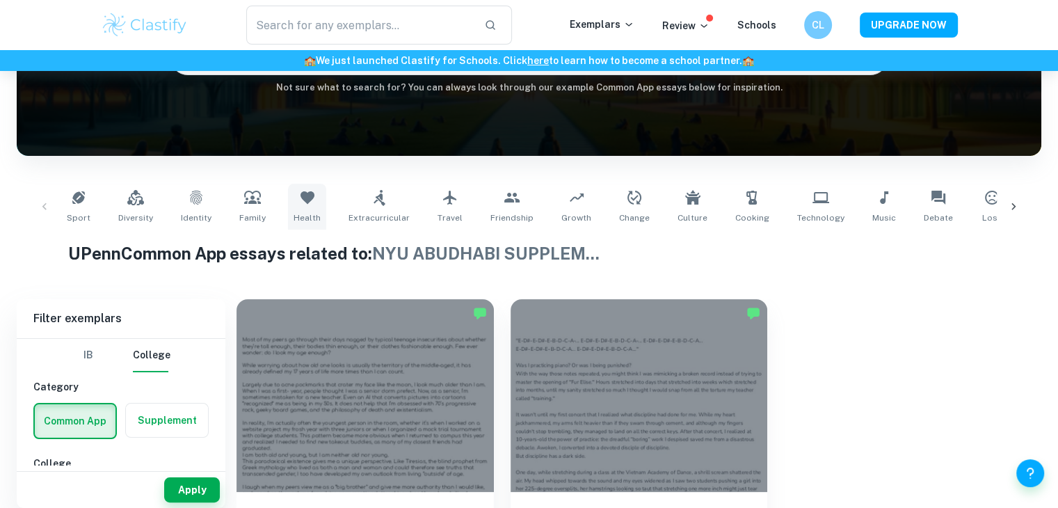
click at [290, 193] on link "Health" at bounding box center [307, 207] width 38 height 46
type input "Health"
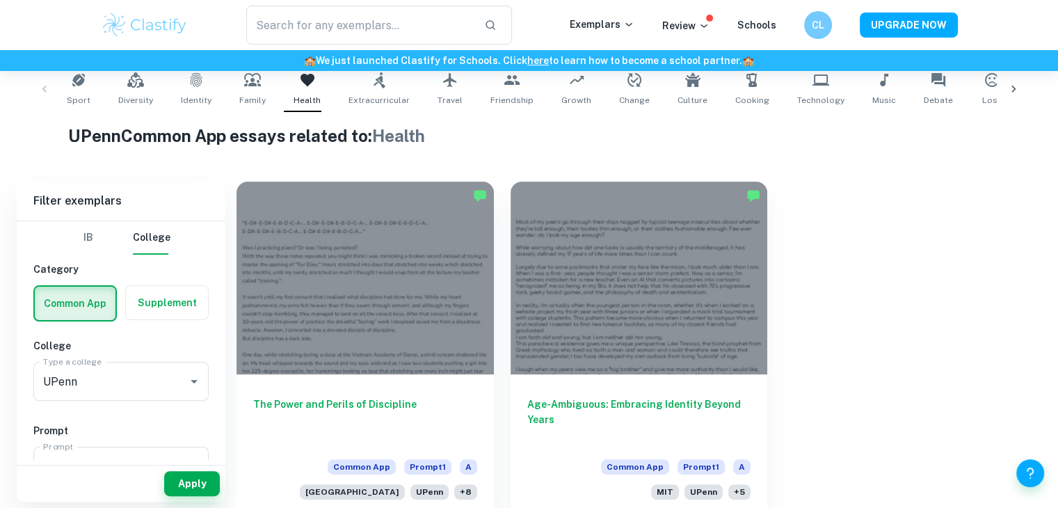
scroll to position [287, 0]
click at [191, 385] on icon "Open" at bounding box center [194, 382] width 17 height 17
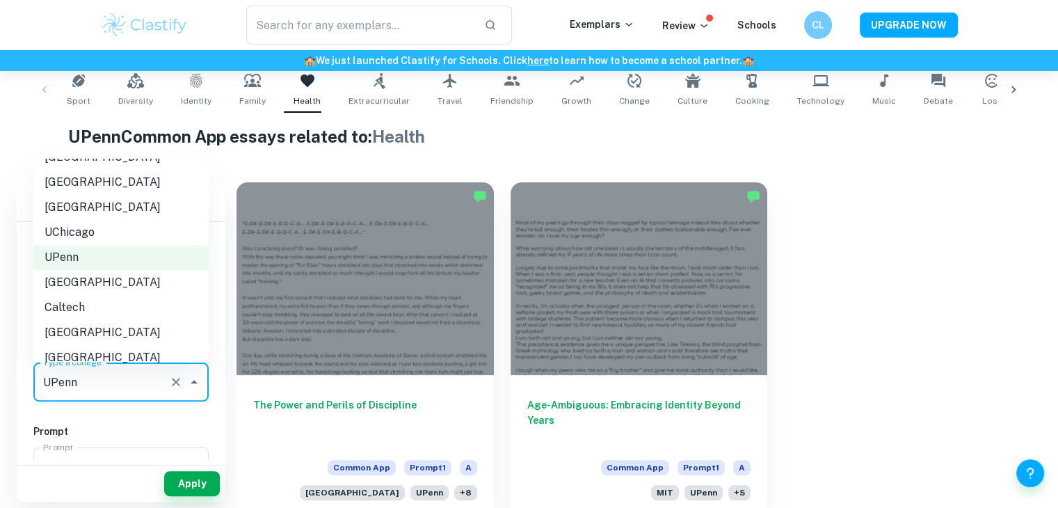
scroll to position [31, 0]
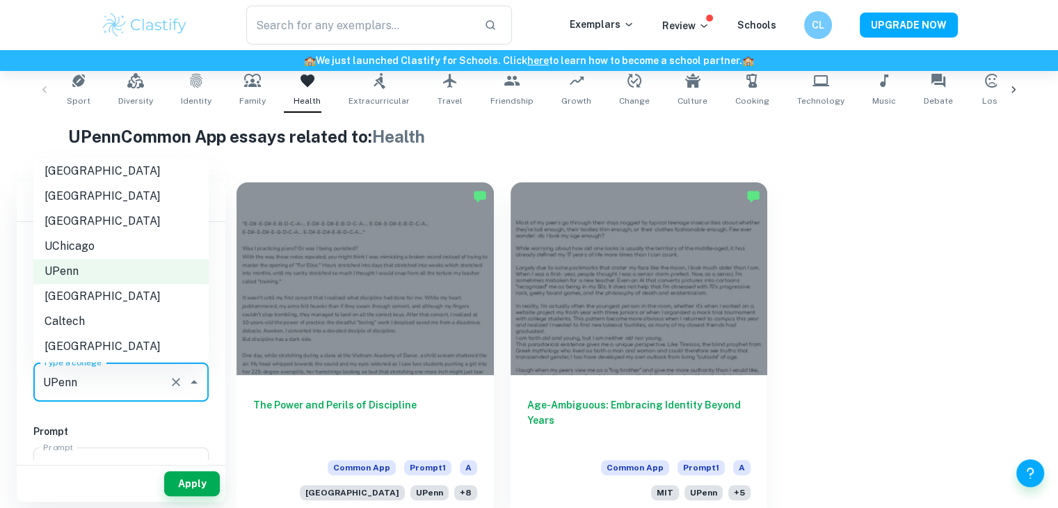
click at [125, 353] on li "[GEOGRAPHIC_DATA]" at bounding box center [120, 346] width 175 height 25
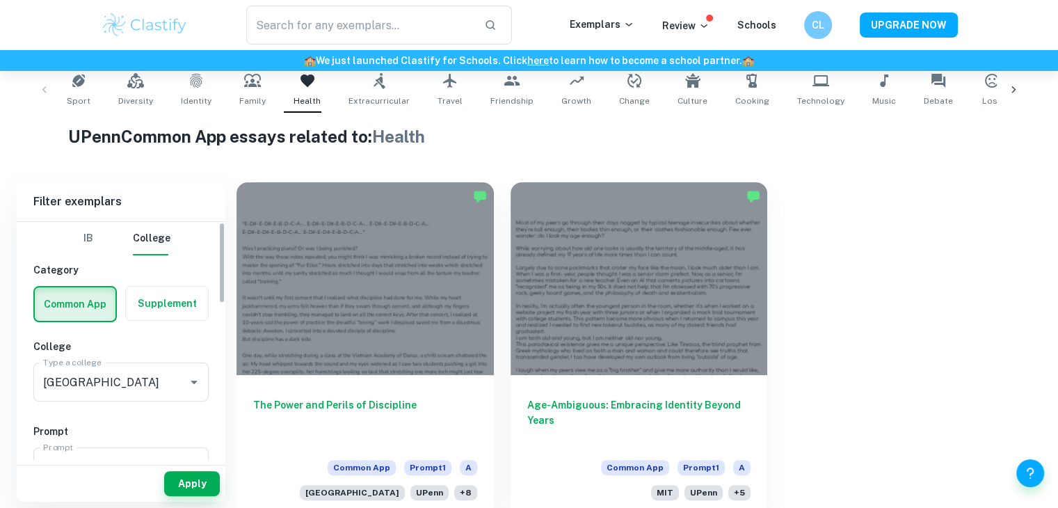
type input "[GEOGRAPHIC_DATA]"
click at [195, 480] on button "Apply" at bounding box center [192, 483] width 56 height 25
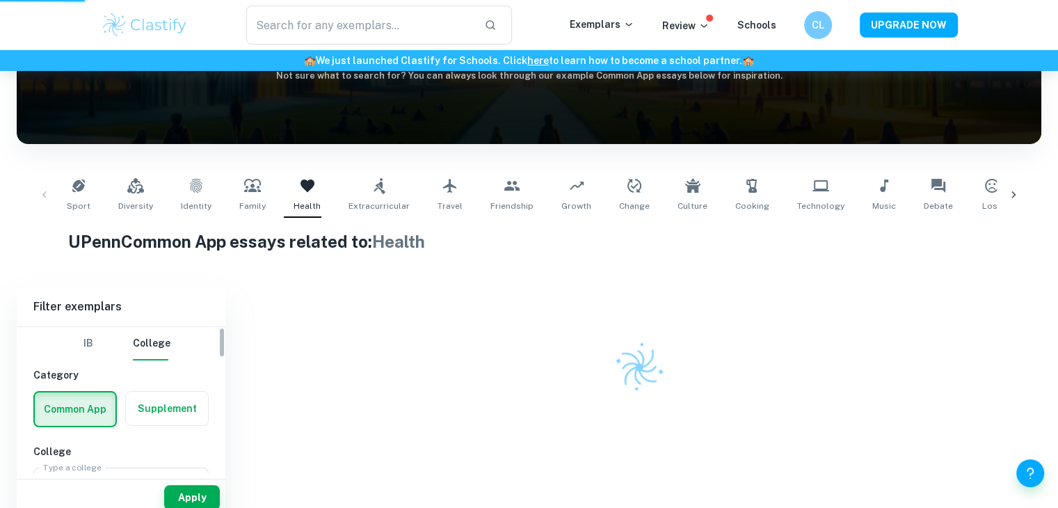
scroll to position [170, 0]
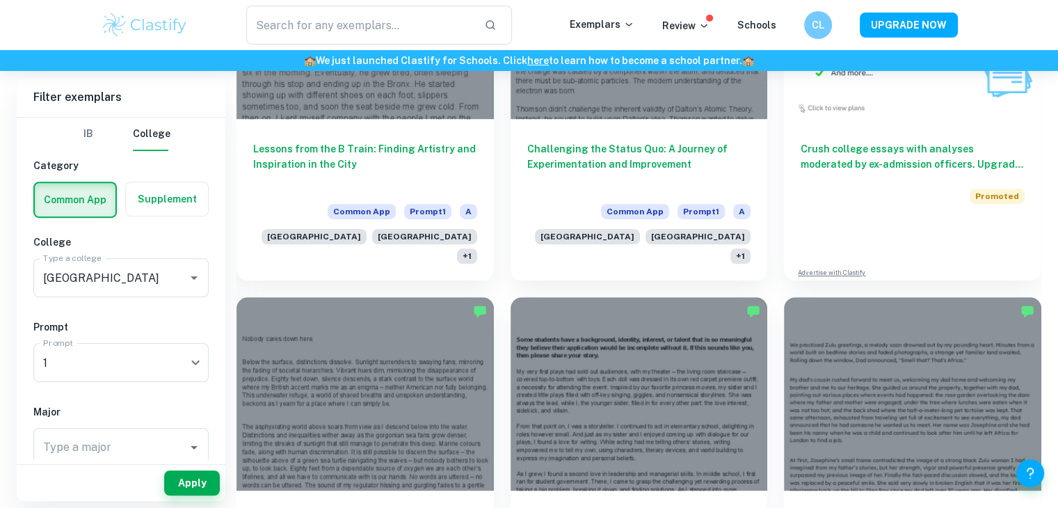
scroll to position [907, 0]
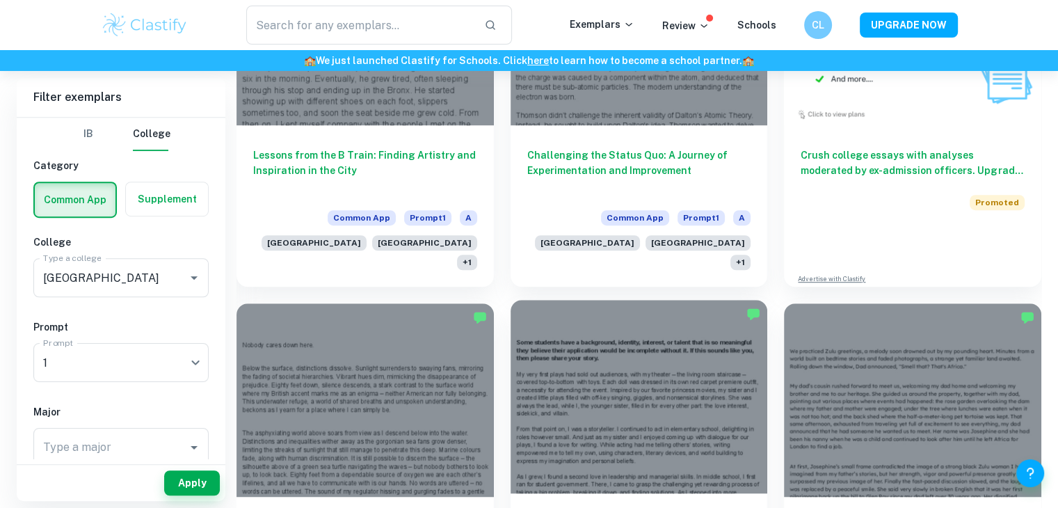
click at [562, 358] on div at bounding box center [639, 396] width 257 height 193
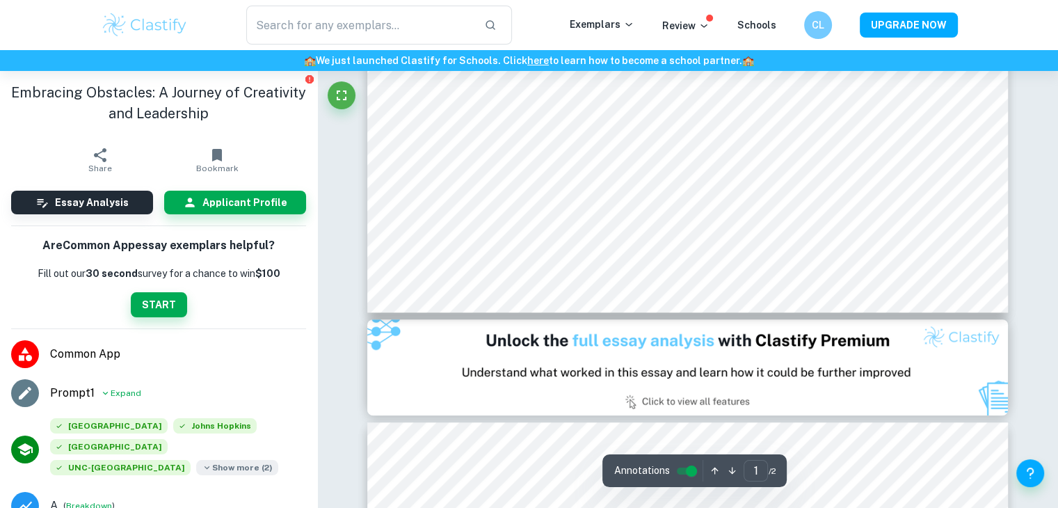
scroll to position [678, 0]
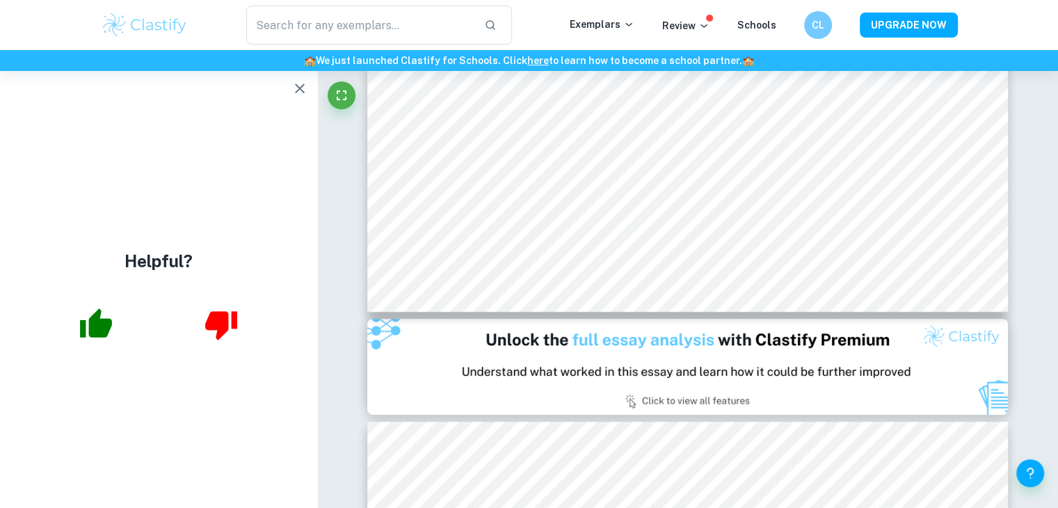
click at [303, 87] on icon "button" at bounding box center [299, 88] width 17 height 17
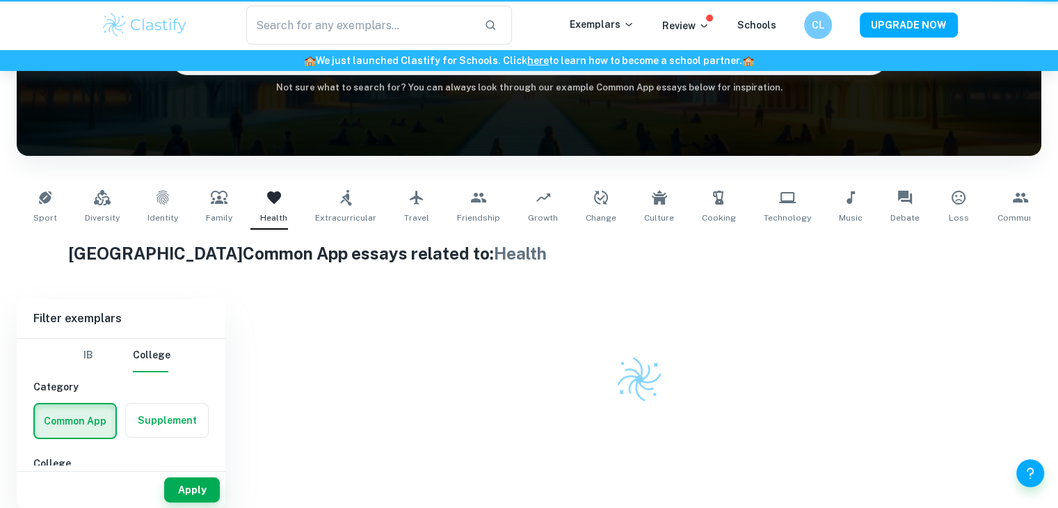
scroll to position [170, 0]
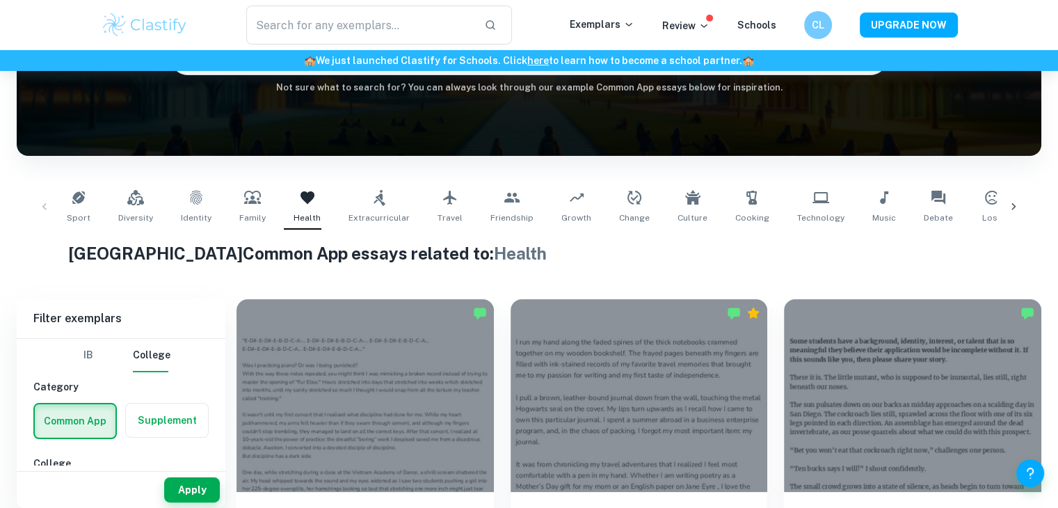
click at [42, 206] on div "Sport Diversity Identity Family Health Extracurricular Travel Friendship Growth…" at bounding box center [529, 207] width 1002 height 46
click at [568, 197] on icon at bounding box center [576, 197] width 17 height 17
type input "Growth"
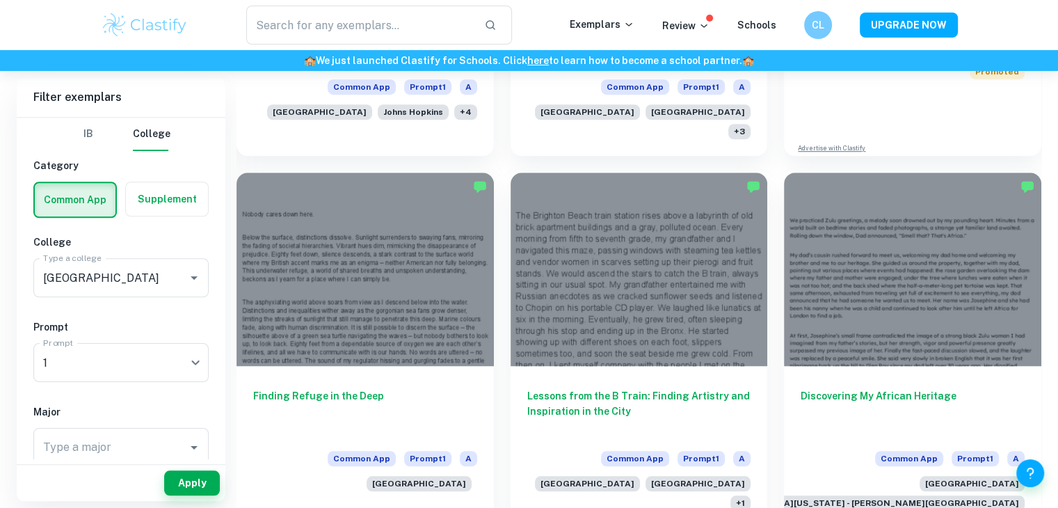
scroll to position [1046, 0]
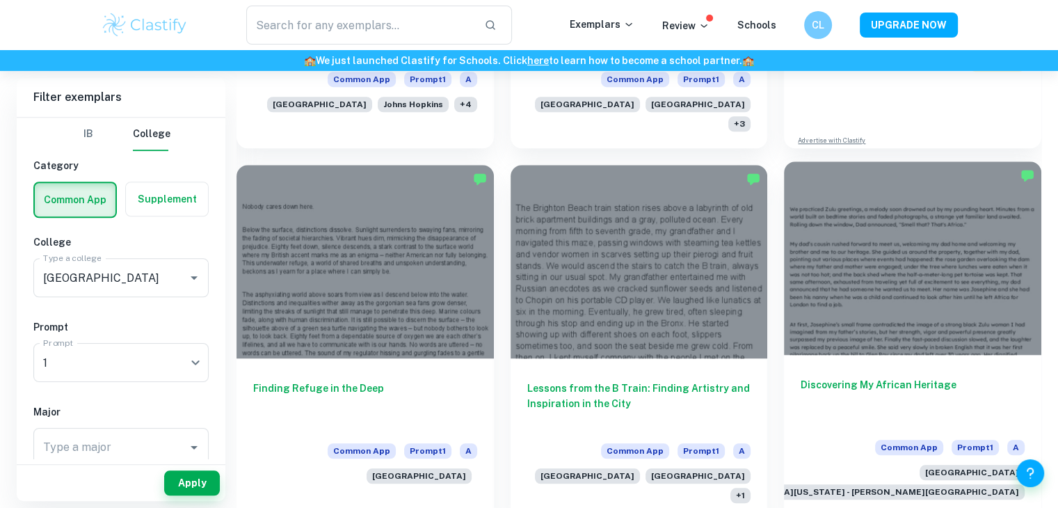
click at [858, 245] on div at bounding box center [912, 257] width 257 height 193
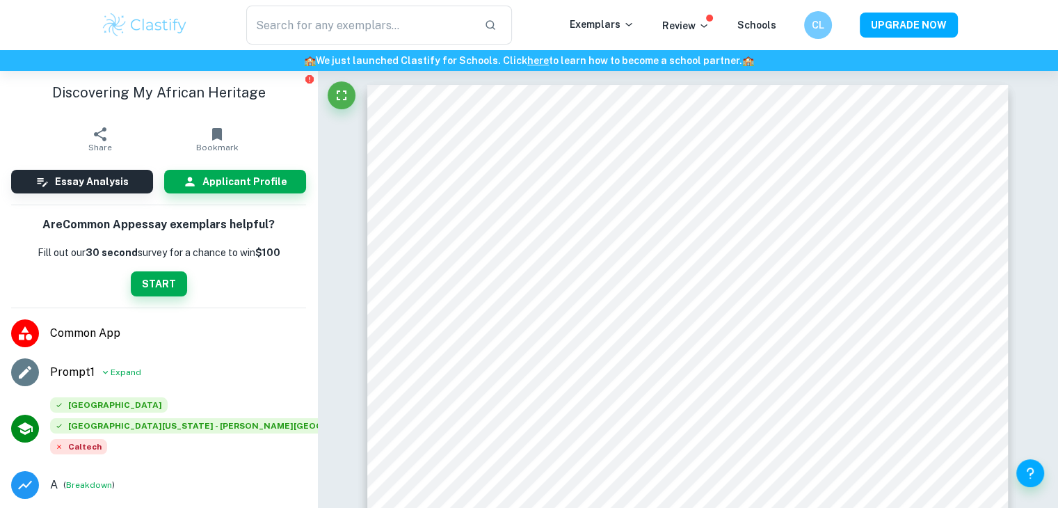
scroll to position [170, 0]
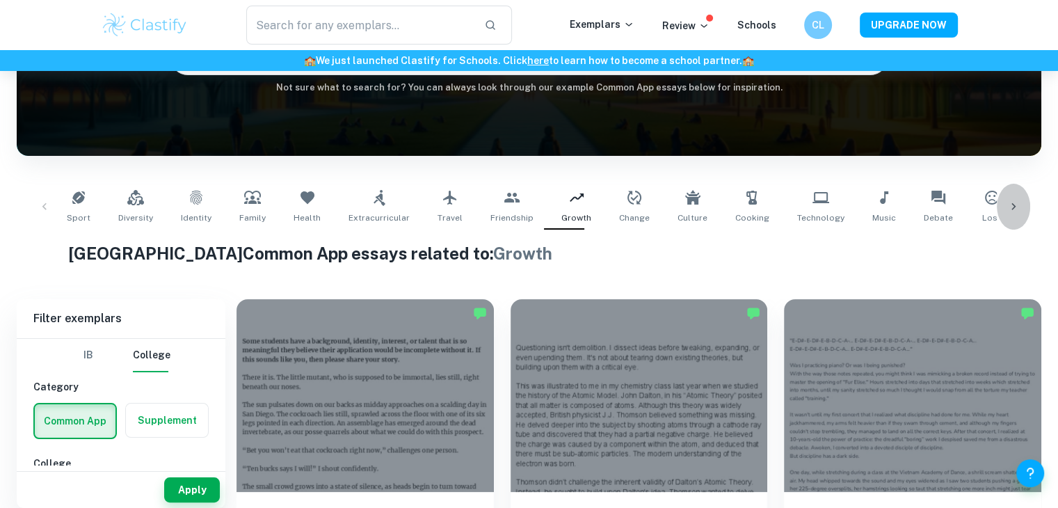
click at [1010, 208] on icon at bounding box center [1014, 207] width 14 height 14
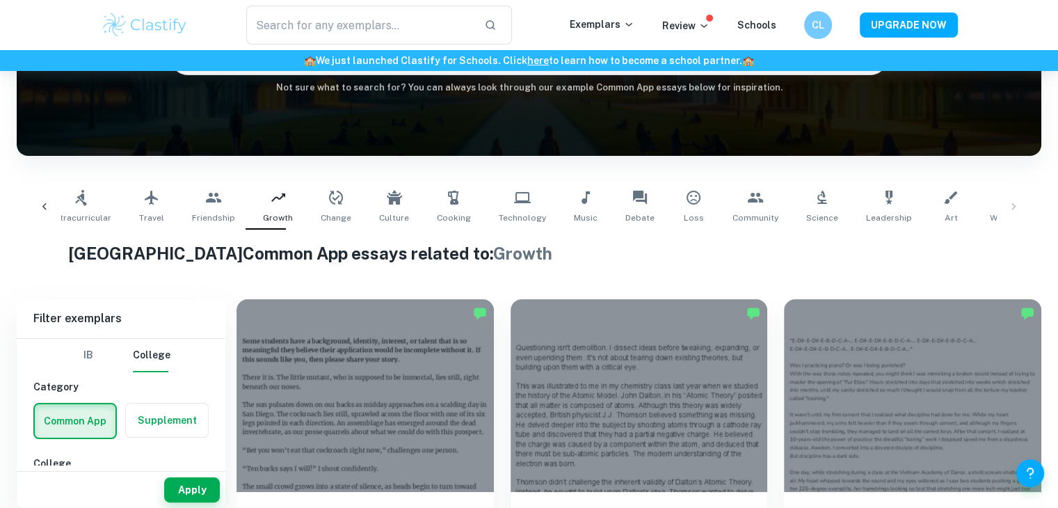
click at [1010, 208] on div "Sport Diversity Identity Family Health Extracurricular Travel Friendship Growth…" at bounding box center [529, 207] width 1002 height 46
click at [742, 208] on link "Community" at bounding box center [755, 207] width 57 height 46
type input "Community"
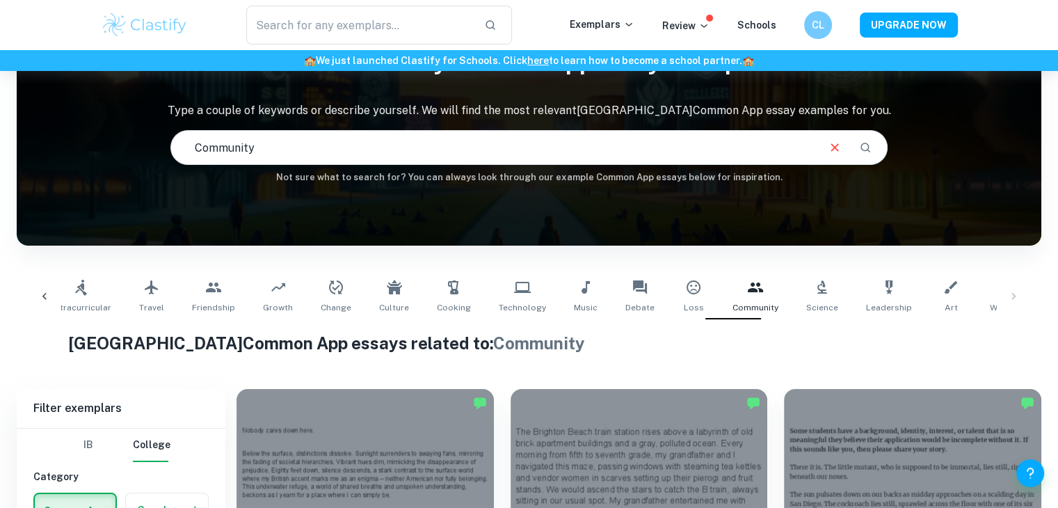
scroll to position [178, 0]
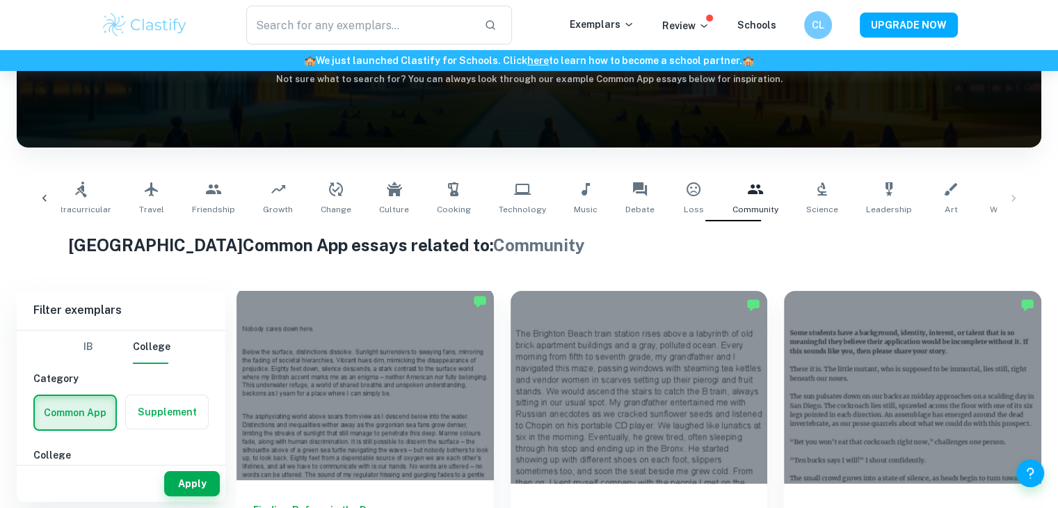
click at [392, 372] on div at bounding box center [365, 383] width 257 height 193
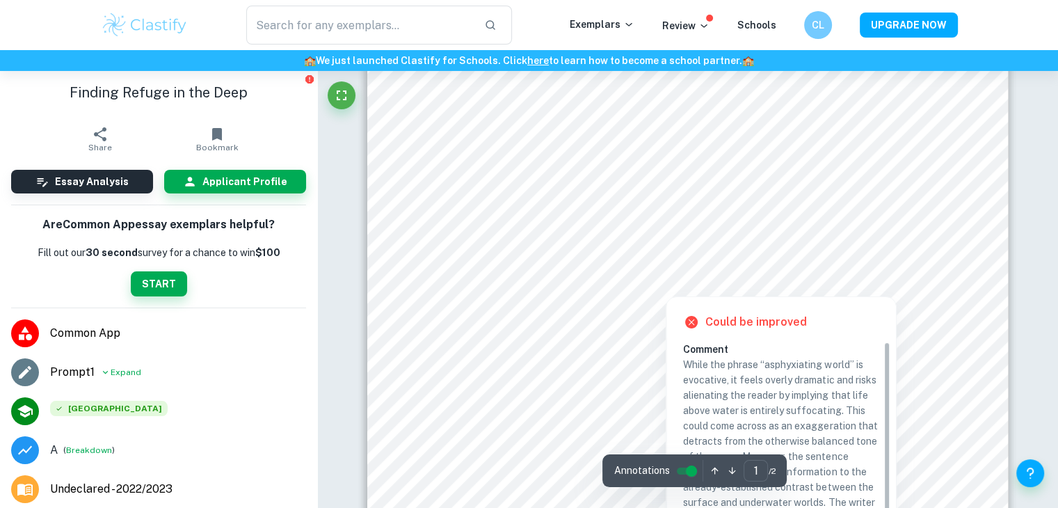
scroll to position [58, 0]
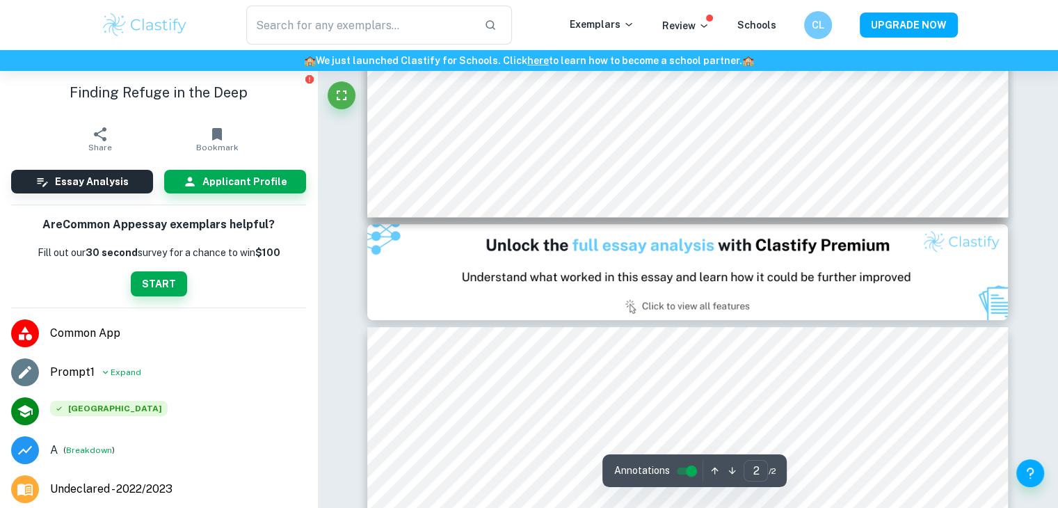
type input "1"
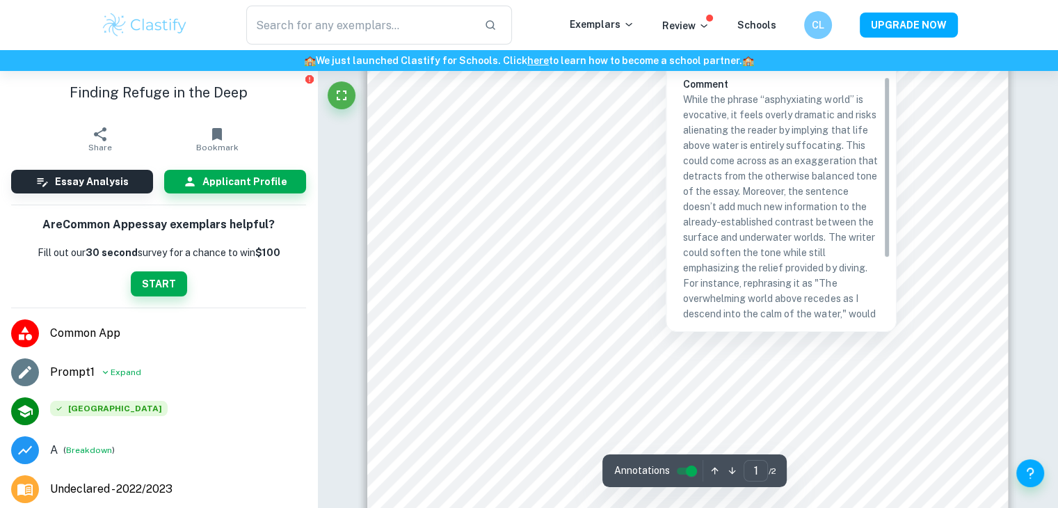
scroll to position [297, 0]
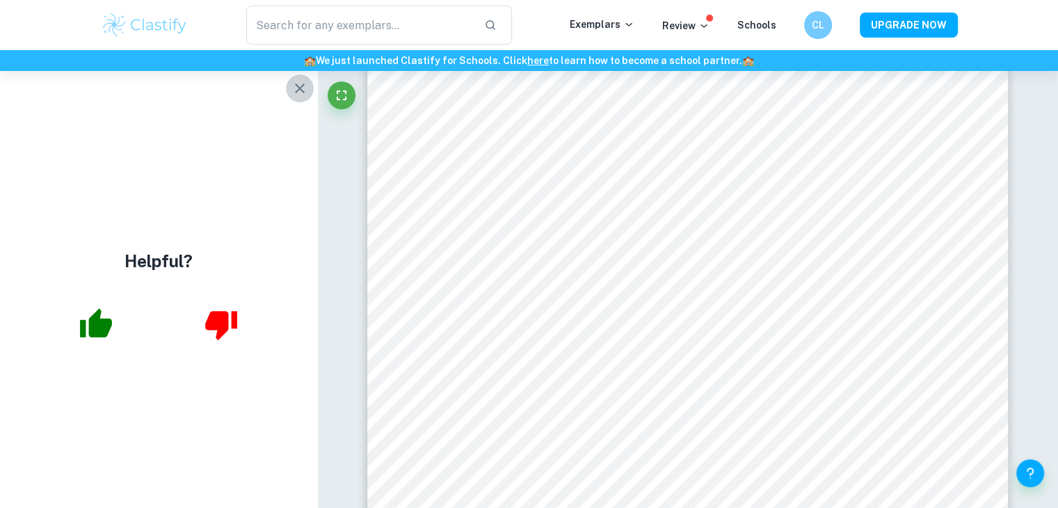
click at [301, 83] on icon "button" at bounding box center [299, 88] width 17 height 17
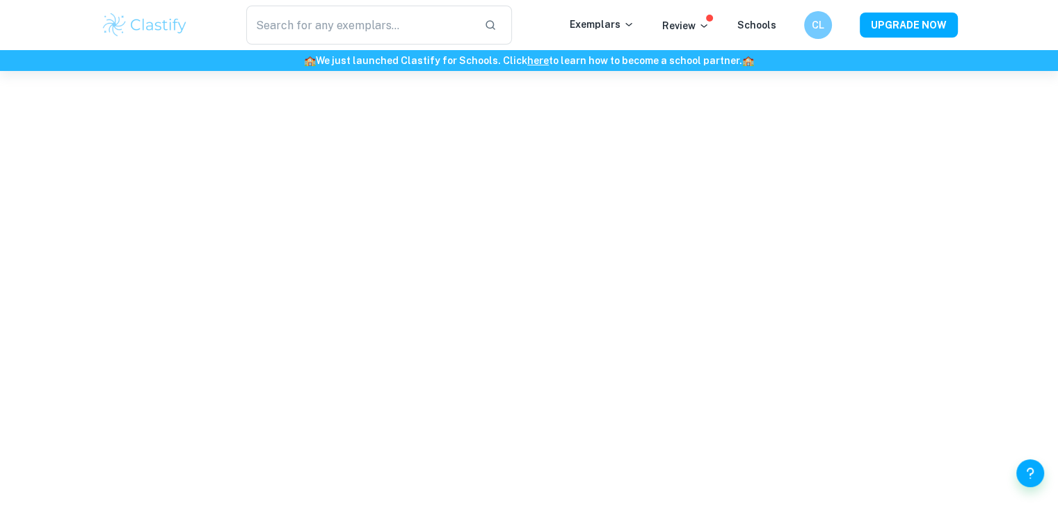
scroll to position [166, 0]
click at [881, 26] on button "UPGRADE NOW" at bounding box center [909, 25] width 98 height 25
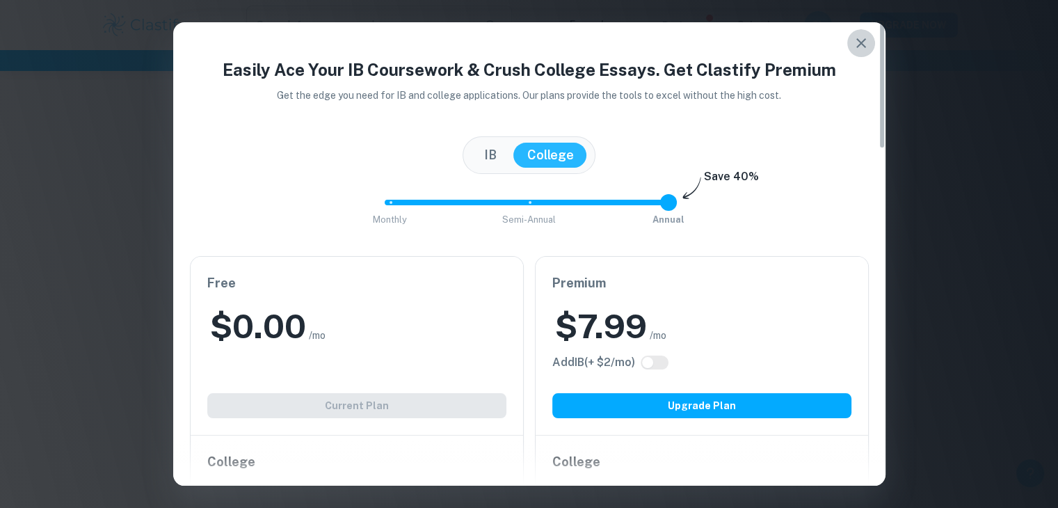
click at [862, 40] on icon "button" at bounding box center [861, 43] width 17 height 17
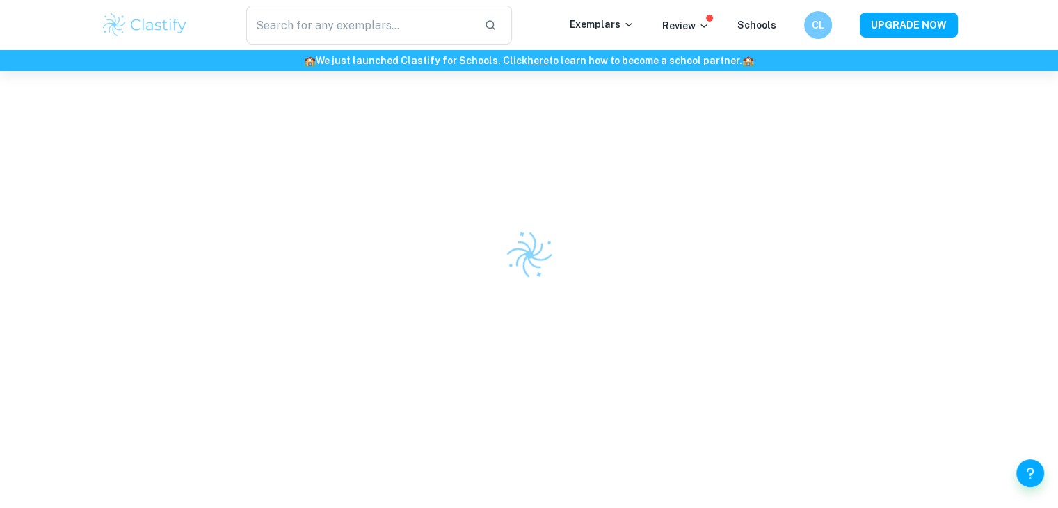
scroll to position [166, 0]
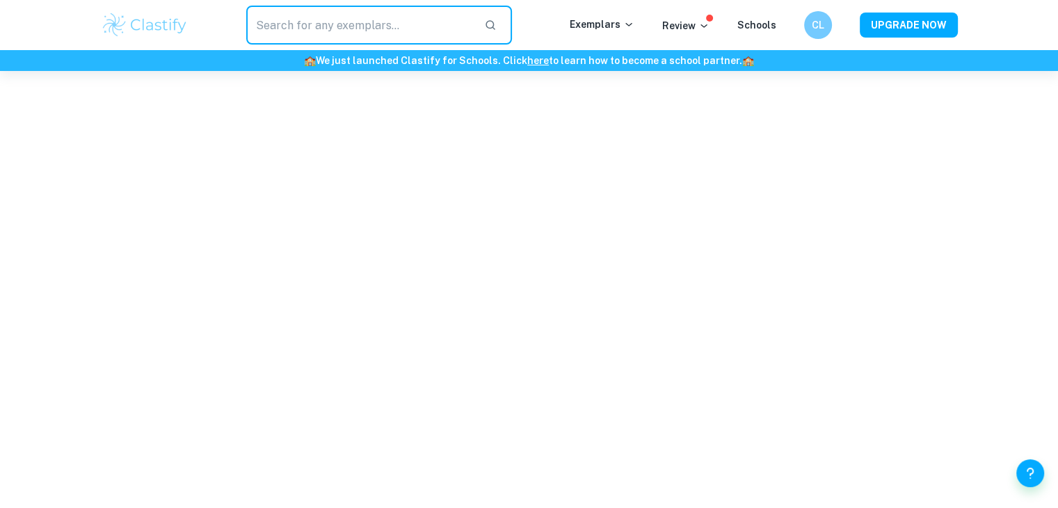
click at [337, 31] on input "text" at bounding box center [359, 25] width 227 height 39
